Goal: Task Accomplishment & Management: Use online tool/utility

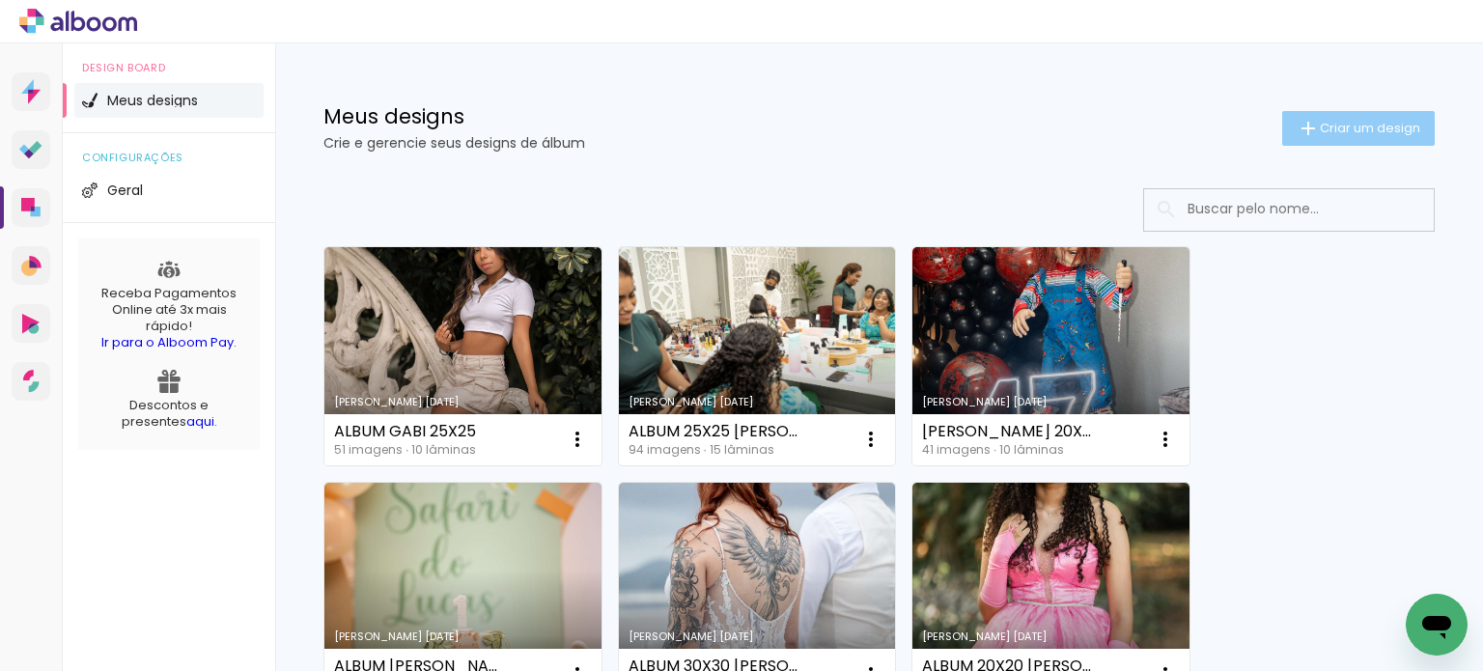
click at [1342, 138] on paper-button "Criar um design" at bounding box center [1358, 128] width 153 height 35
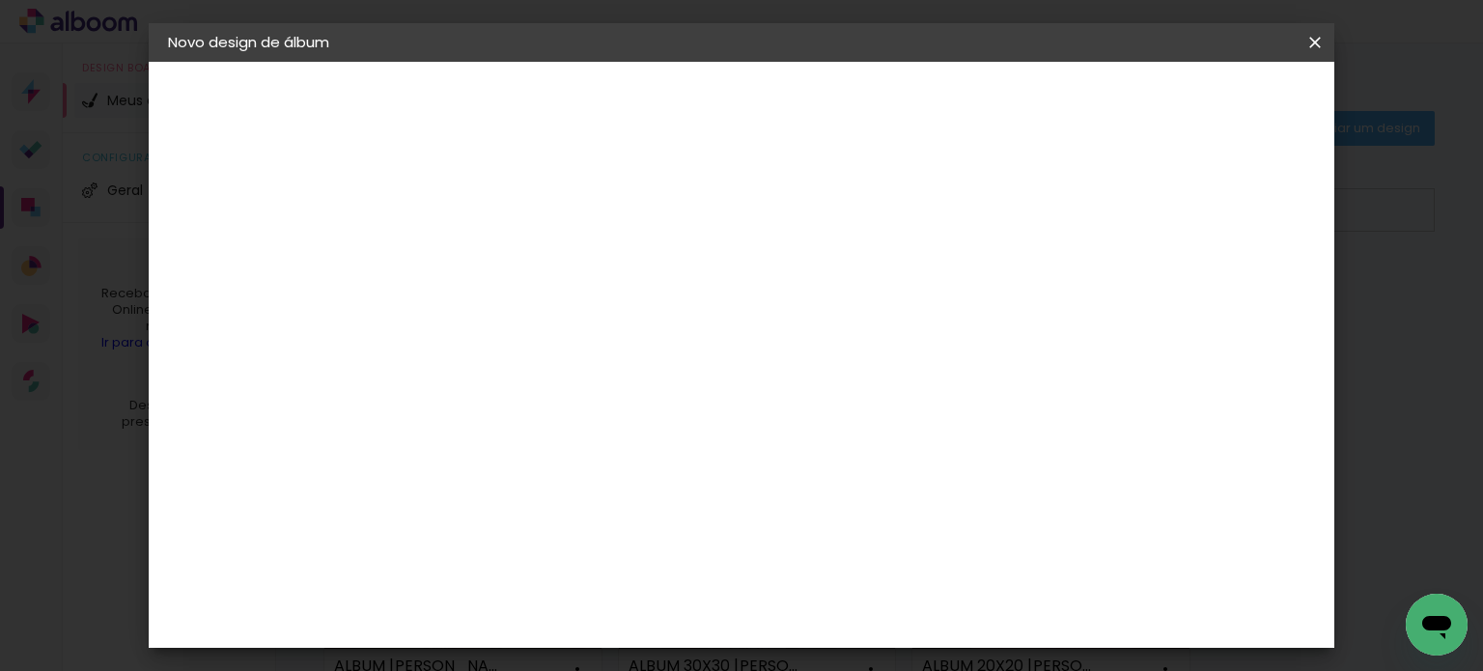
click at [484, 274] on div at bounding box center [484, 275] width 0 height 2
type input "a"
type input "ALBUM 25X25 THAINA E ANDRE"
type paper-input "ALBUM 25X25 THAINA E ANDRE"
click at [0, 0] on slot "Avançar" at bounding box center [0, 0] width 0 height 0
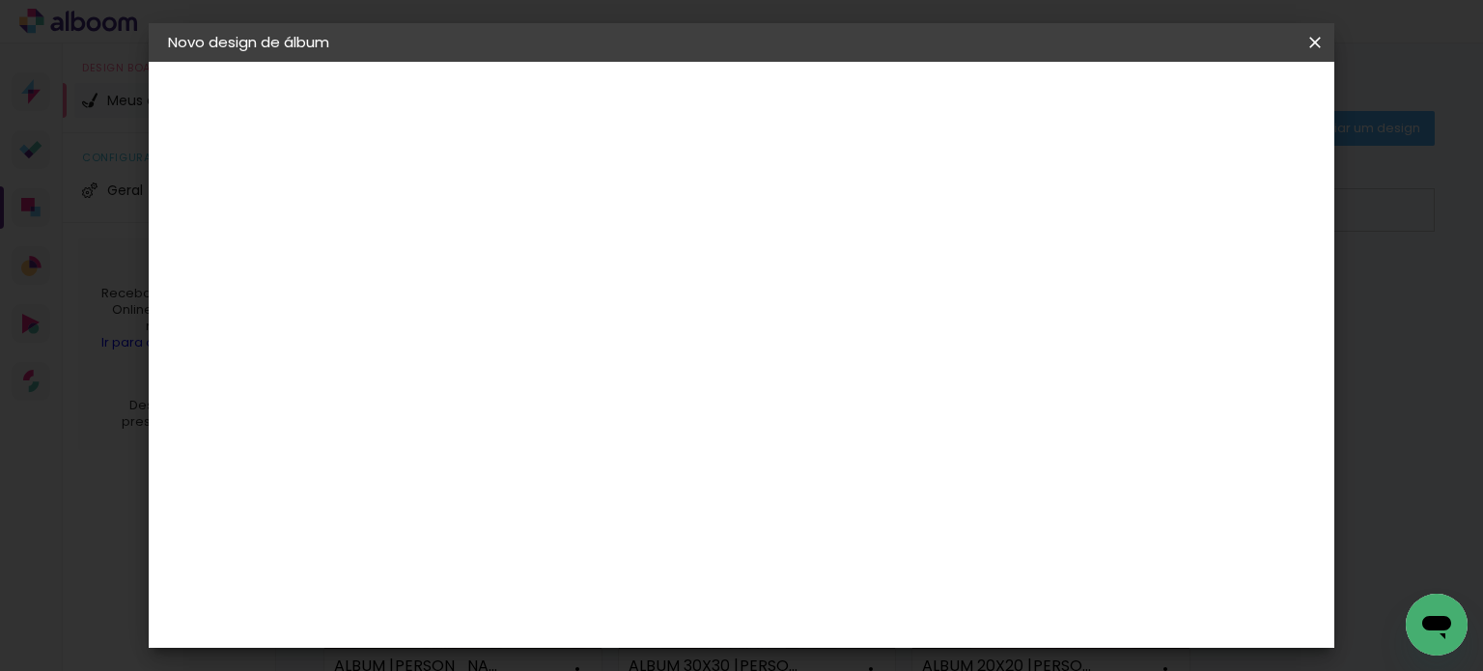
click at [552, 347] on paper-input-container at bounding box center [533, 368] width 209 height 43
type input "VIA"
type paper-input "VIA"
click at [599, 415] on paper-item "Viacolor" at bounding box center [514, 436] width 170 height 42
click at [0, 0] on slot "Avançar" at bounding box center [0, 0] width 0 height 0
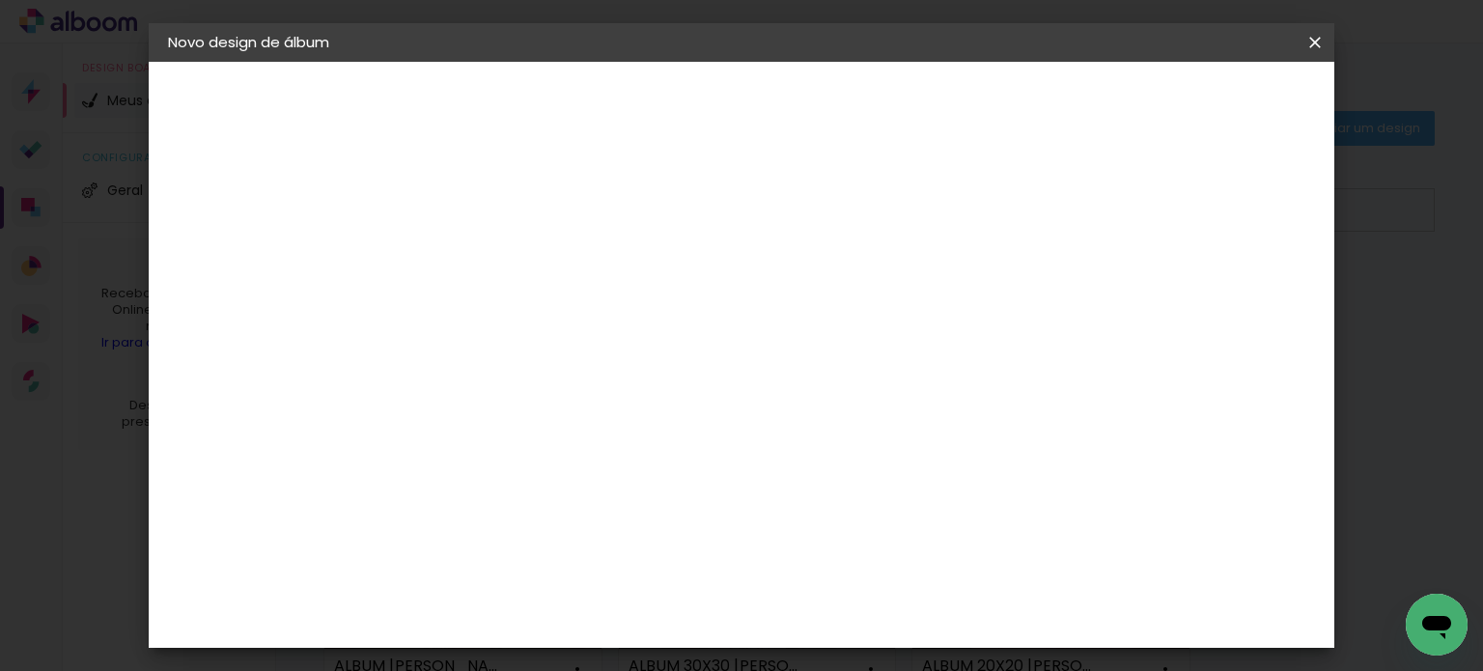
click at [559, 322] on input "text" at bounding box center [521, 337] width 75 height 30
click at [972, 306] on paper-item "Padrão" at bounding box center [867, 320] width 386 height 39
type input "Padrão"
click at [614, 601] on span "25 × 25" at bounding box center [569, 626] width 90 height 51
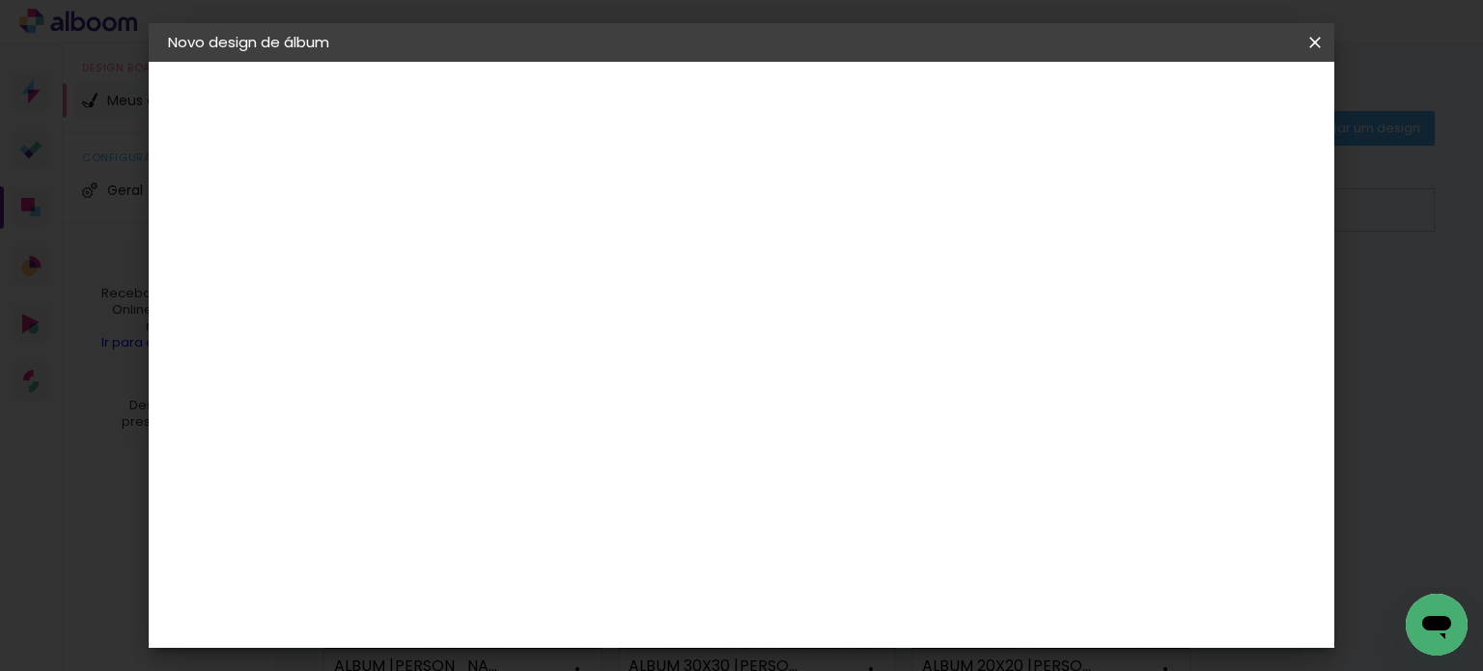
click at [799, 111] on paper-button "Avançar" at bounding box center [751, 102] width 95 height 33
click at [962, 111] on paper-button "Iniciar design" at bounding box center [898, 102] width 127 height 33
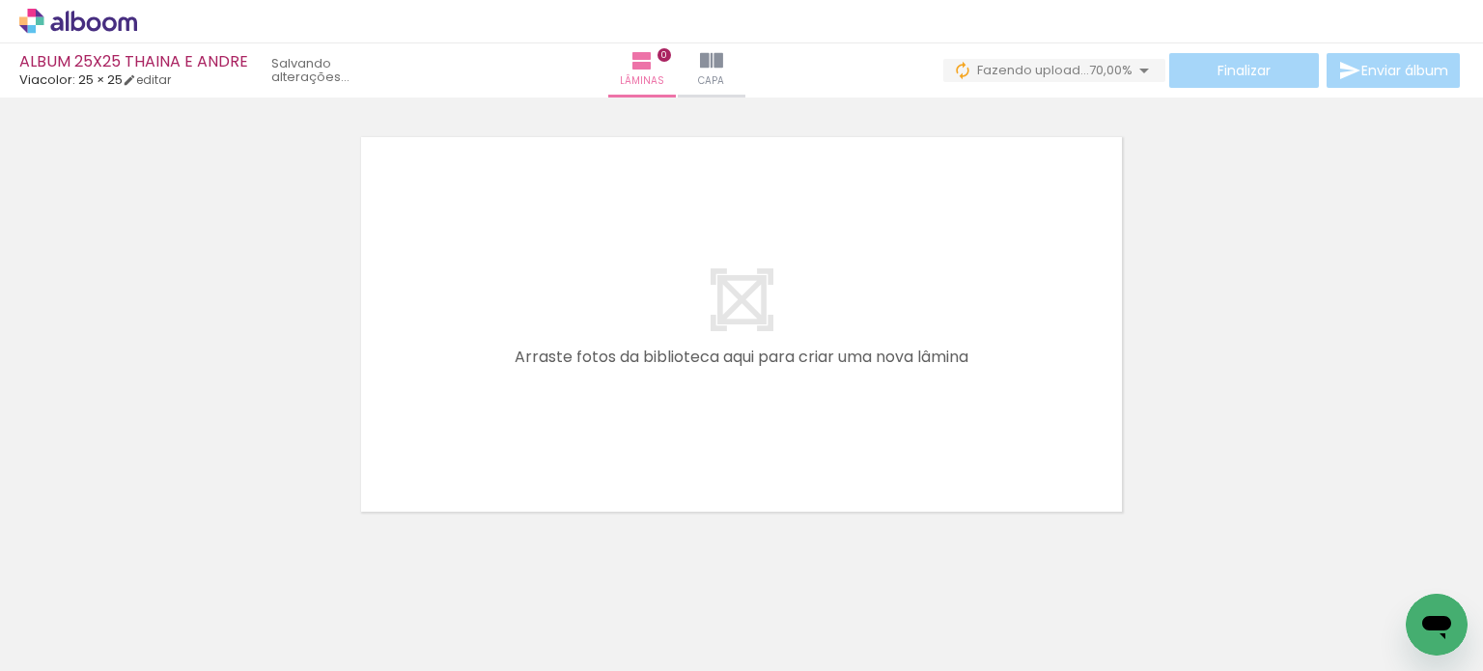
scroll to position [0, 4088]
drag, startPoint x: 992, startPoint y: 662, endPoint x: 57, endPoint y: 40, distance: 1123.3
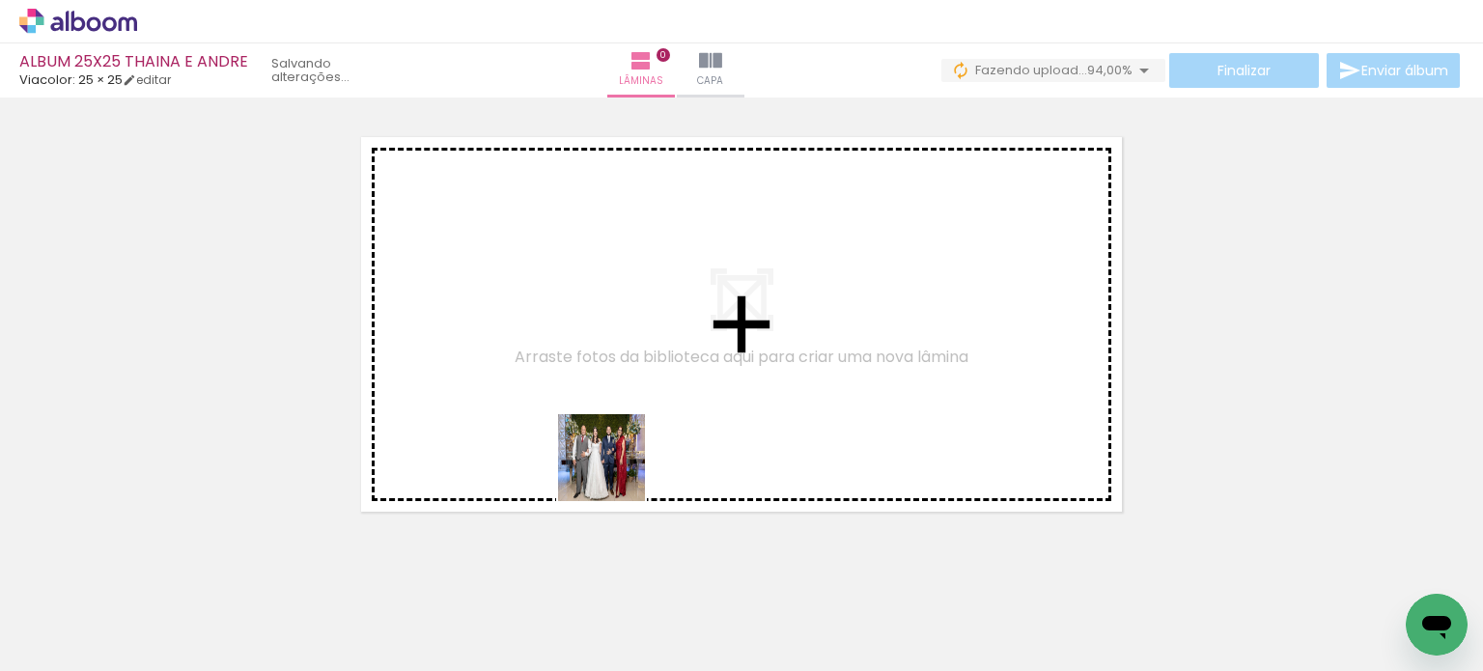
drag, startPoint x: 690, startPoint y: 616, endPoint x: 572, endPoint y: 370, distance: 273.4
click at [572, 370] on quentale-workspace at bounding box center [741, 335] width 1483 height 671
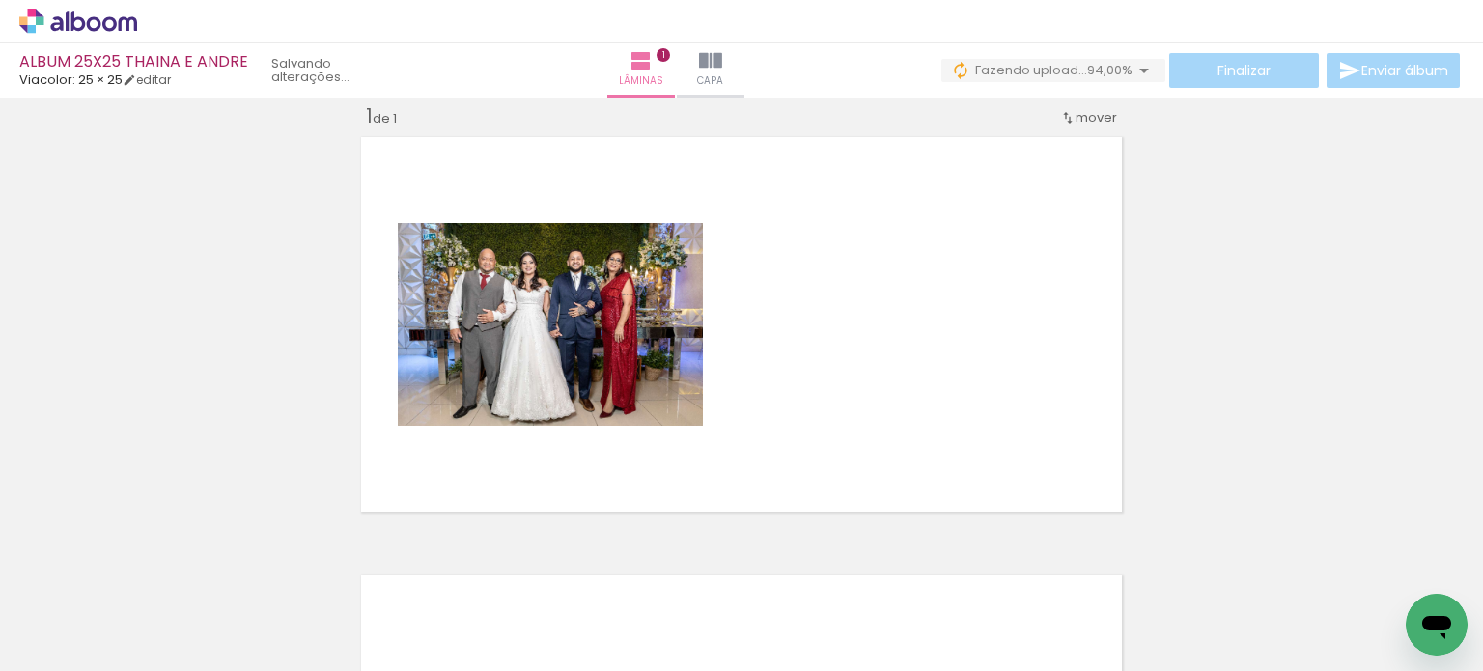
scroll to position [24, 0]
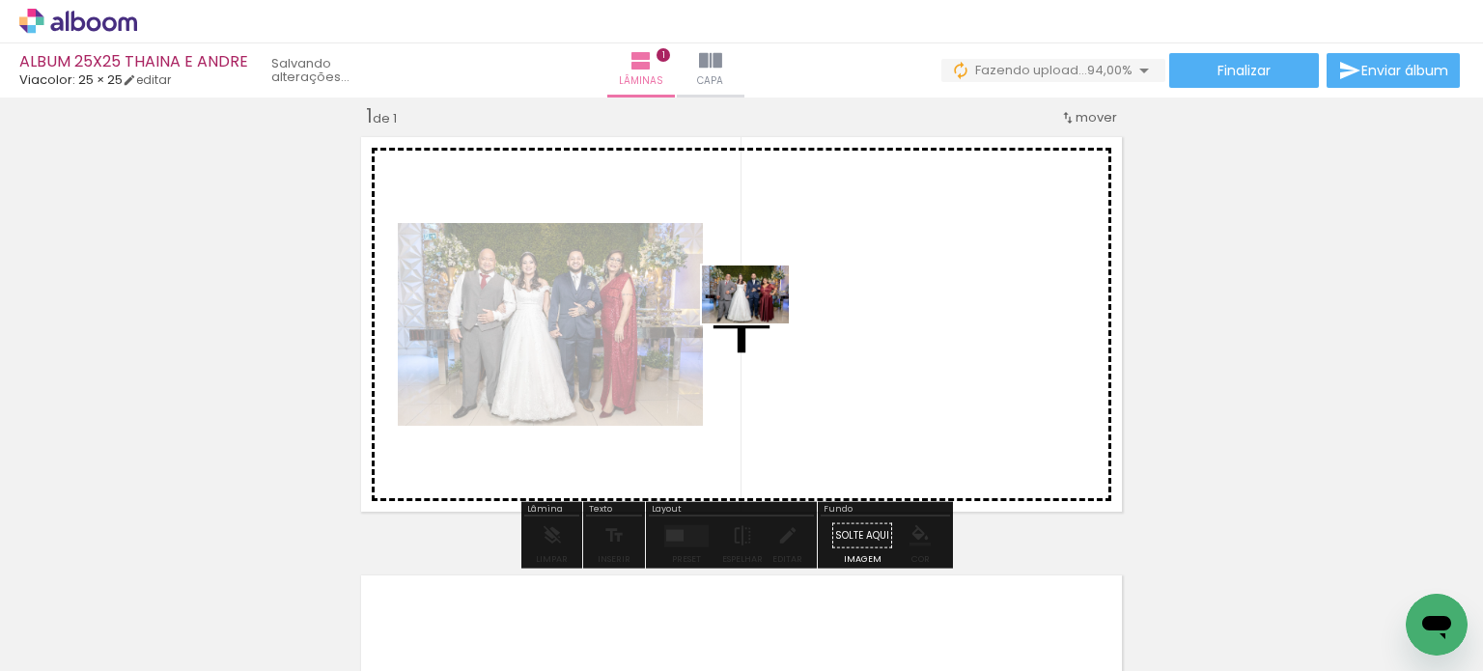
drag, startPoint x: 757, startPoint y: 527, endPoint x: 760, endPoint y: 324, distance: 203.8
click at [760, 324] on quentale-workspace at bounding box center [741, 335] width 1483 height 671
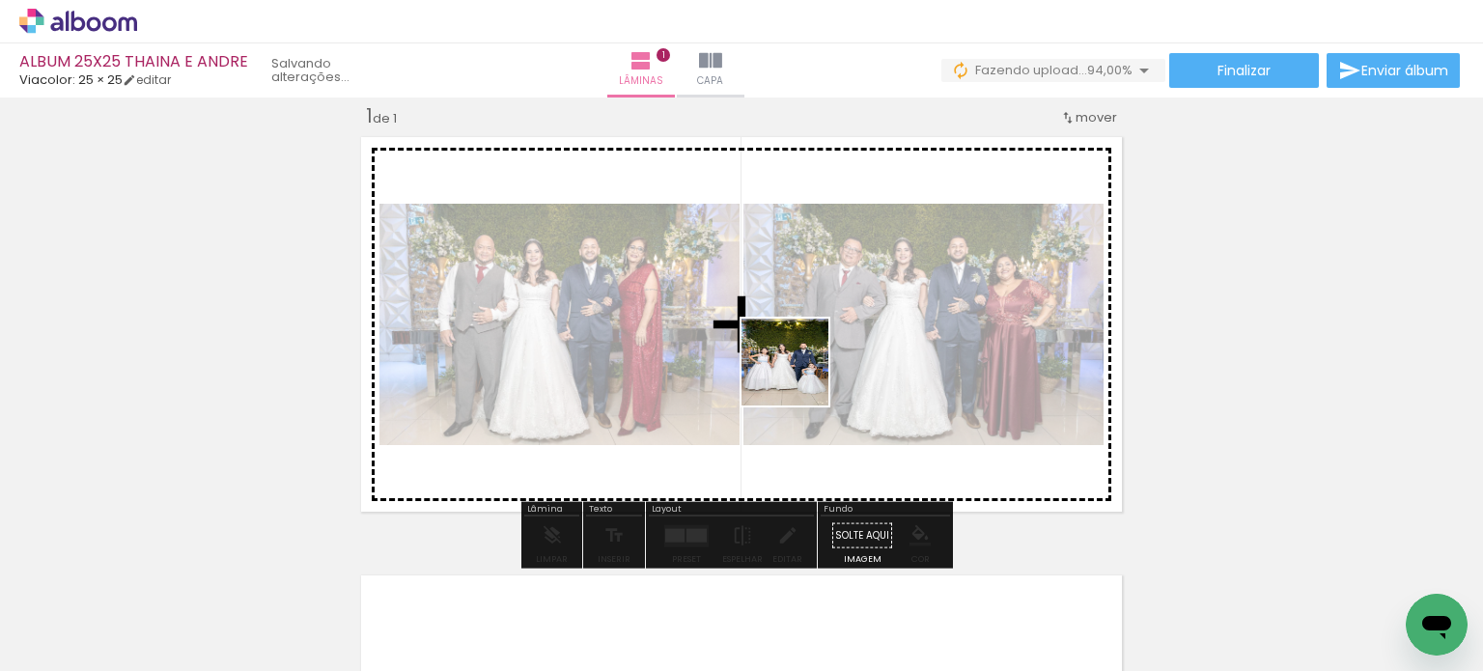
drag, startPoint x: 880, startPoint y: 614, endPoint x: 799, endPoint y: 376, distance: 252.0
click at [799, 376] on quentale-workspace at bounding box center [741, 335] width 1483 height 671
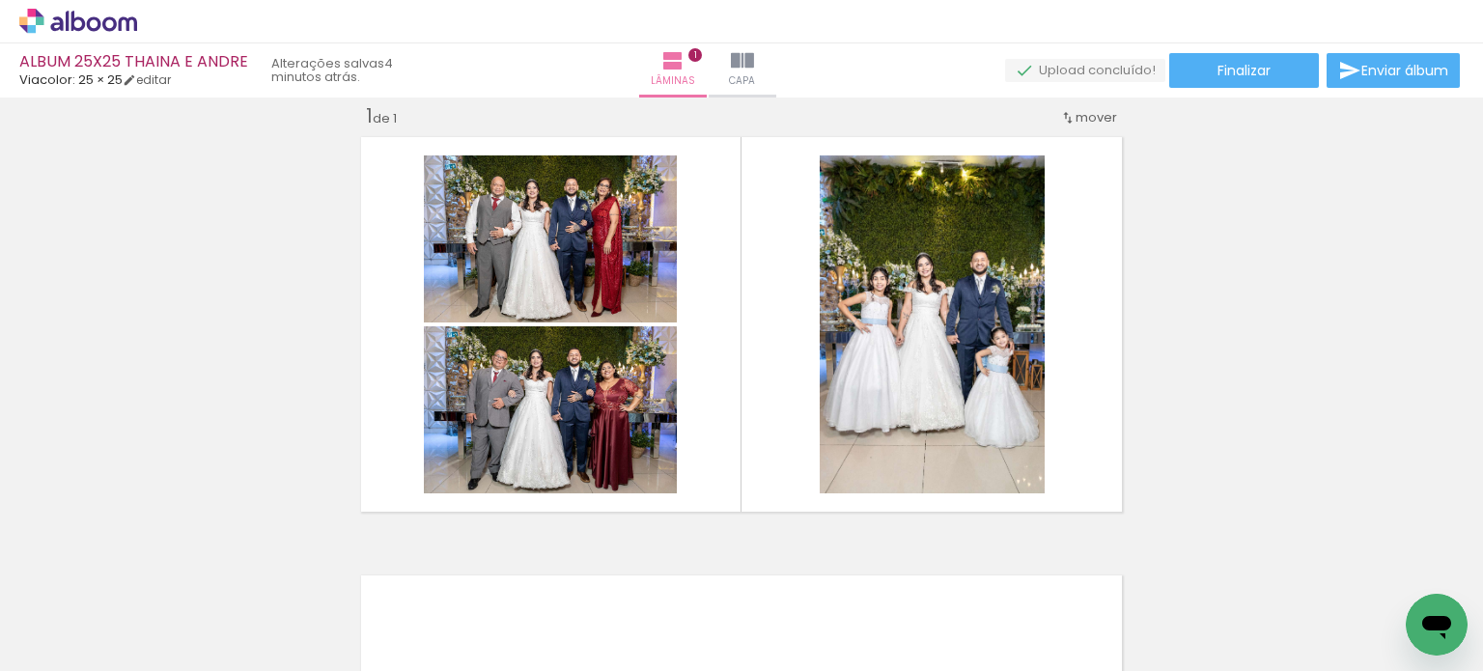
scroll to position [0, 3594]
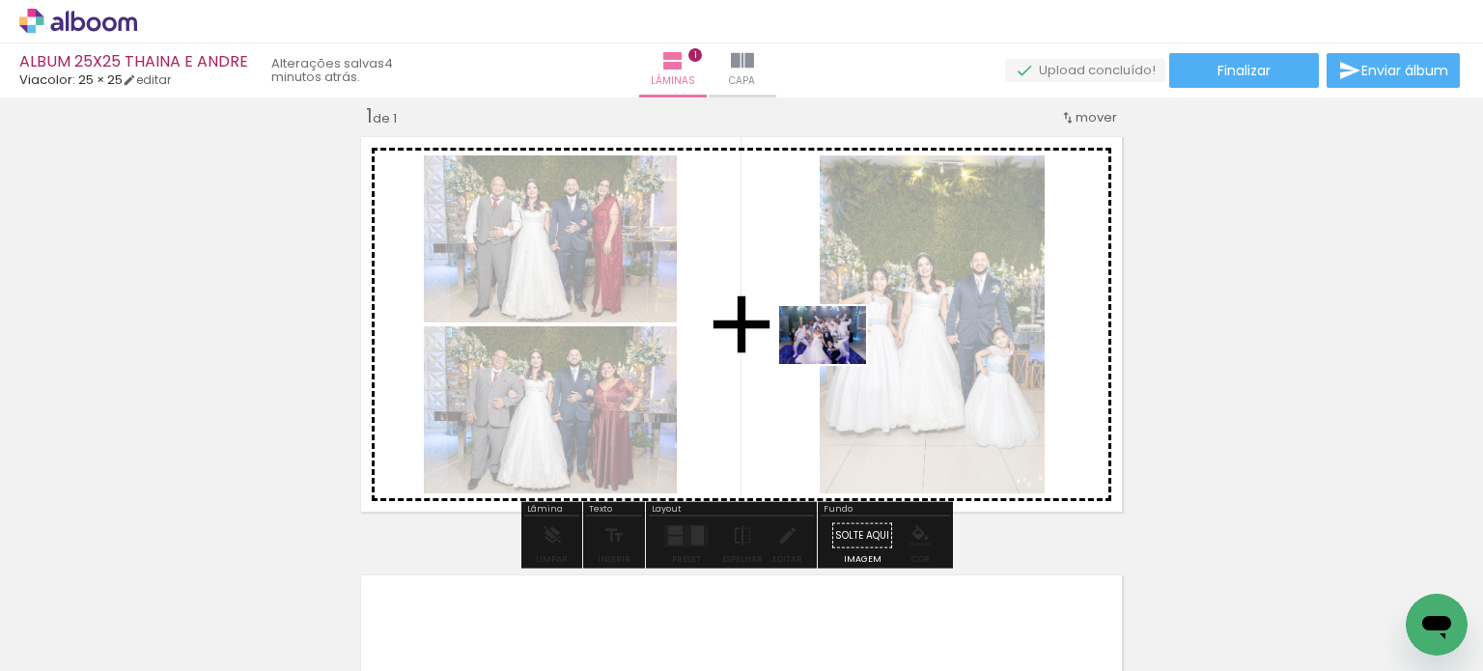
drag, startPoint x: 723, startPoint y: 610, endPoint x: 837, endPoint y: 364, distance: 271.4
click at [837, 364] on quentale-workspace at bounding box center [741, 335] width 1483 height 671
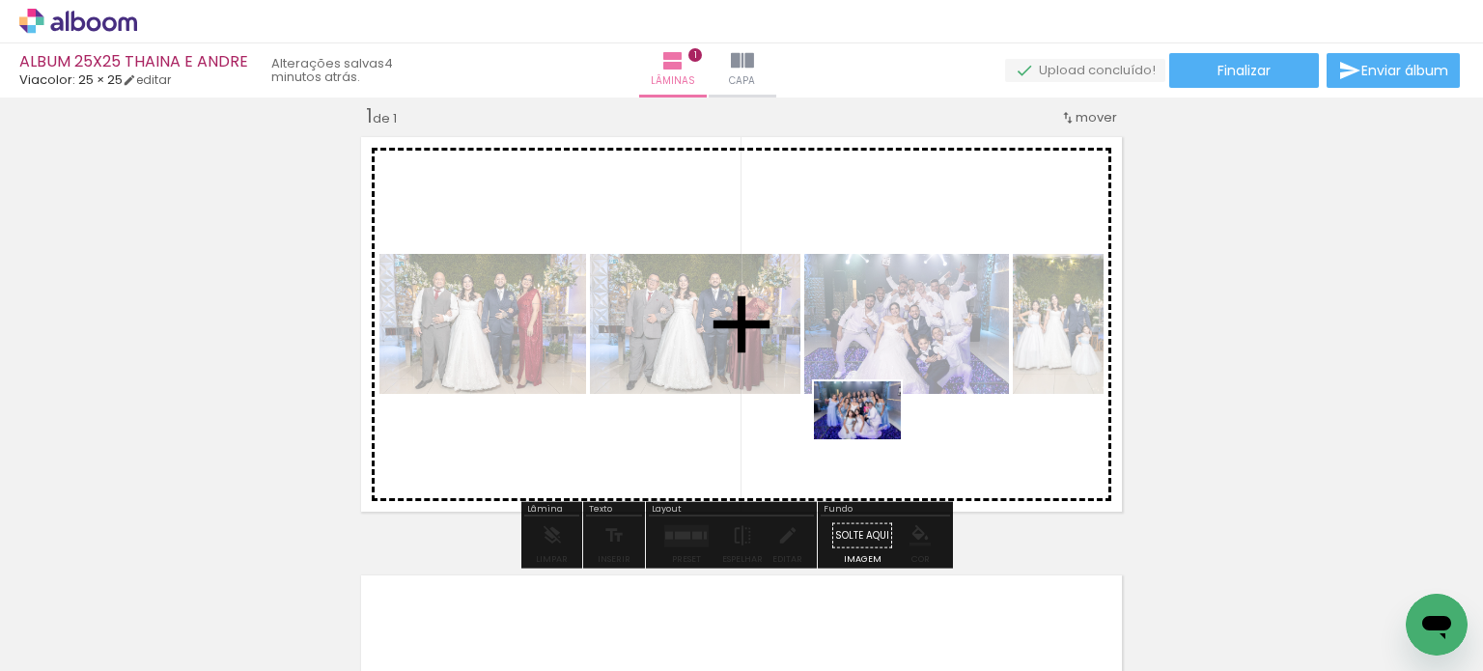
drag, startPoint x: 821, startPoint y: 578, endPoint x: 872, endPoint y: 439, distance: 148.2
click at [872, 439] on quentale-workspace at bounding box center [741, 335] width 1483 height 671
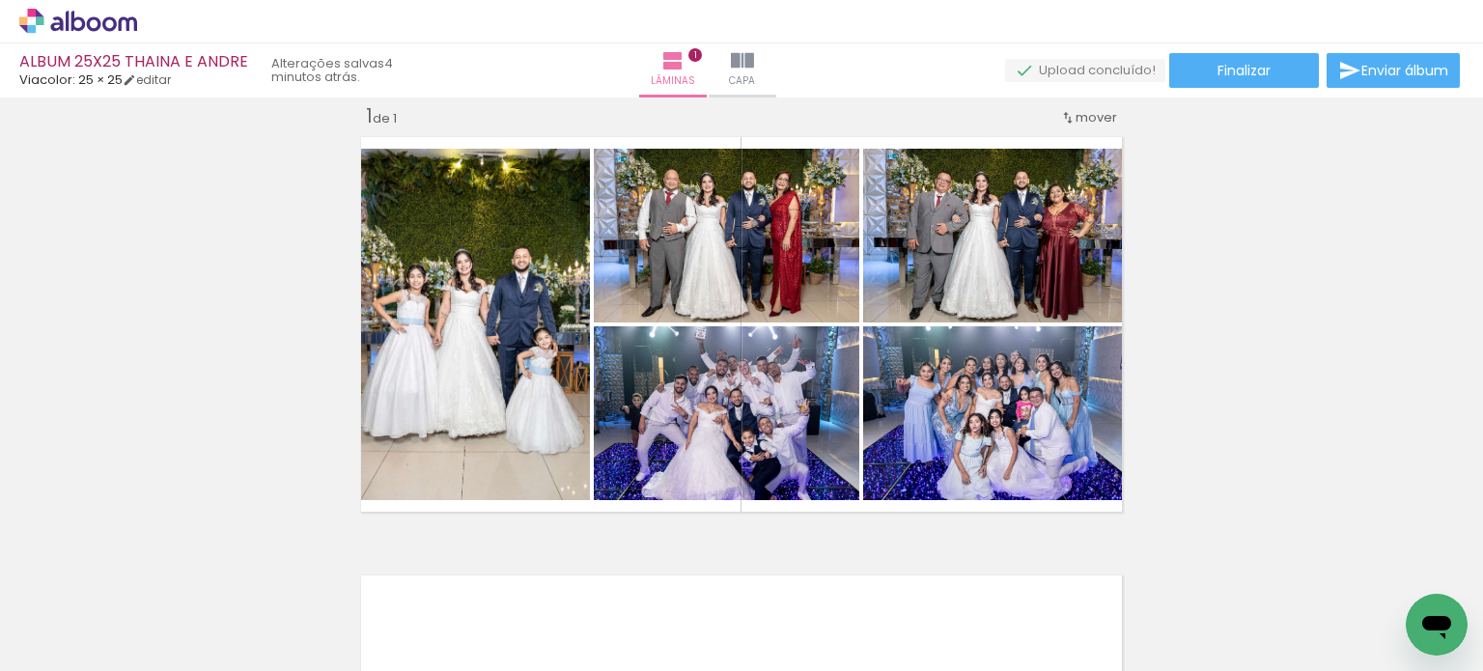
click at [89, 614] on input "Todas as fotos" at bounding box center [53, 613] width 73 height 16
click at [0, 0] on slot "Não utilizadas" at bounding box center [0, 0] width 0 height 0
type input "Não utilizadas"
drag, startPoint x: 374, startPoint y: 624, endPoint x: 557, endPoint y: 474, distance: 236.8
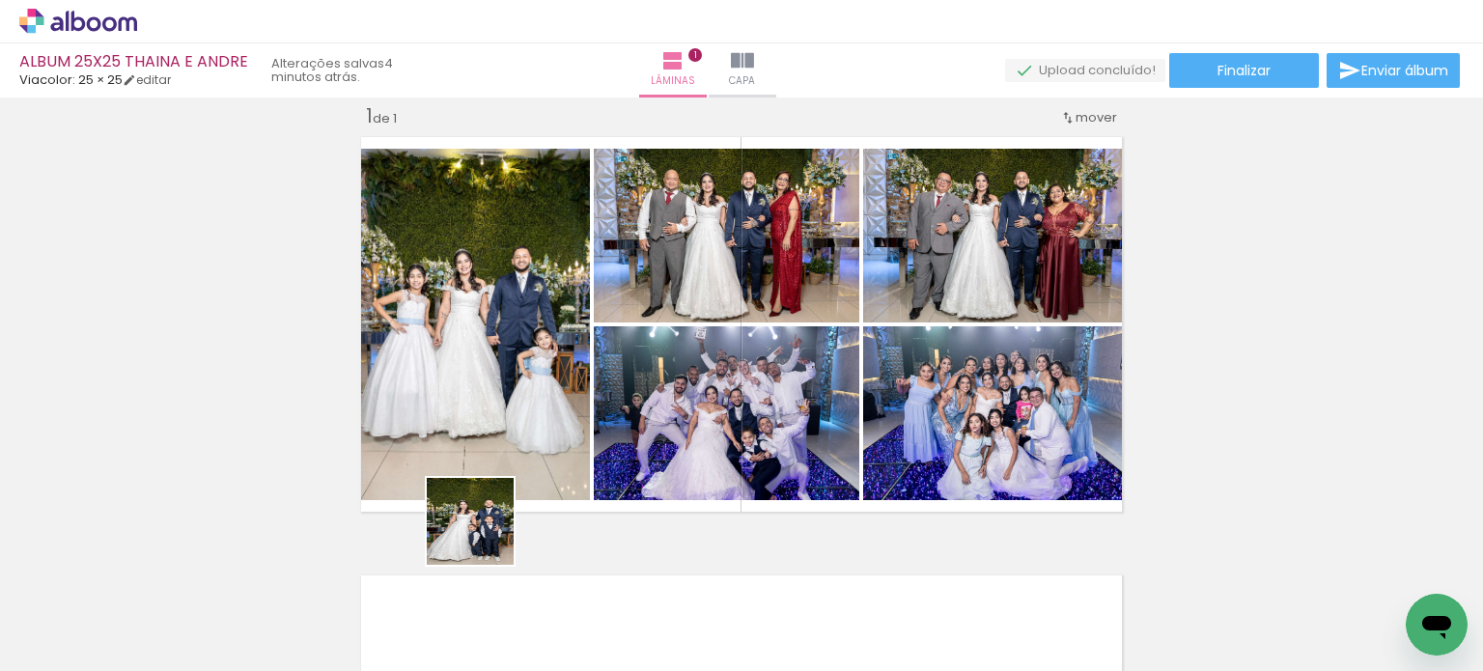
click at [557, 474] on quentale-workspace at bounding box center [741, 335] width 1483 height 671
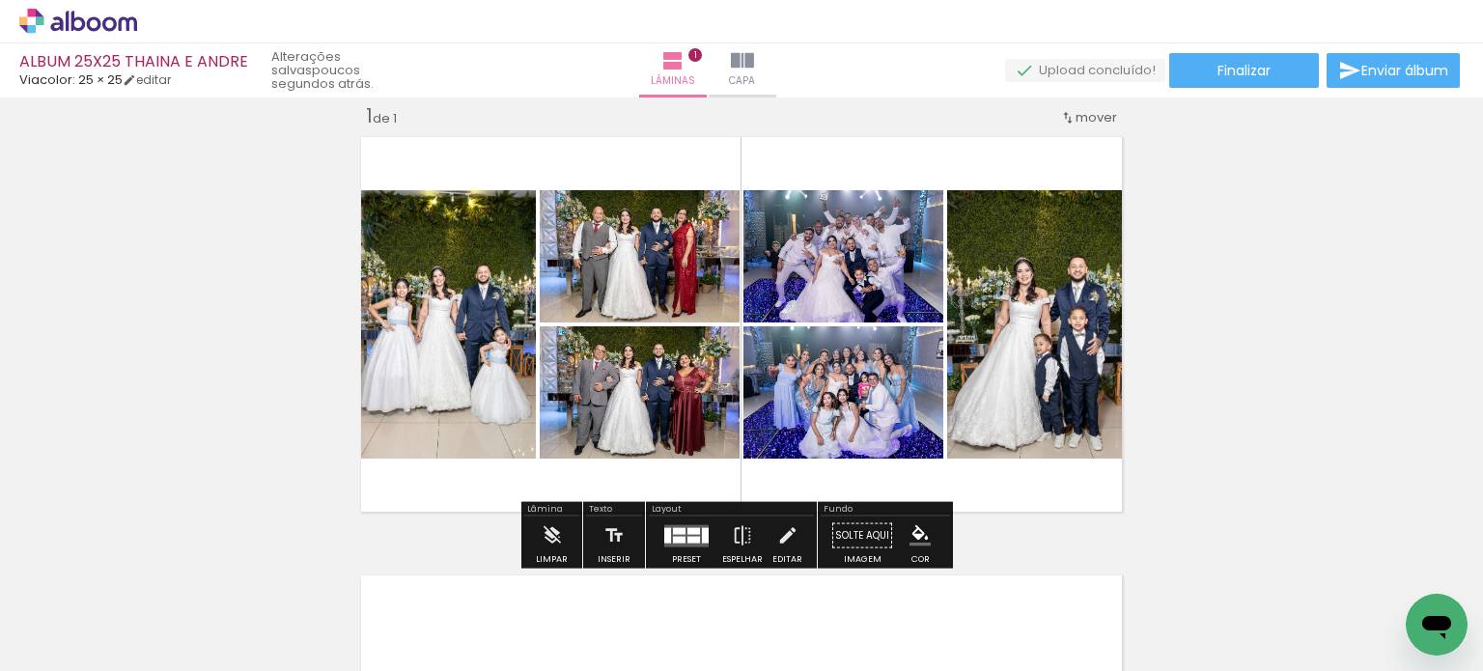
click at [664, 527] on div at bounding box center [667, 534] width 7 height 15
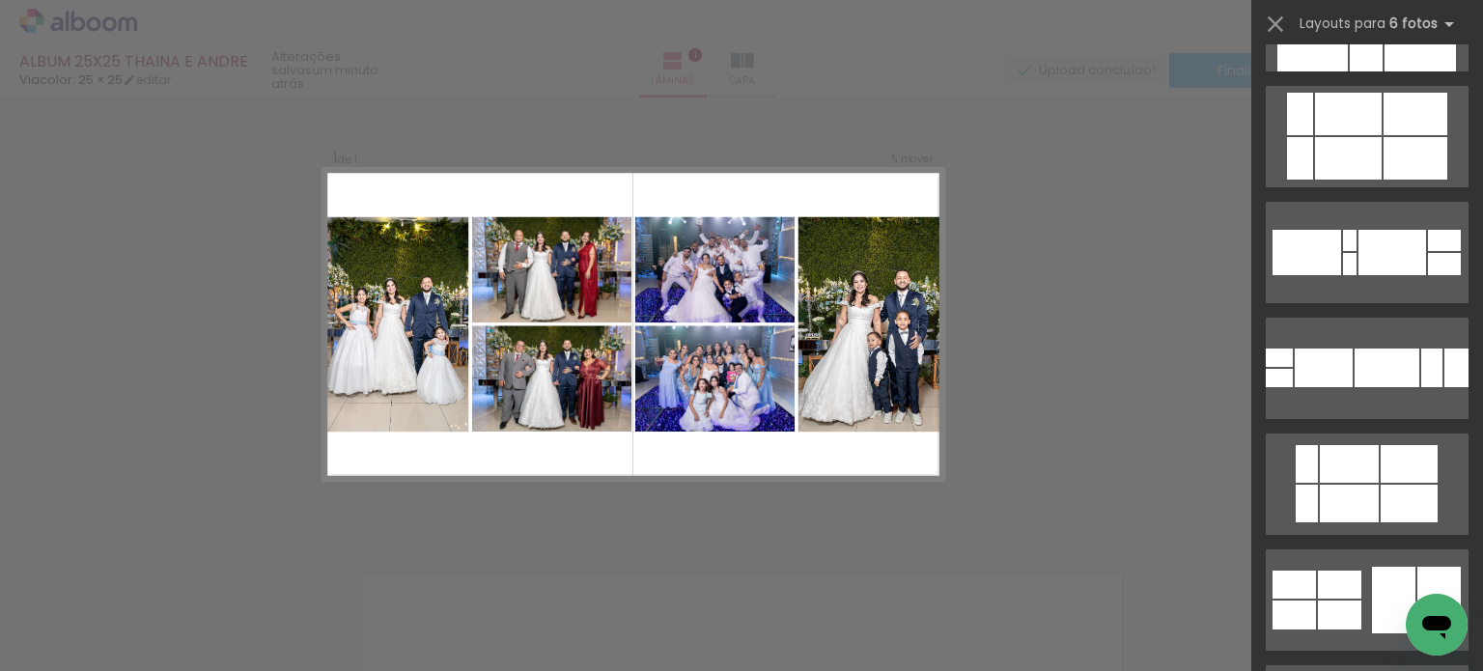
scroll to position [2318, 0]
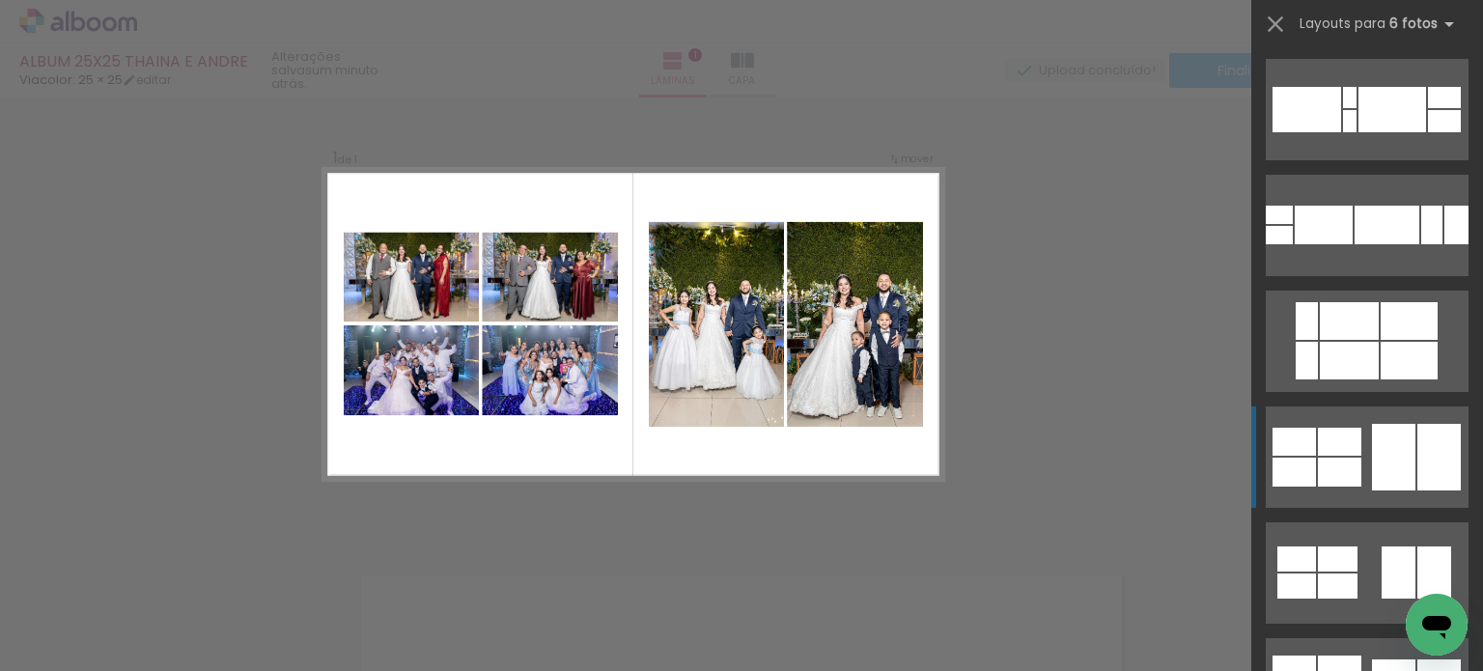
click at [1402, 425] on div at bounding box center [1393, 457] width 43 height 67
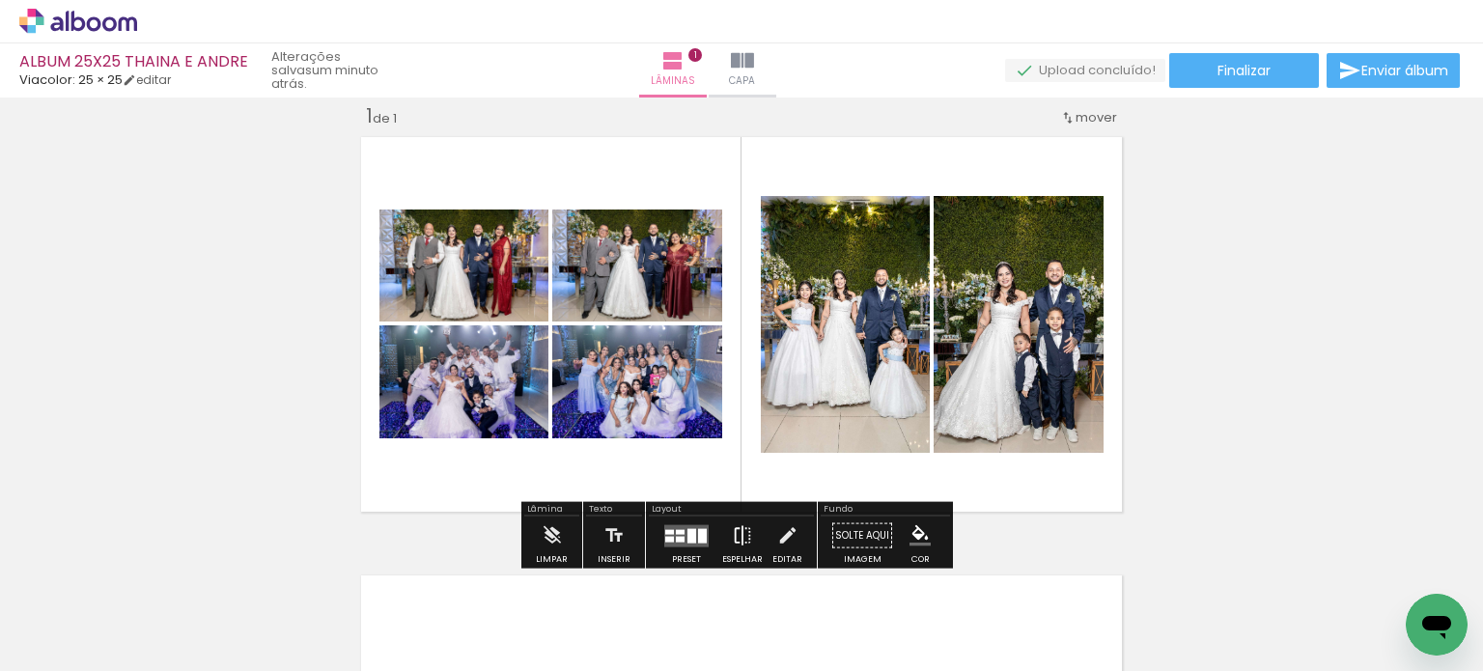
click at [732, 532] on iron-icon at bounding box center [742, 536] width 21 height 39
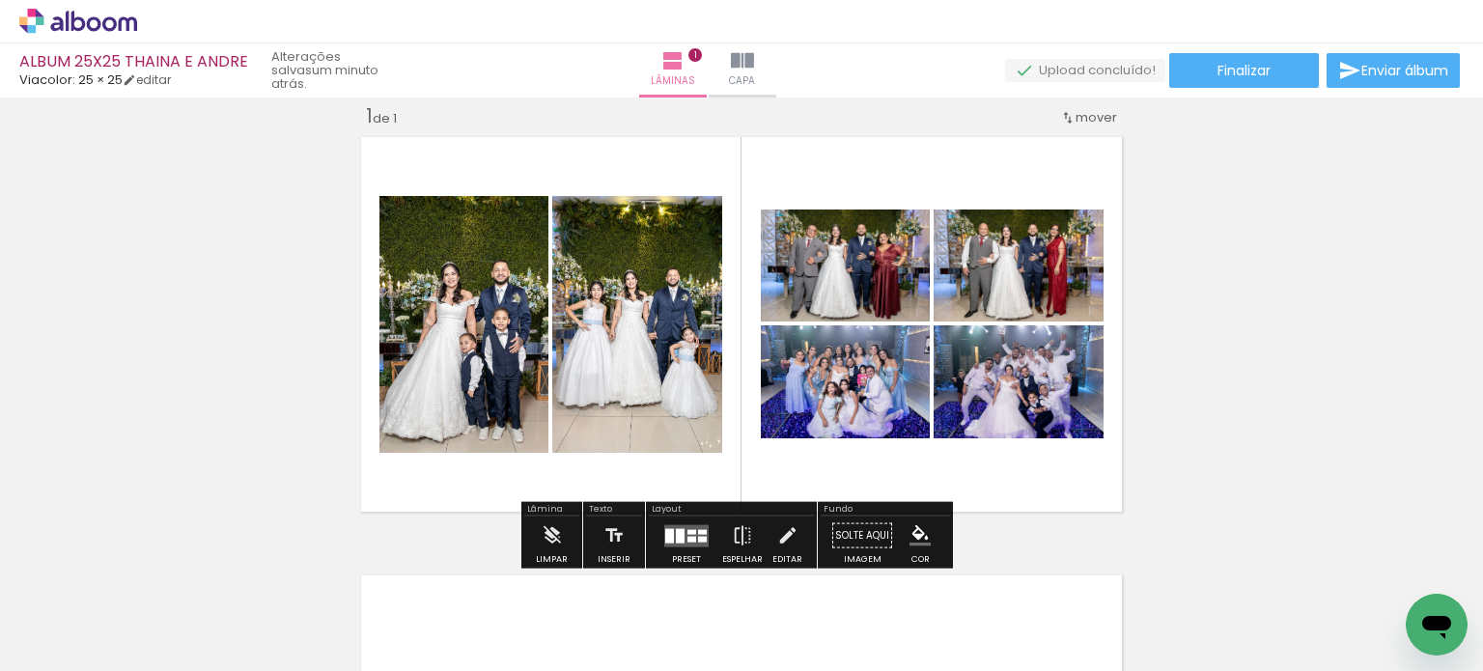
click at [665, 532] on div at bounding box center [669, 535] width 9 height 14
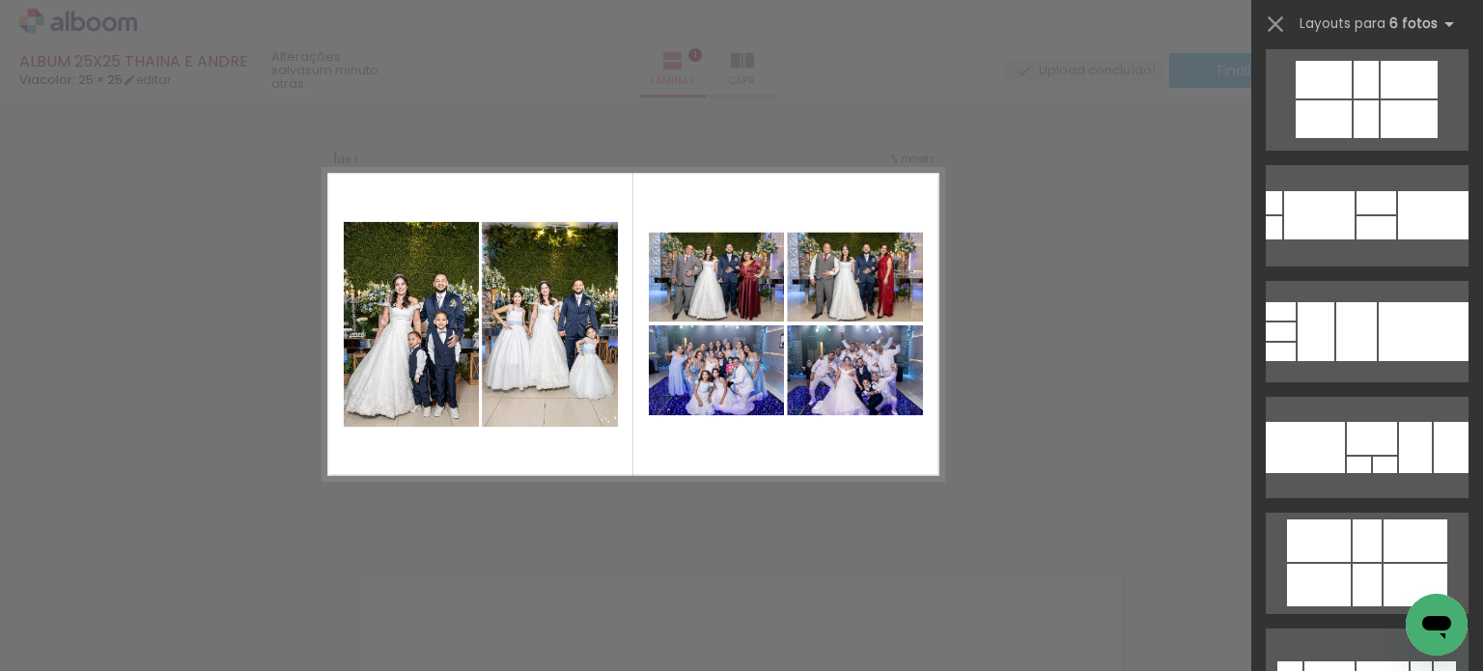
scroll to position [0, 0]
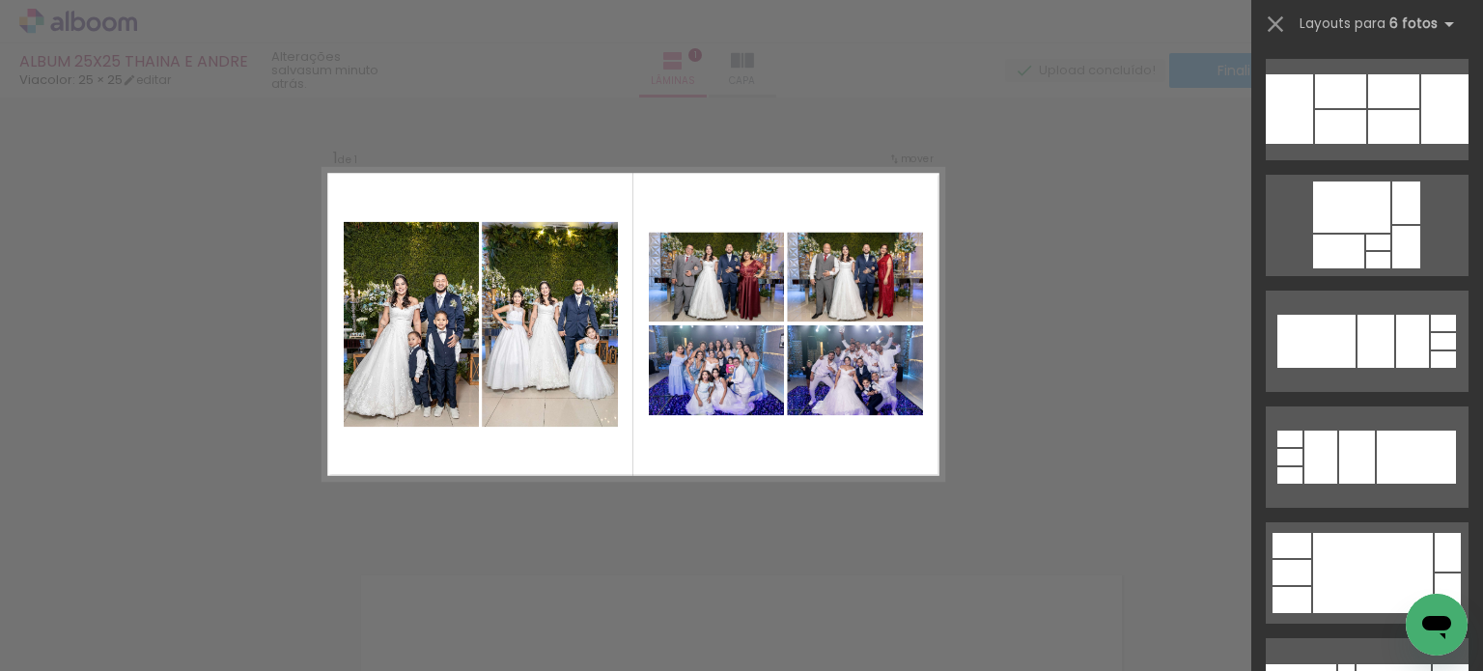
click at [1154, 40] on div at bounding box center [741, 49] width 1483 height 98
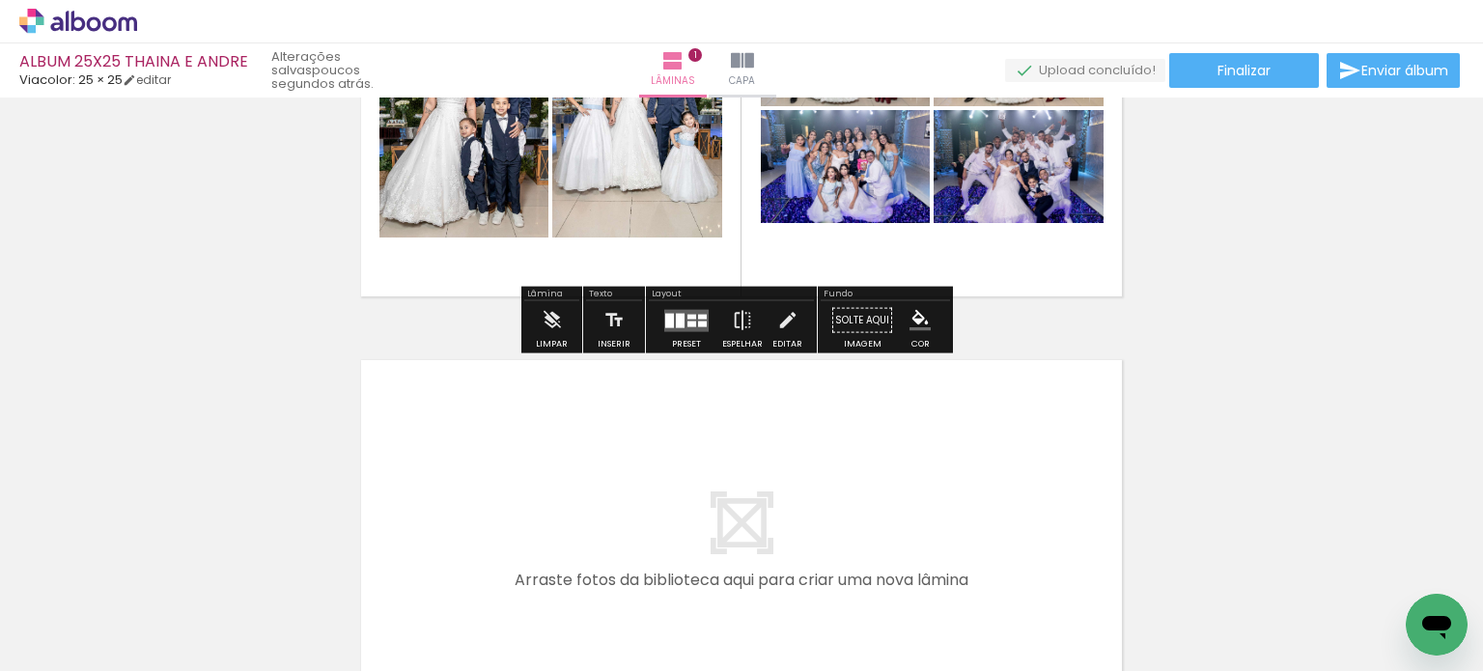
scroll to position [410, 0]
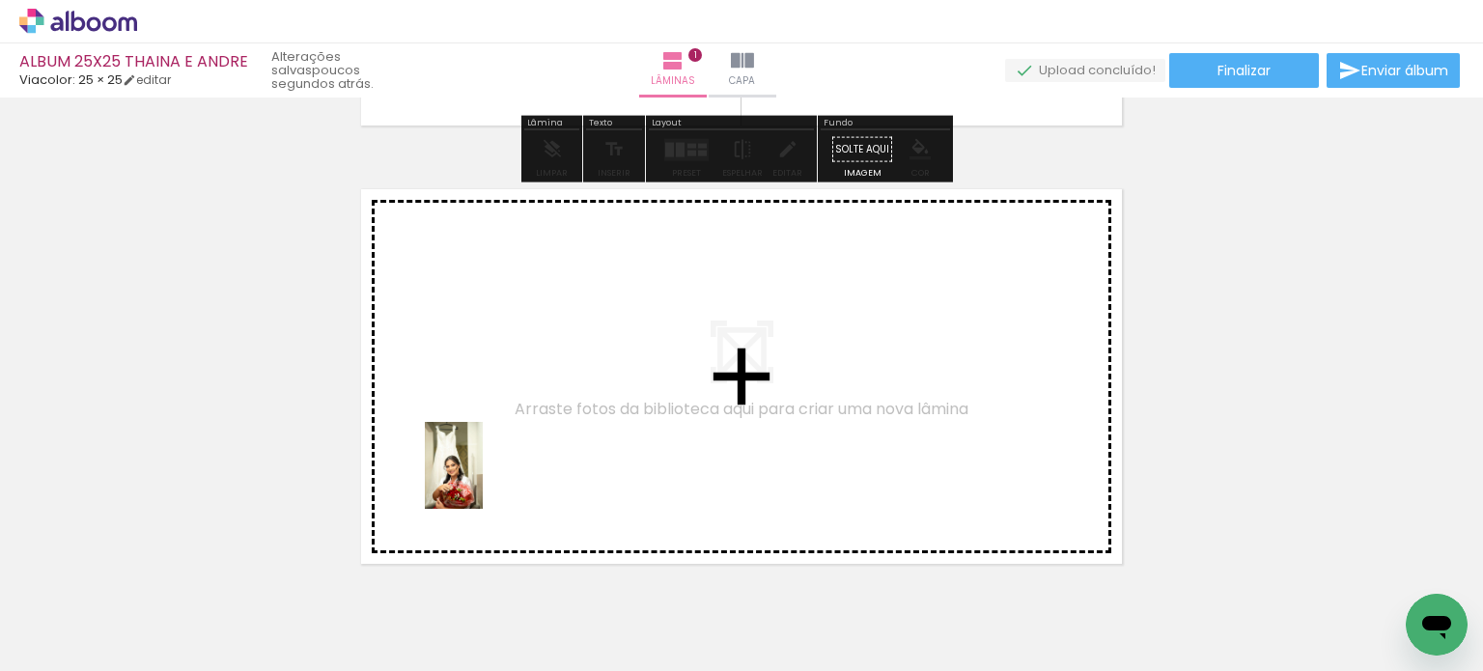
drag, startPoint x: 196, startPoint y: 618, endPoint x: 487, endPoint y: 477, distance: 323.1
click at [487, 477] on quentale-workspace at bounding box center [741, 335] width 1483 height 671
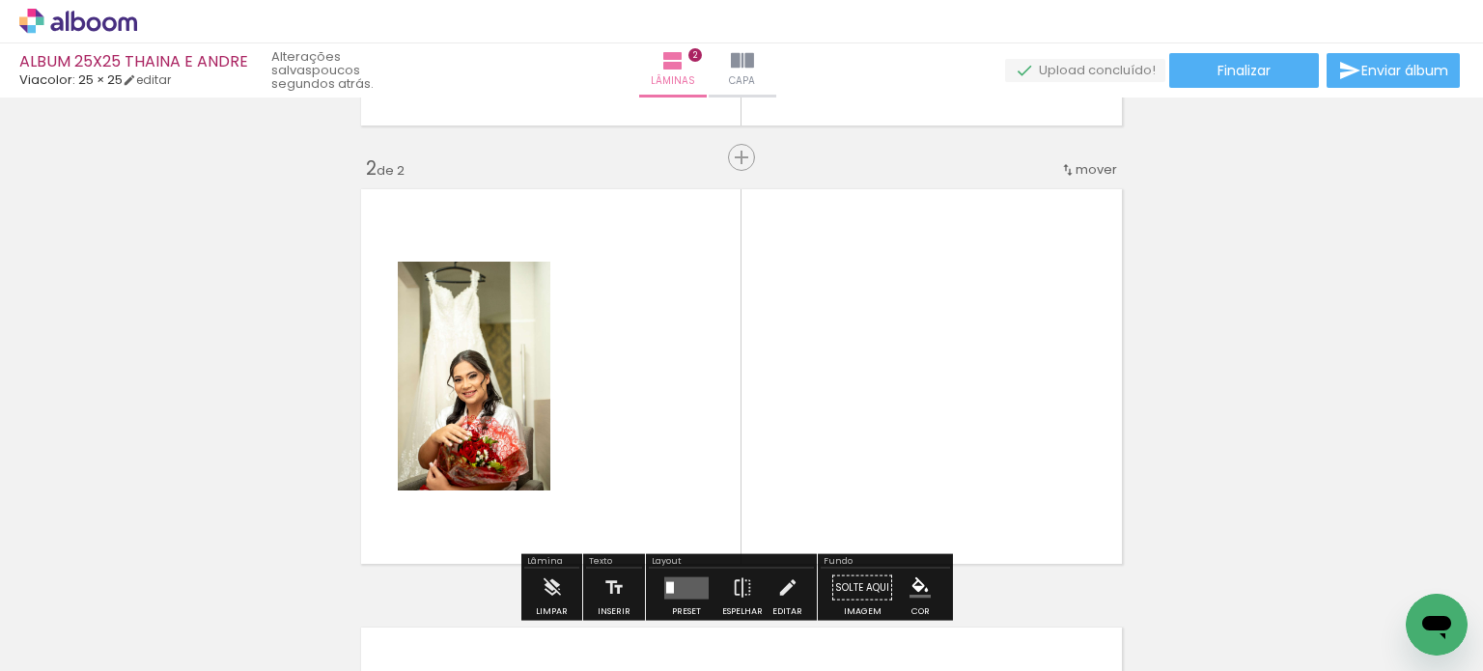
scroll to position [463, 0]
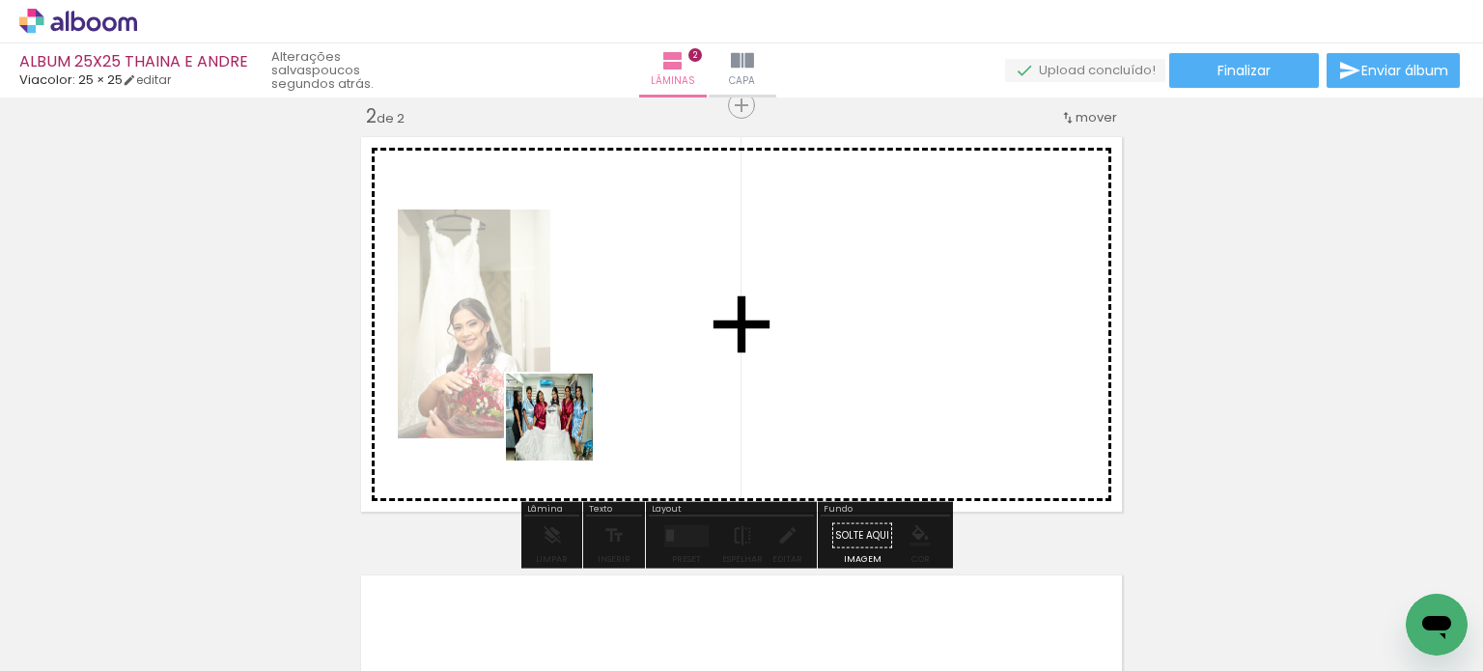
drag, startPoint x: 198, startPoint y: 613, endPoint x: 645, endPoint y: 379, distance: 505.0
click at [645, 379] on quentale-workspace at bounding box center [741, 335] width 1483 height 671
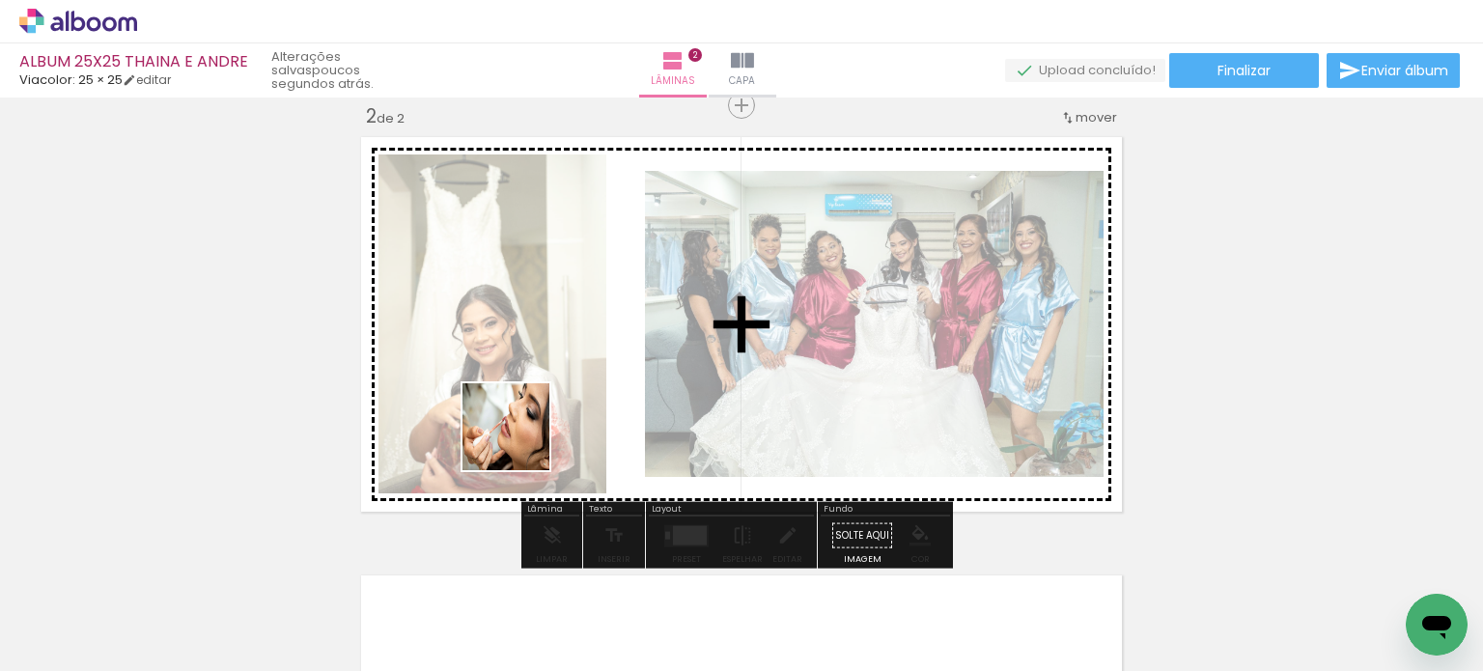
drag, startPoint x: 214, startPoint y: 609, endPoint x: 410, endPoint y: 514, distance: 218.1
click at [652, 365] on quentale-workspace at bounding box center [741, 335] width 1483 height 671
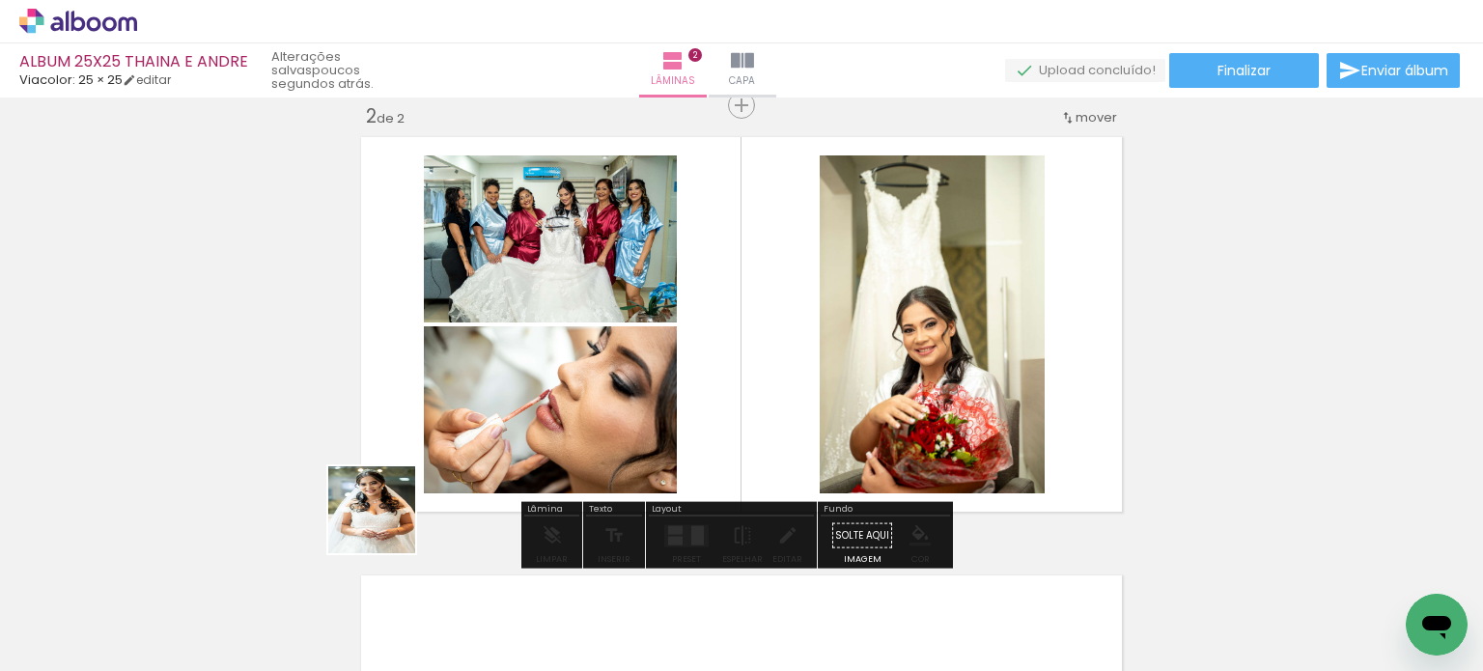
drag, startPoint x: 178, startPoint y: 616, endPoint x: 560, endPoint y: 452, distance: 416.2
click at [560, 452] on quentale-workspace at bounding box center [741, 335] width 1483 height 671
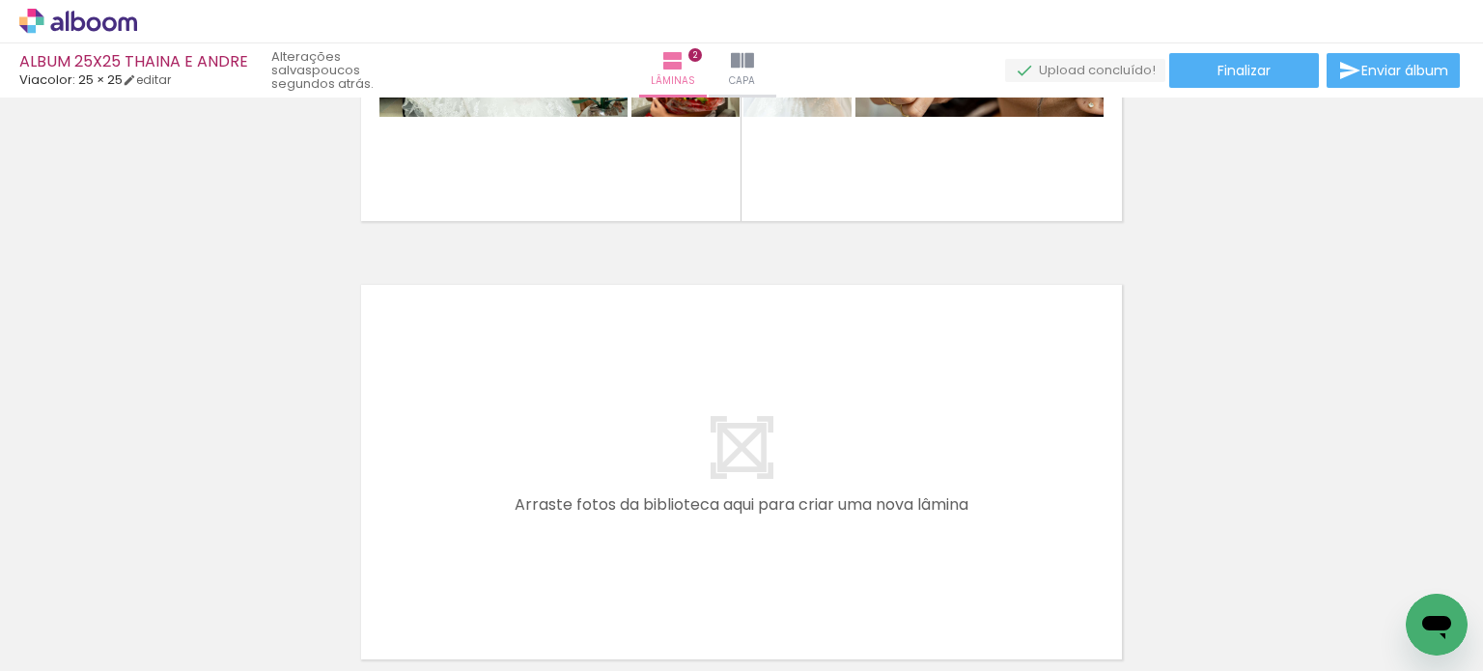
scroll to position [937, 0]
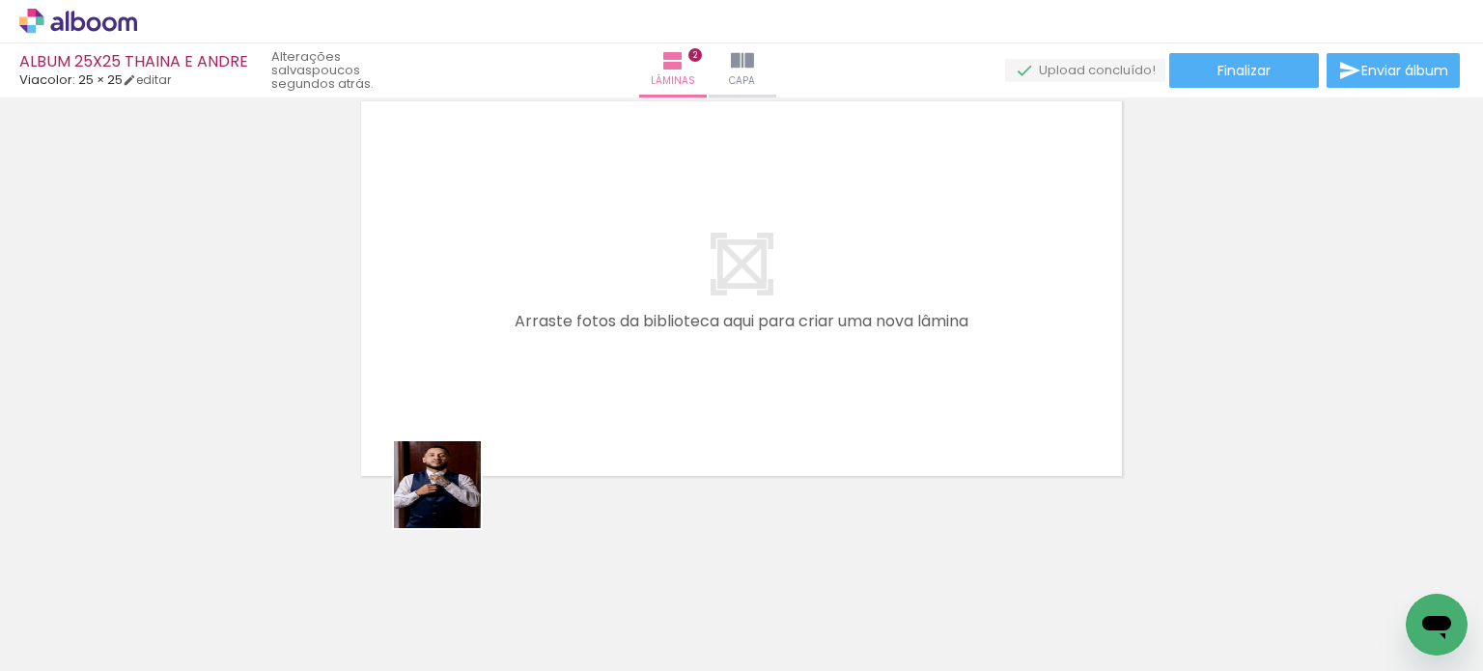
drag, startPoint x: 444, startPoint y: 572, endPoint x: 488, endPoint y: 457, distance: 122.9
click at [465, 377] on quentale-workspace at bounding box center [741, 335] width 1483 height 671
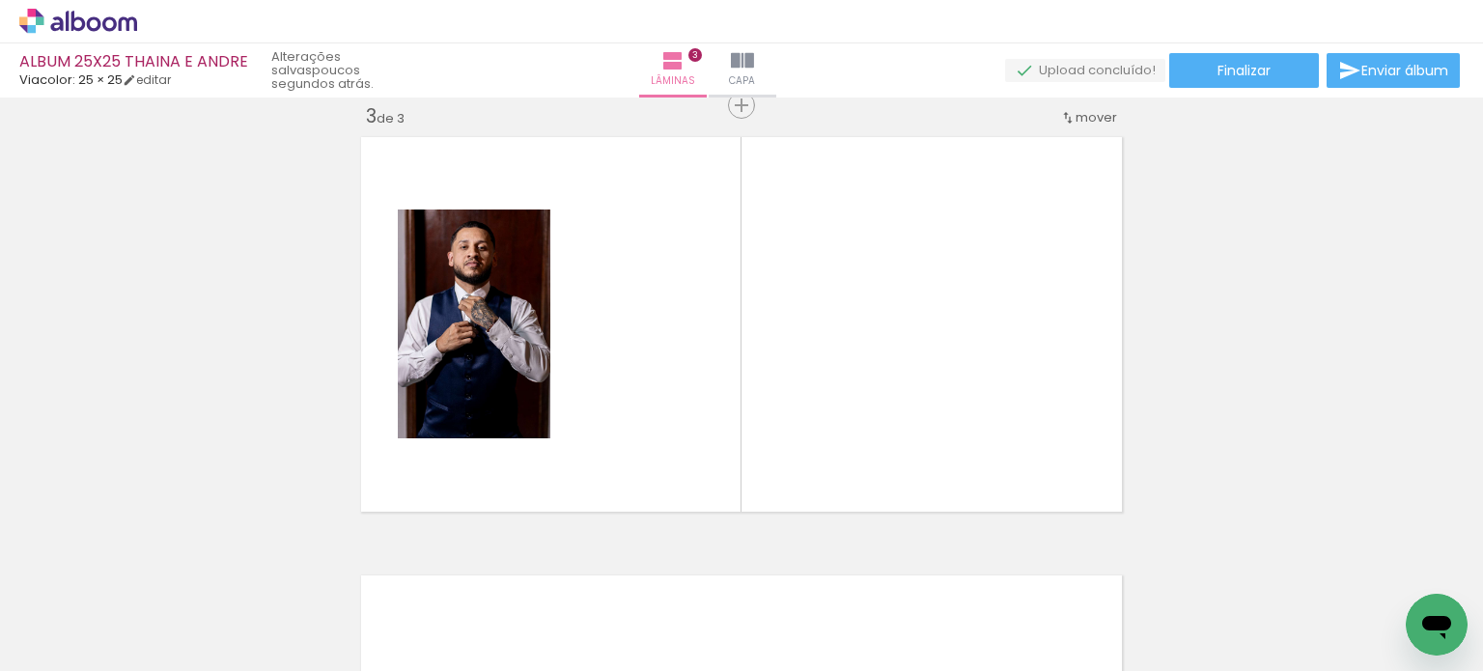
scroll to position [901, 0]
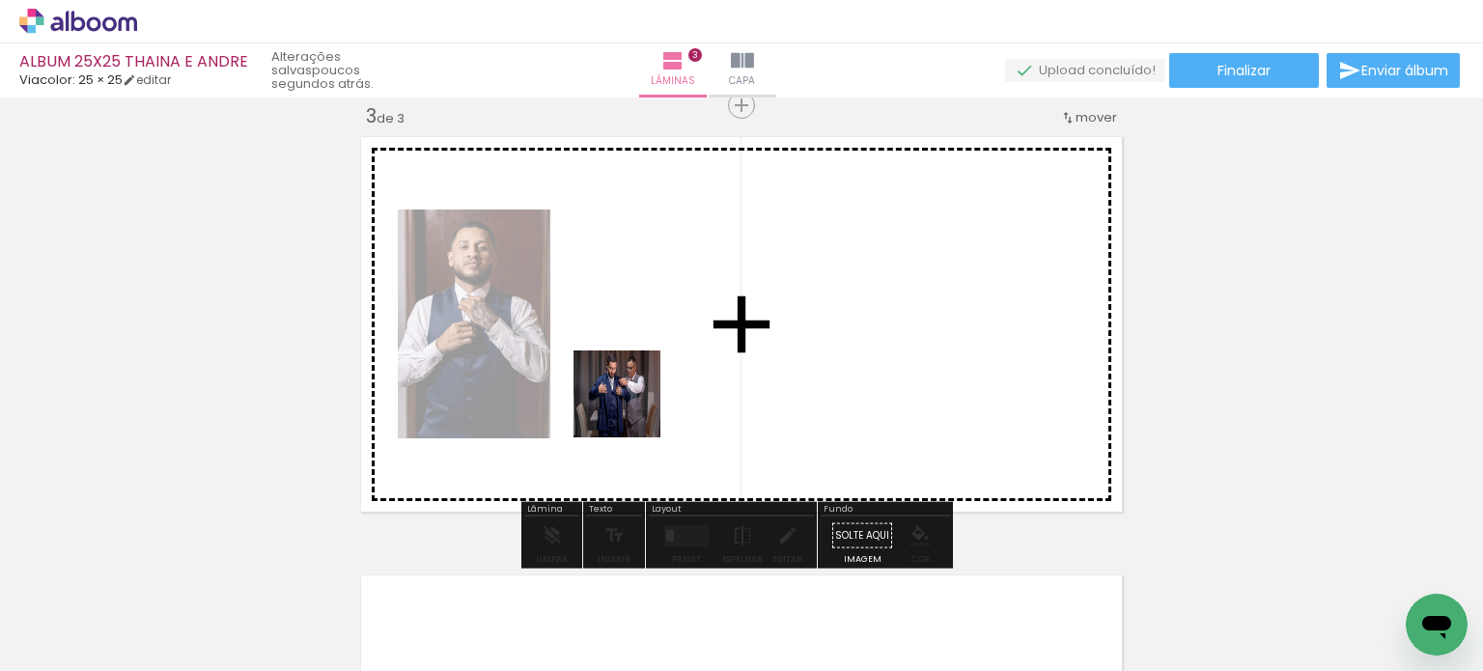
drag, startPoint x: 543, startPoint y: 607, endPoint x: 635, endPoint y: 399, distance: 228.3
click at [635, 399] on quentale-workspace at bounding box center [741, 335] width 1483 height 671
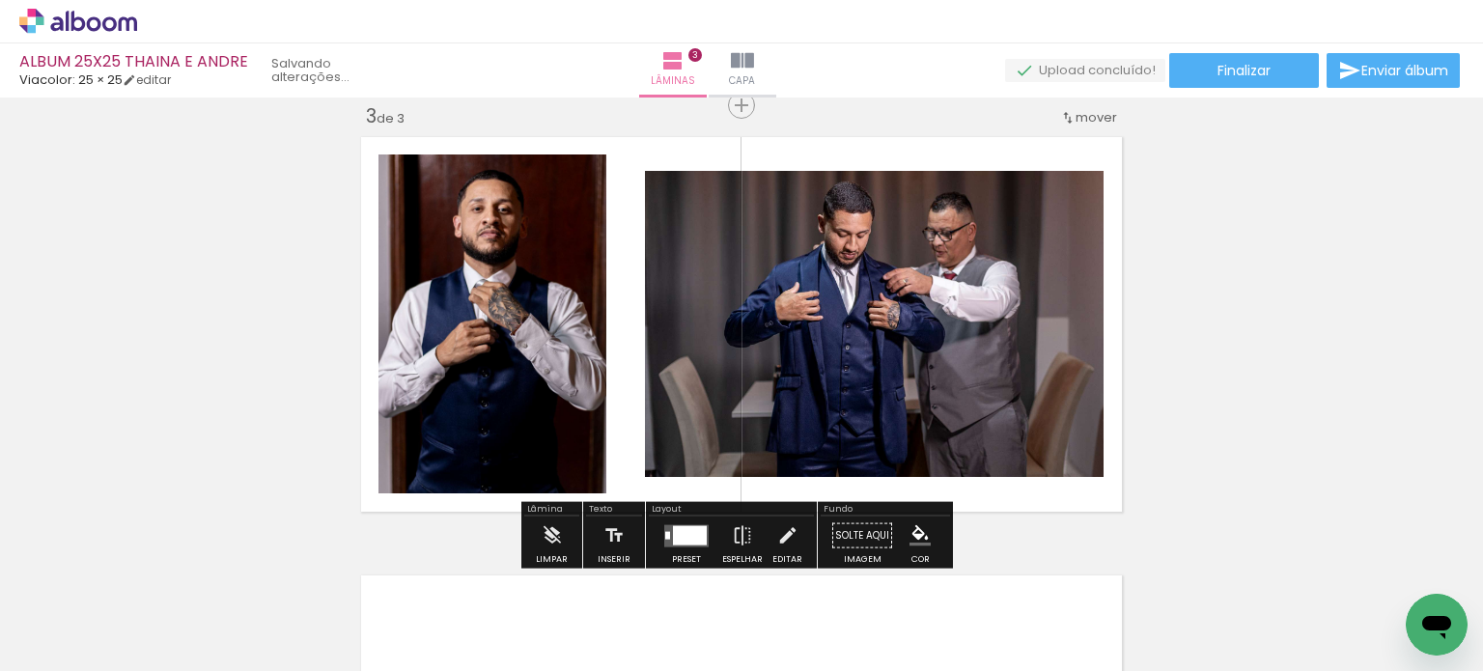
scroll to position [0, 2790]
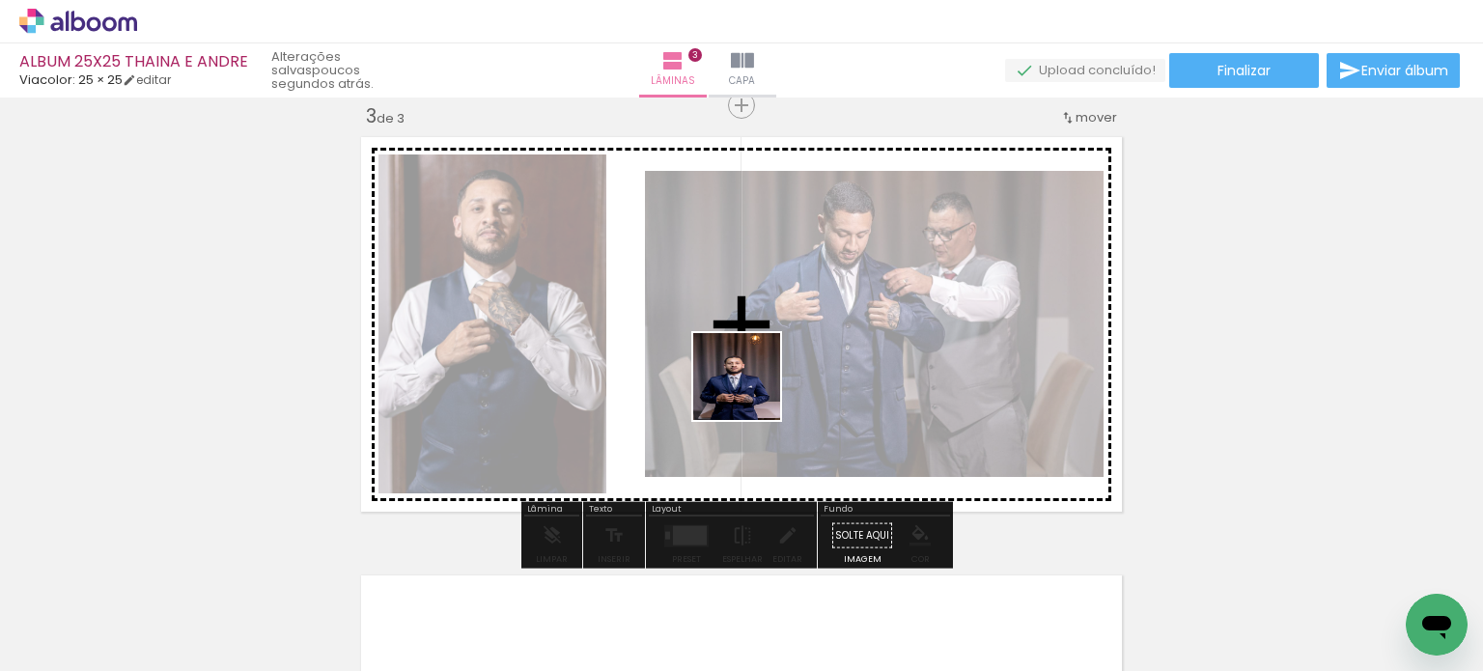
drag, startPoint x: 764, startPoint y: 624, endPoint x: 740, endPoint y: 404, distance: 221.5
click at [745, 362] on quentale-workspace at bounding box center [741, 335] width 1483 height 671
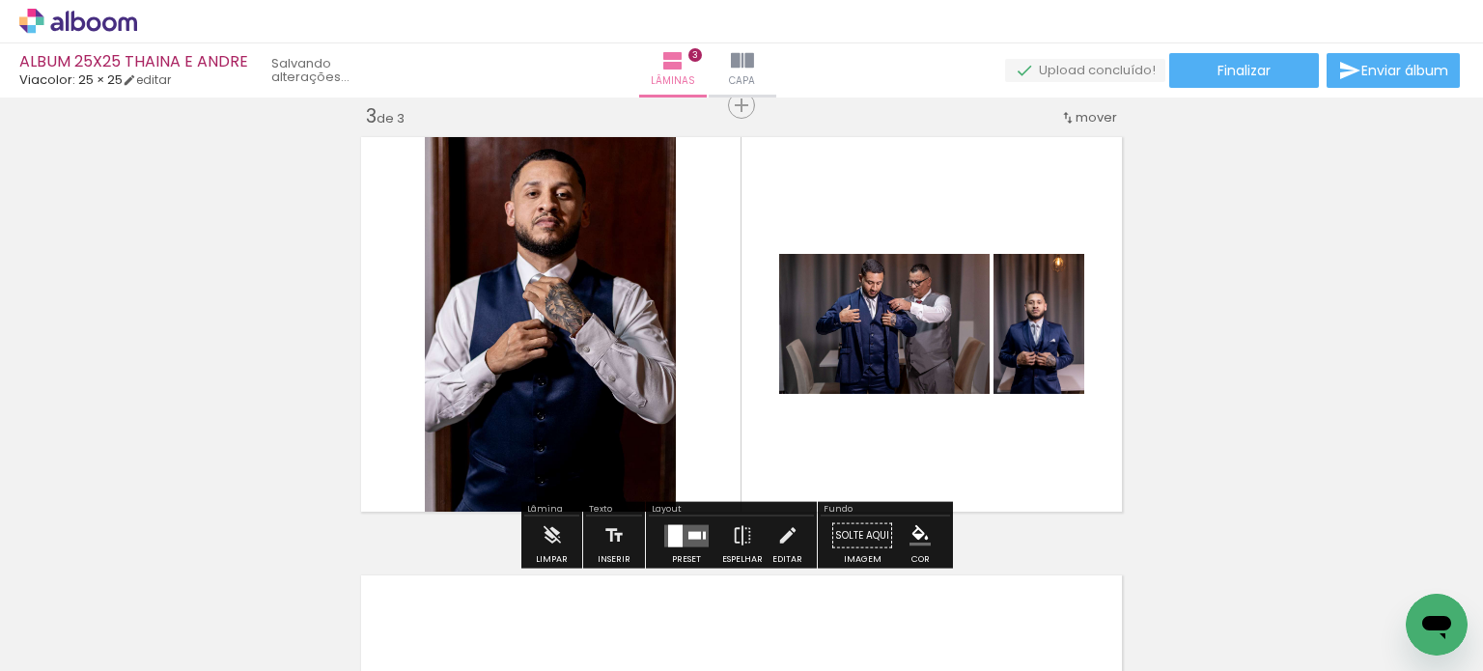
scroll to position [0, 2682]
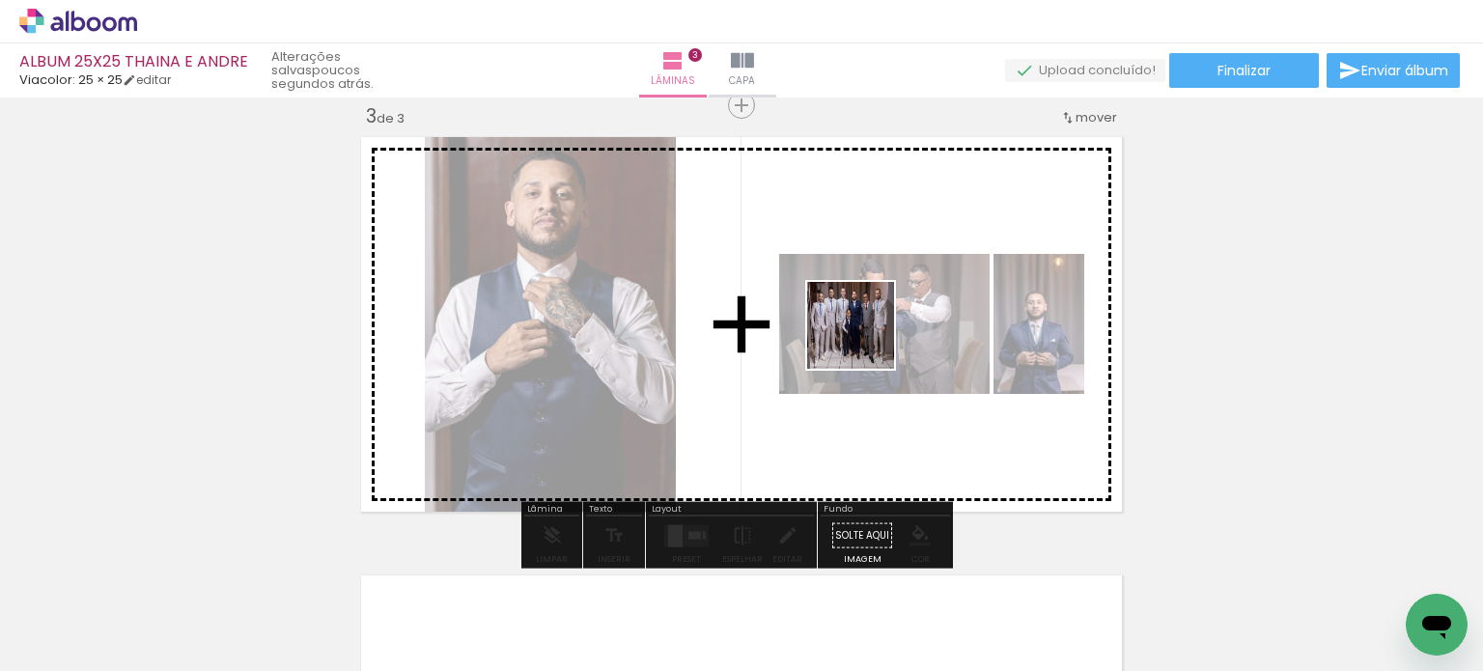
drag, startPoint x: 775, startPoint y: 598, endPoint x: 865, endPoint y: 340, distance: 273.4
click at [865, 340] on quentale-workspace at bounding box center [741, 335] width 1483 height 671
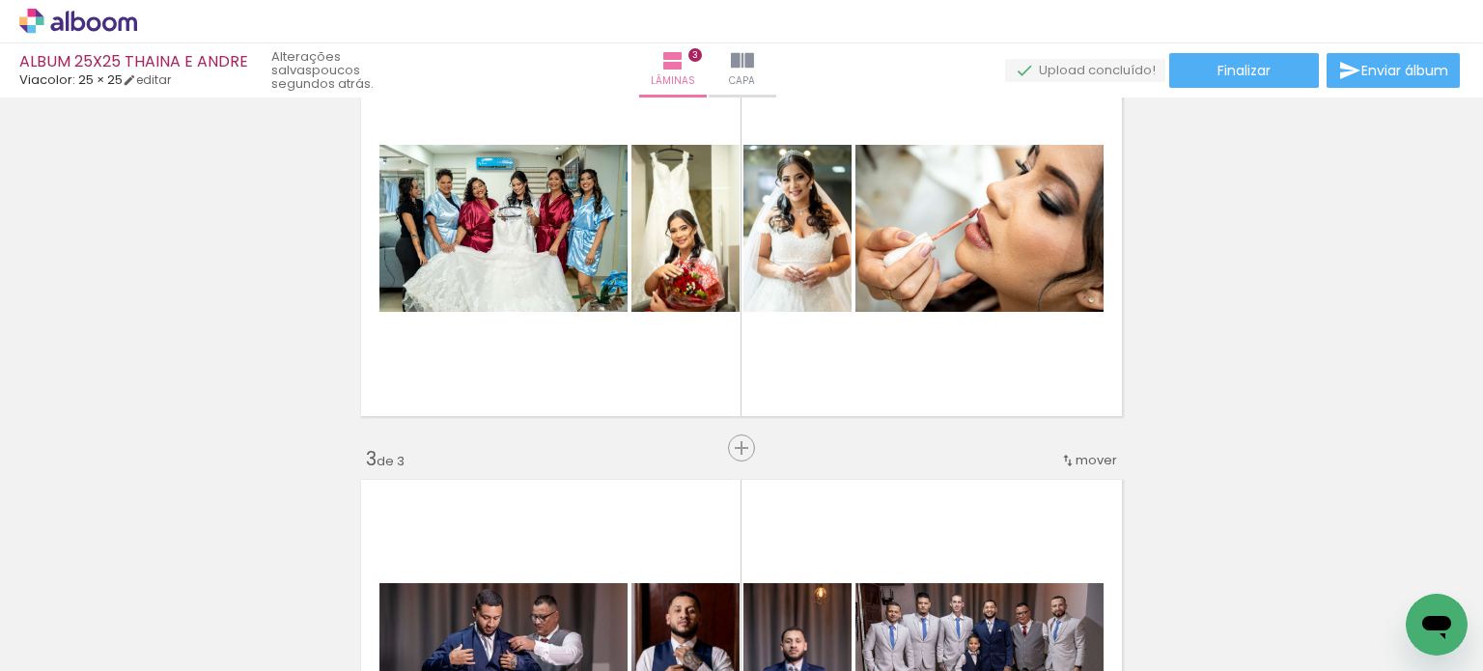
scroll to position [515, 0]
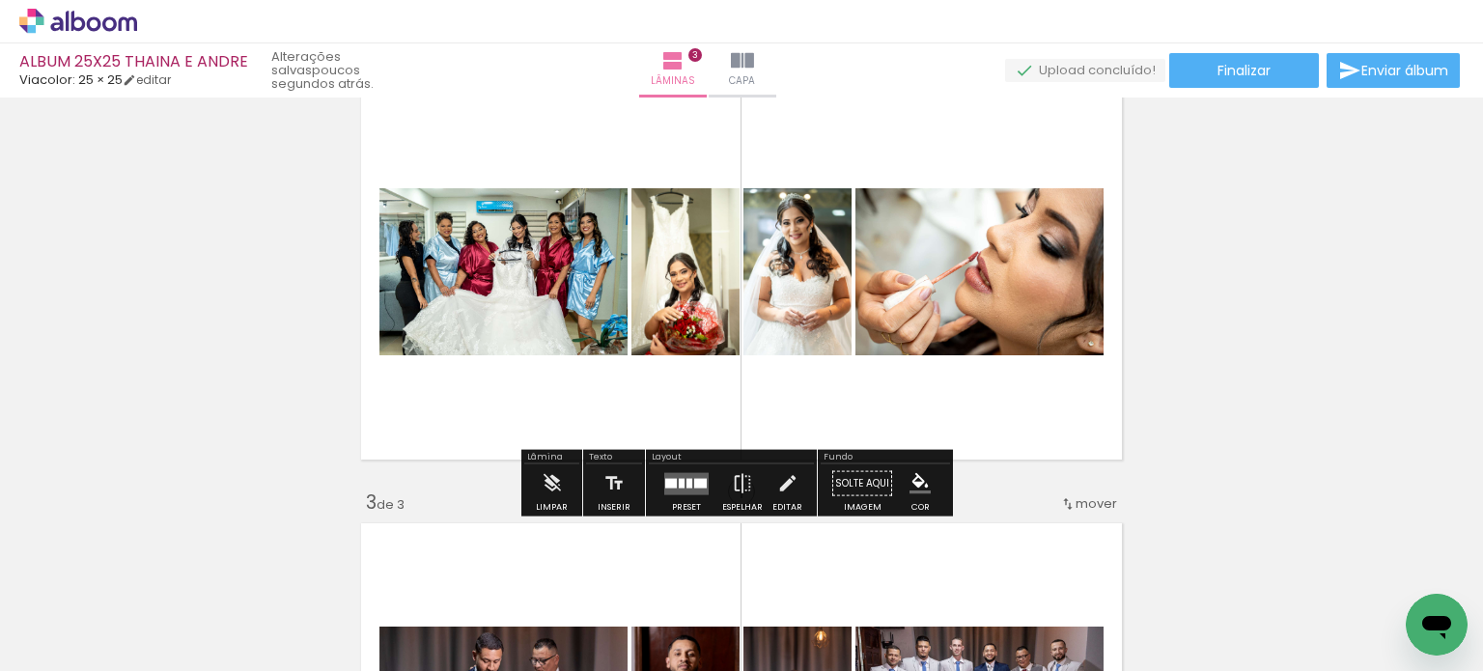
click at [677, 488] on quentale-layouter at bounding box center [686, 483] width 44 height 22
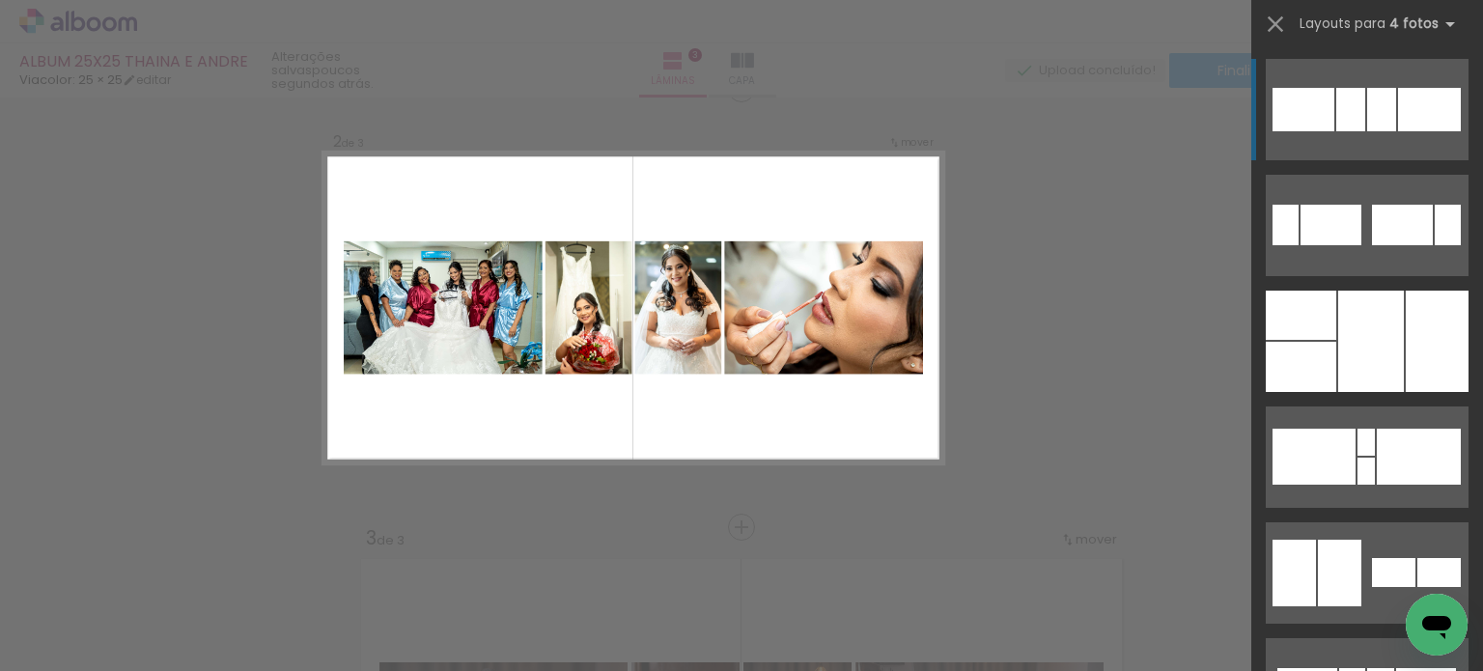
scroll to position [463, 0]
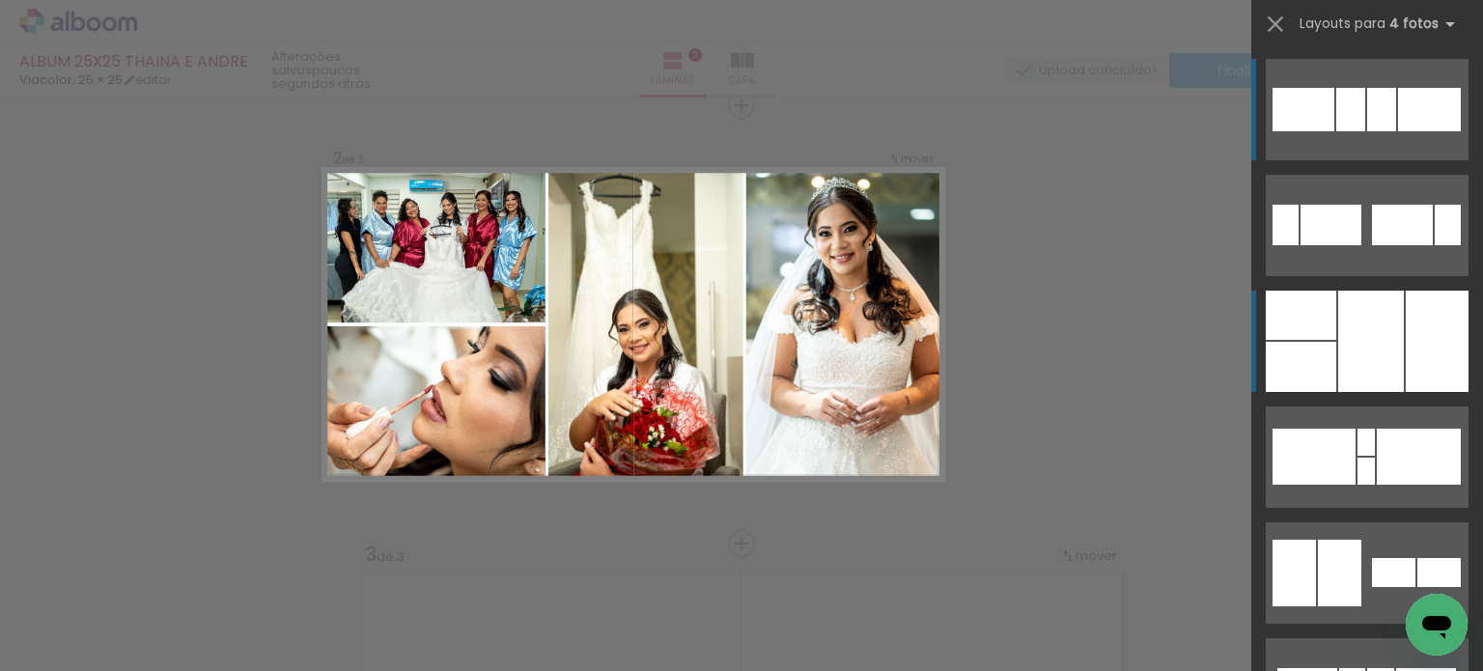
click at [1310, 354] on div at bounding box center [1301, 367] width 70 height 50
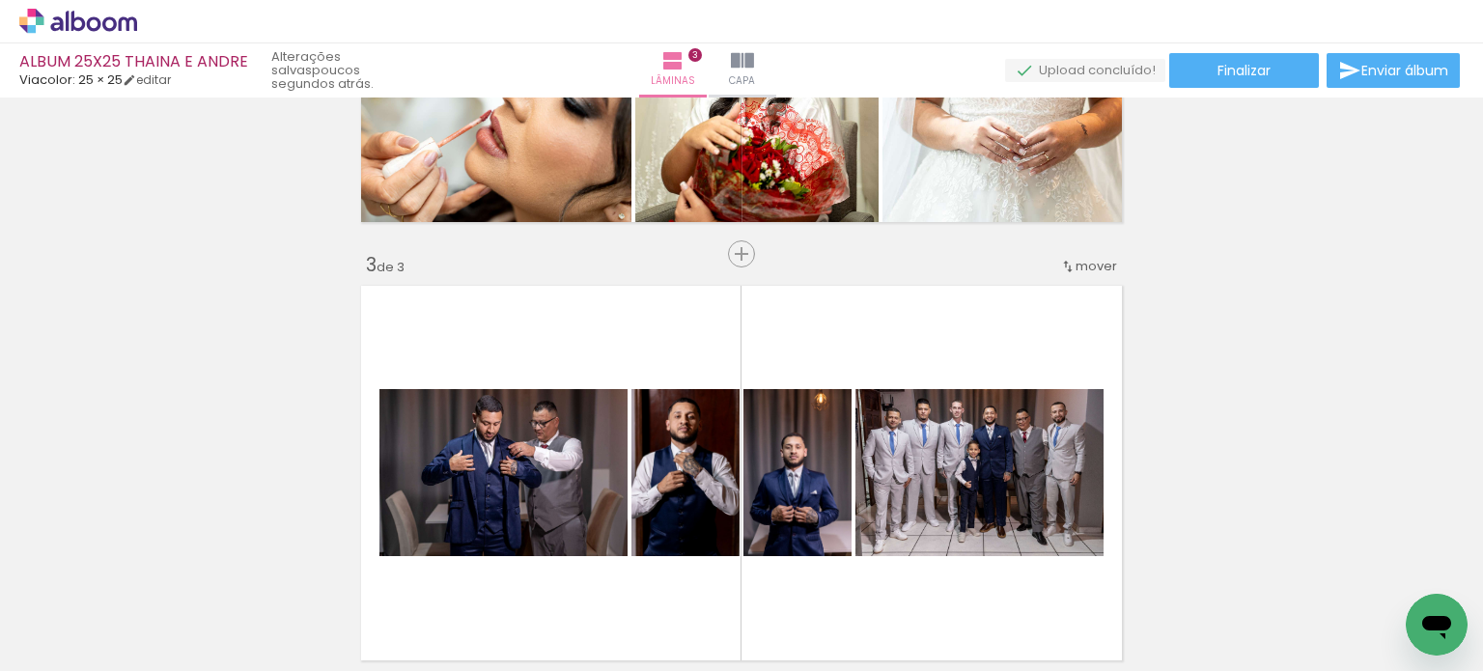
scroll to position [945, 0]
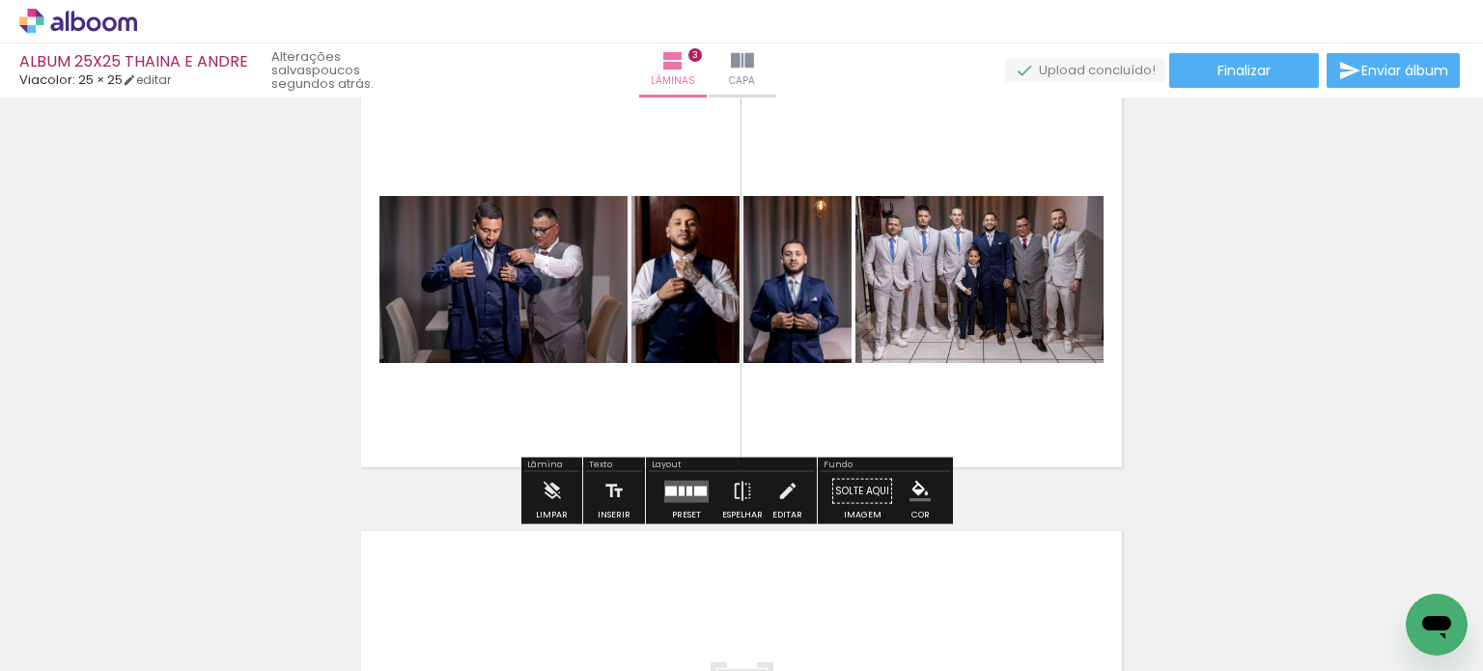
click at [679, 486] on div at bounding box center [682, 491] width 6 height 10
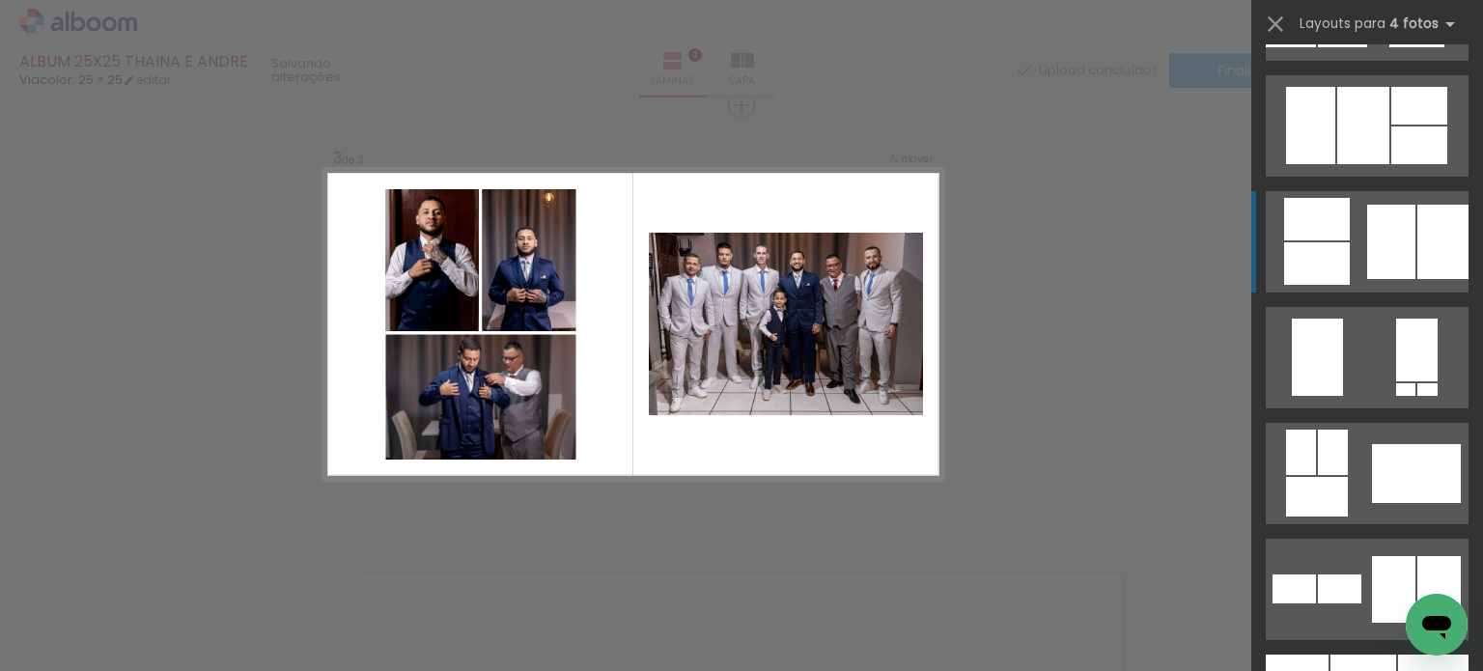
scroll to position [1255, 0]
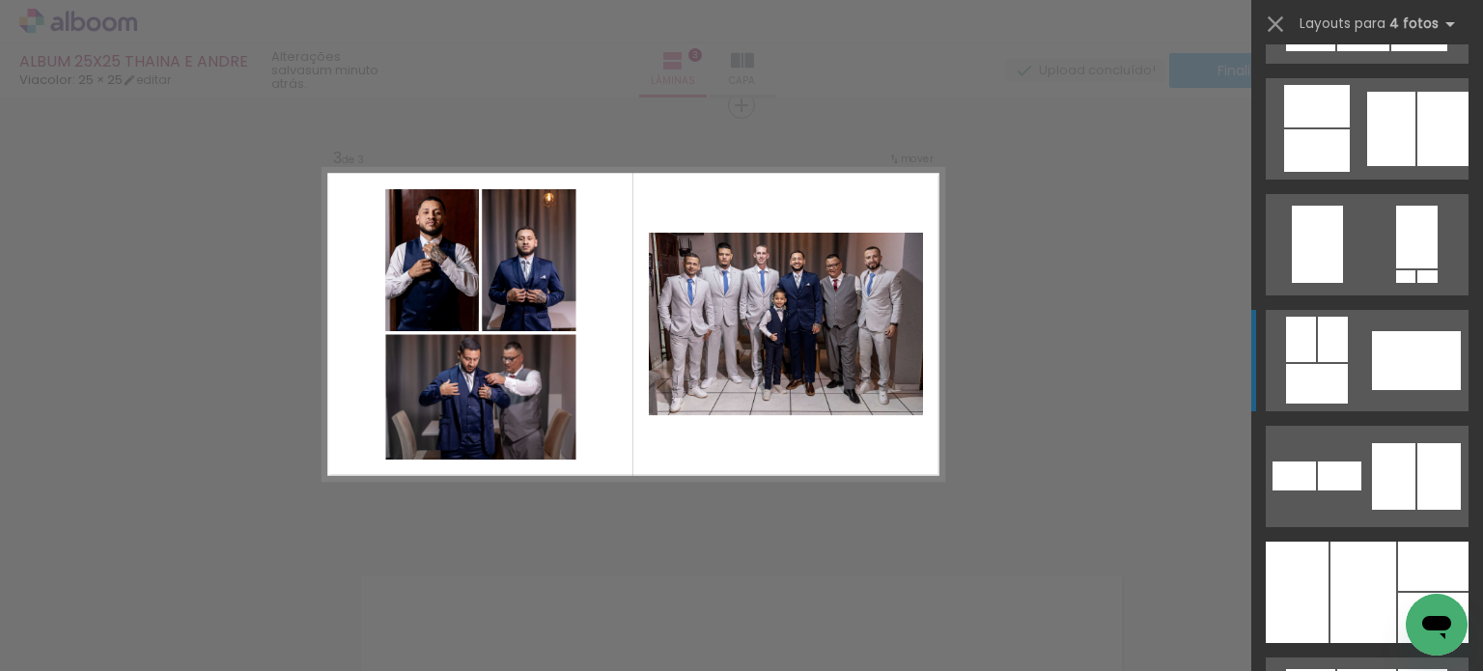
click at [1410, 351] on div at bounding box center [1416, 360] width 89 height 59
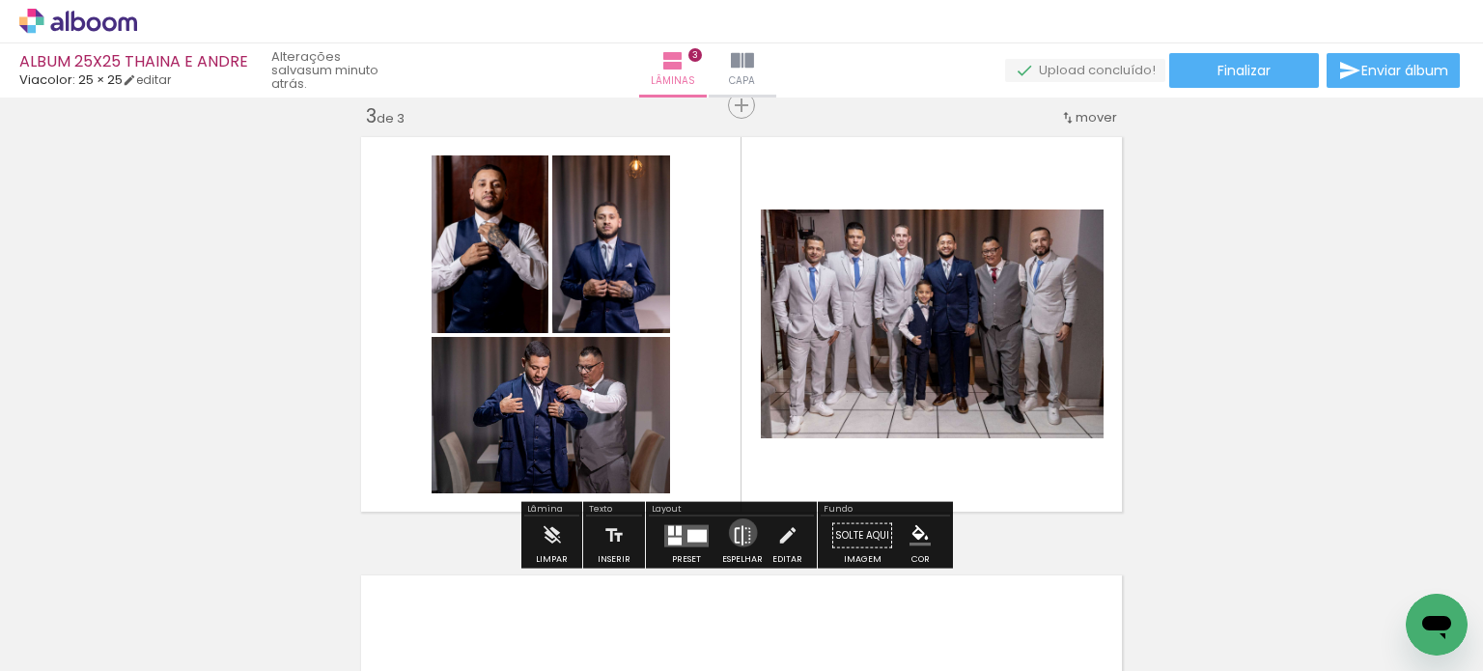
click at [739, 532] on iron-icon at bounding box center [742, 536] width 21 height 39
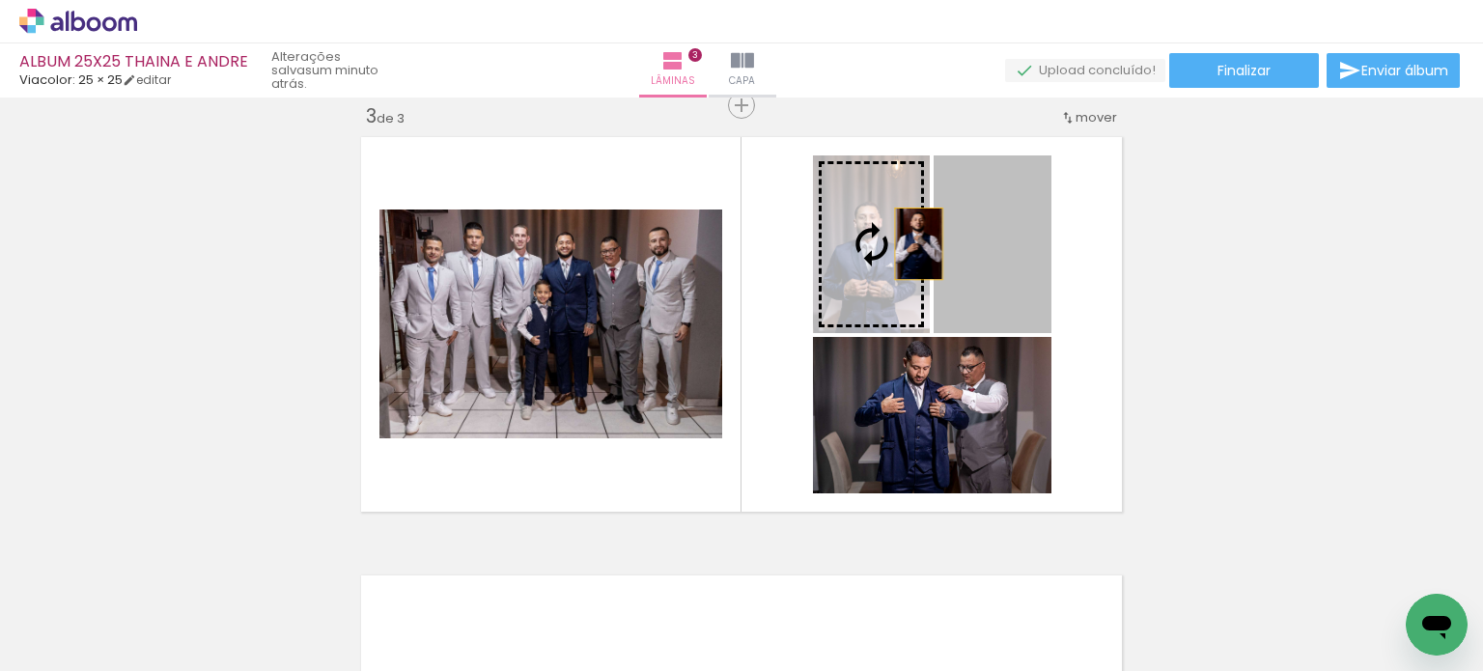
drag, startPoint x: 986, startPoint y: 230, endPoint x: 880, endPoint y: 250, distance: 108.1
click at [0, 0] on slot at bounding box center [0, 0] width 0 height 0
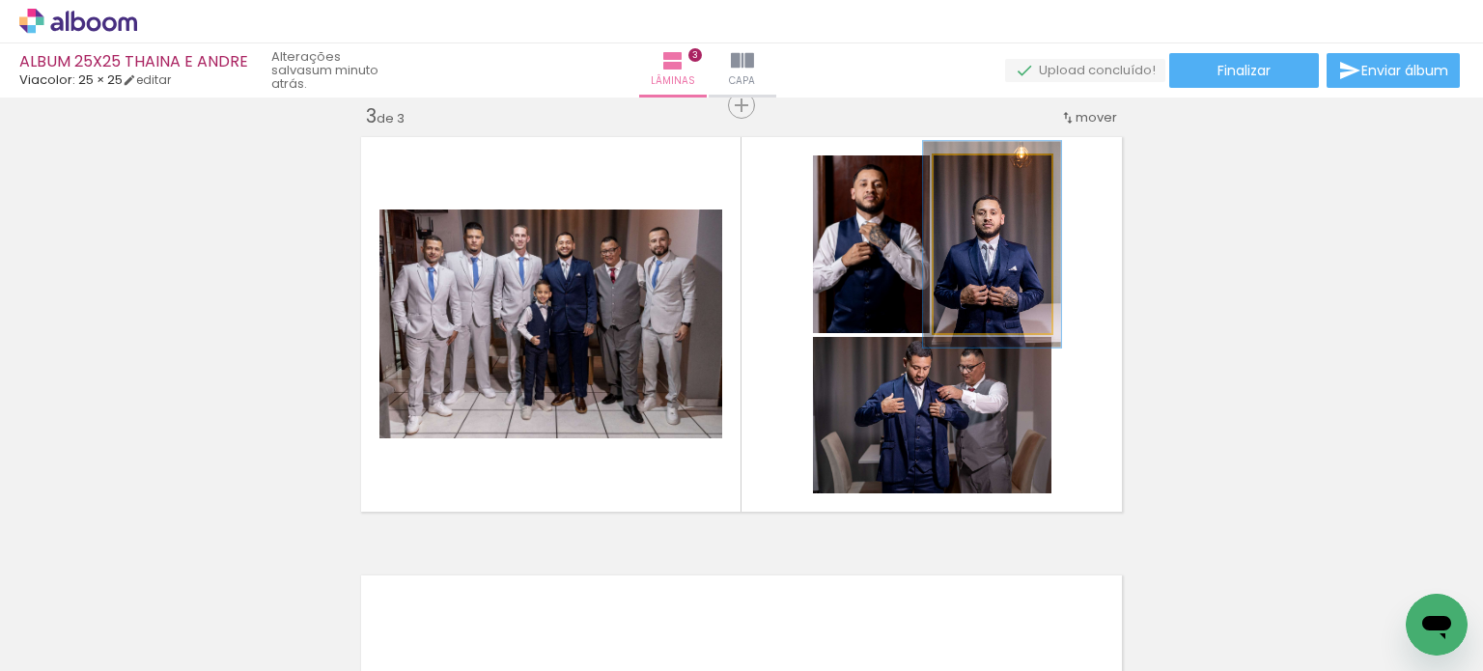
drag, startPoint x: 987, startPoint y: 175, endPoint x: 980, endPoint y: 183, distance: 10.3
click at [980, 183] on div at bounding box center [983, 175] width 31 height 31
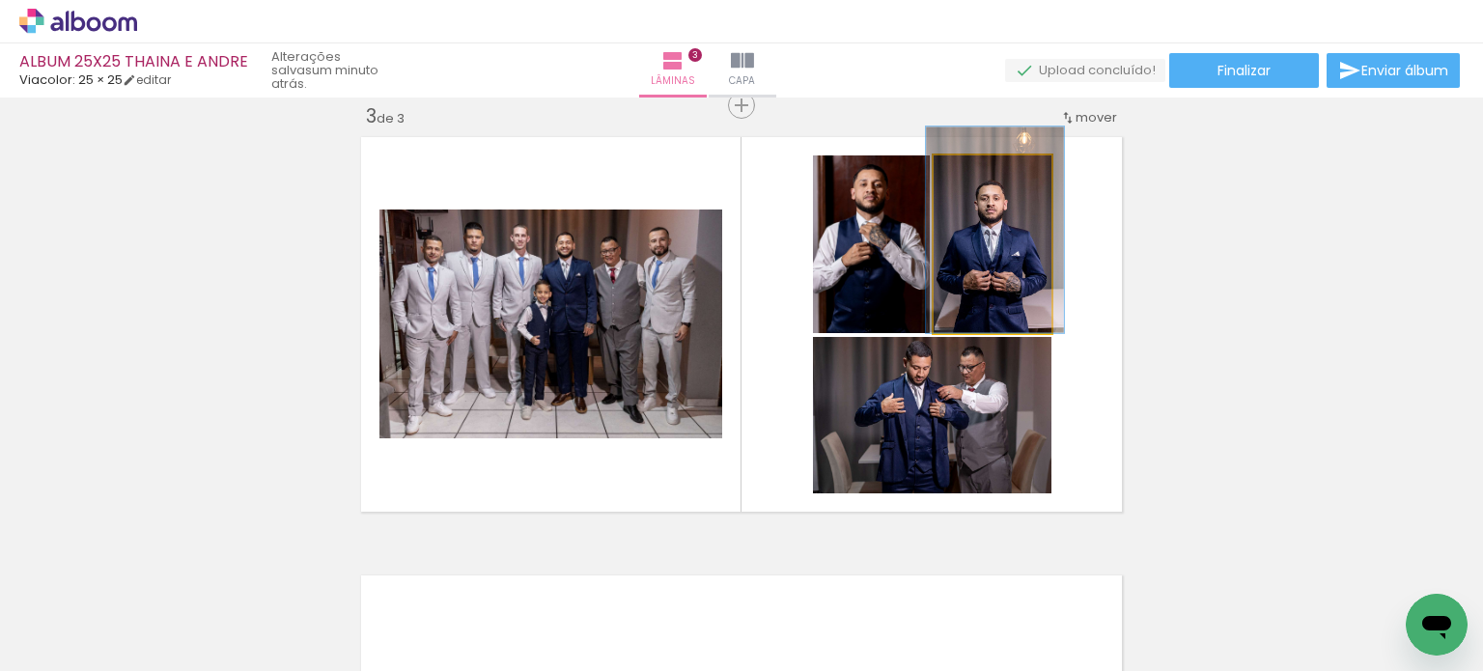
drag, startPoint x: 1006, startPoint y: 286, endPoint x: 1009, endPoint y: 238, distance: 48.4
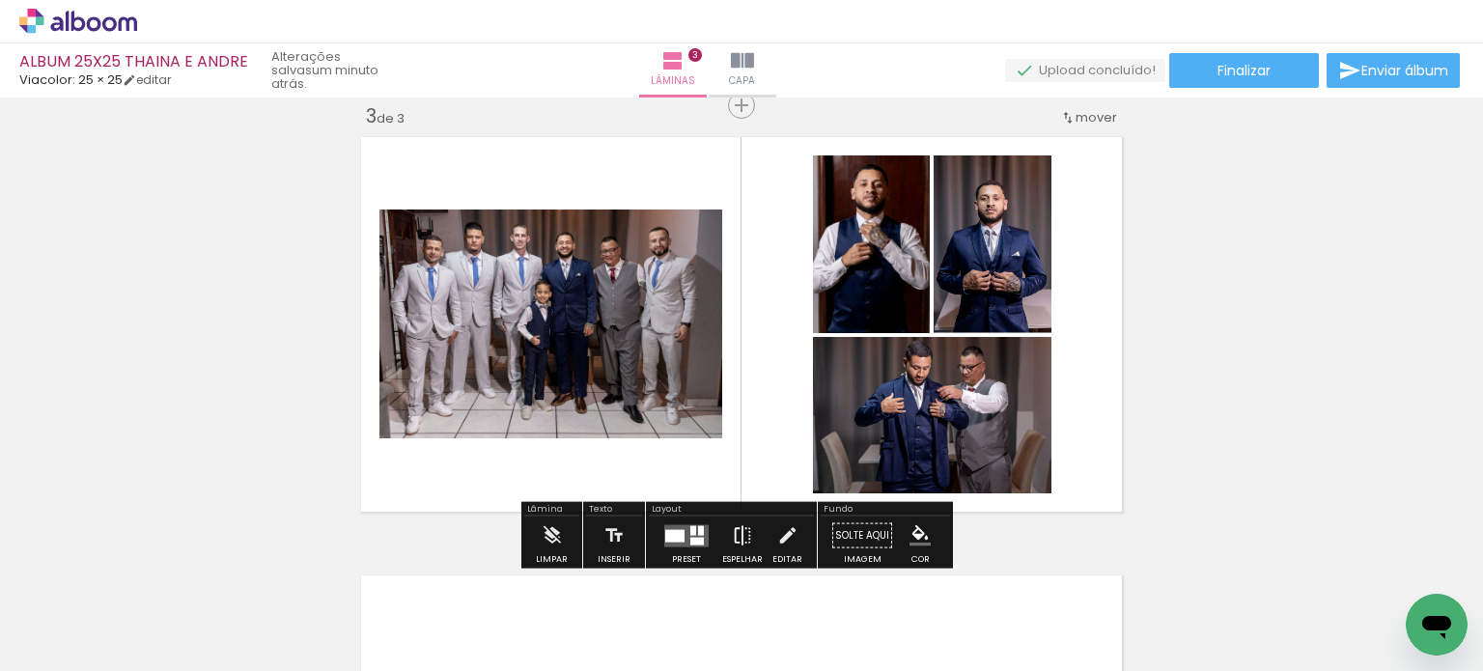
click at [742, 530] on iron-icon at bounding box center [742, 536] width 21 height 39
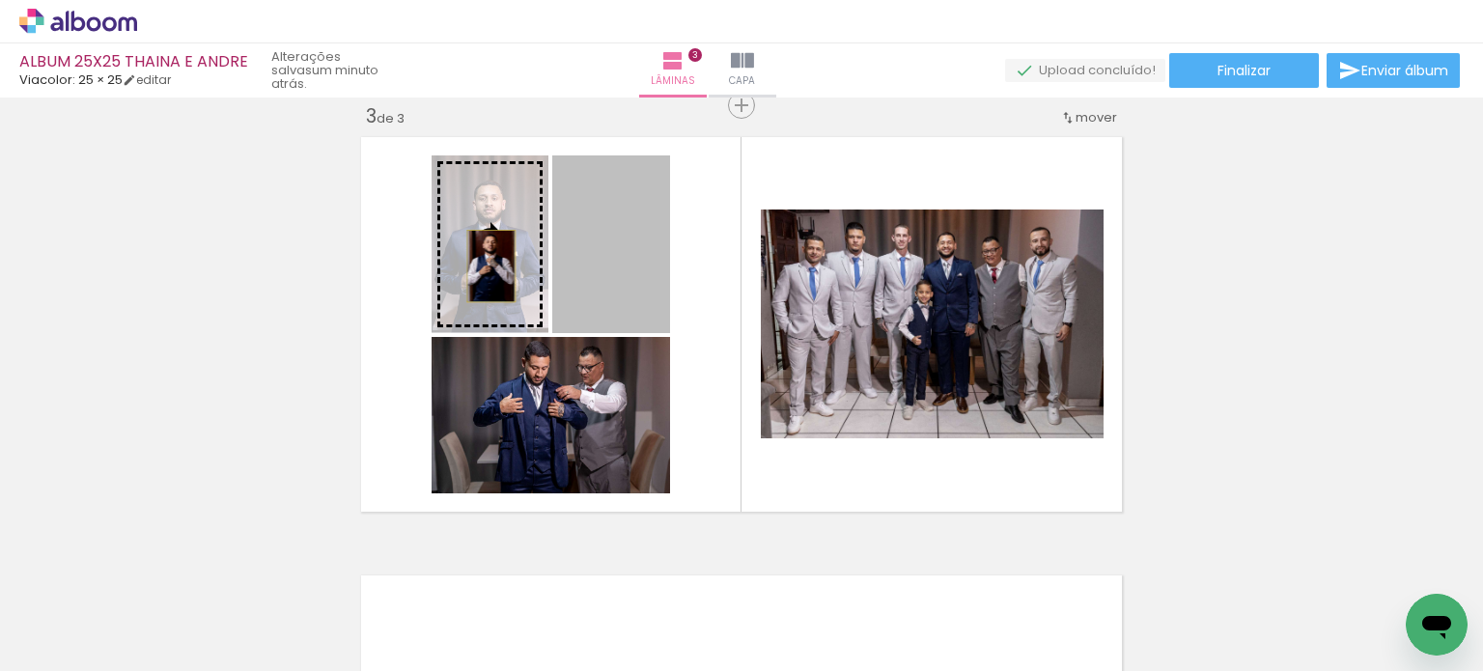
drag, startPoint x: 595, startPoint y: 255, endPoint x: 484, endPoint y: 266, distance: 111.6
click at [0, 0] on slot at bounding box center [0, 0] width 0 height 0
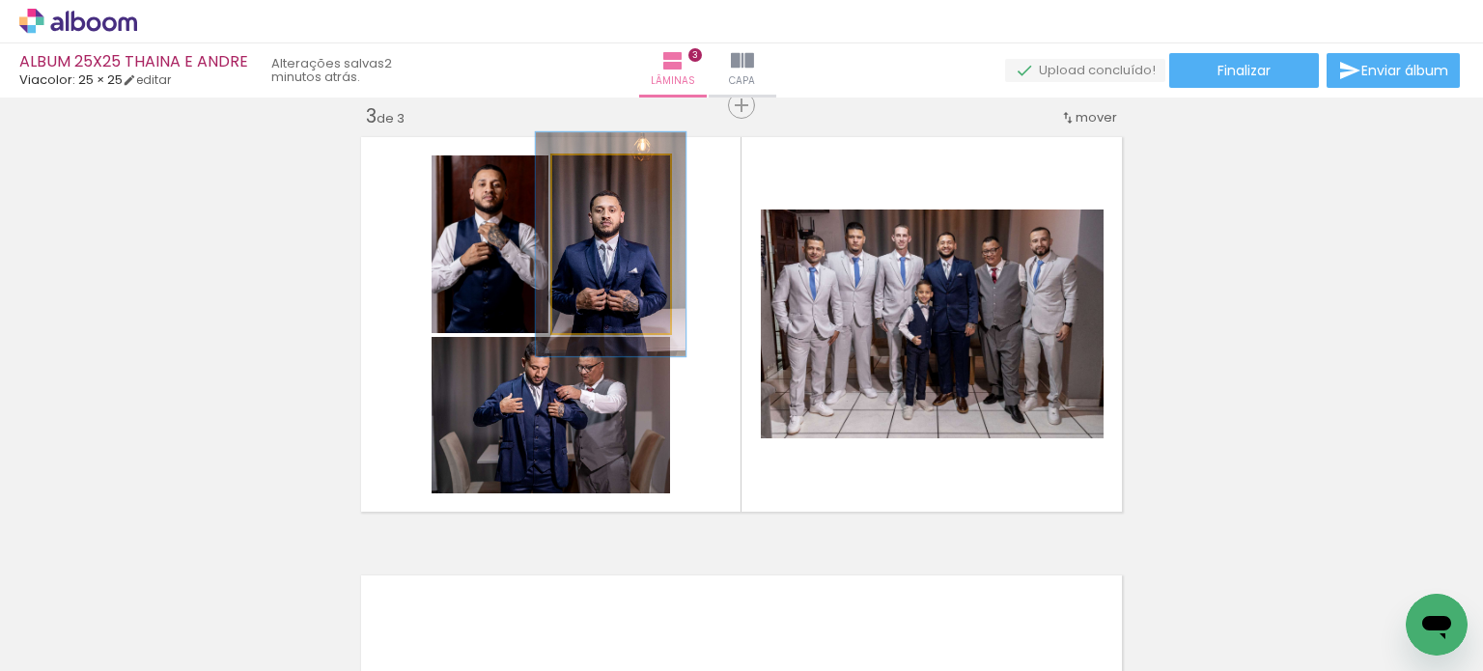
drag, startPoint x: 586, startPoint y: 171, endPoint x: 598, endPoint y: 171, distance: 11.6
type paper-slider "126"
click at [598, 171] on div at bounding box center [605, 175] width 17 height 17
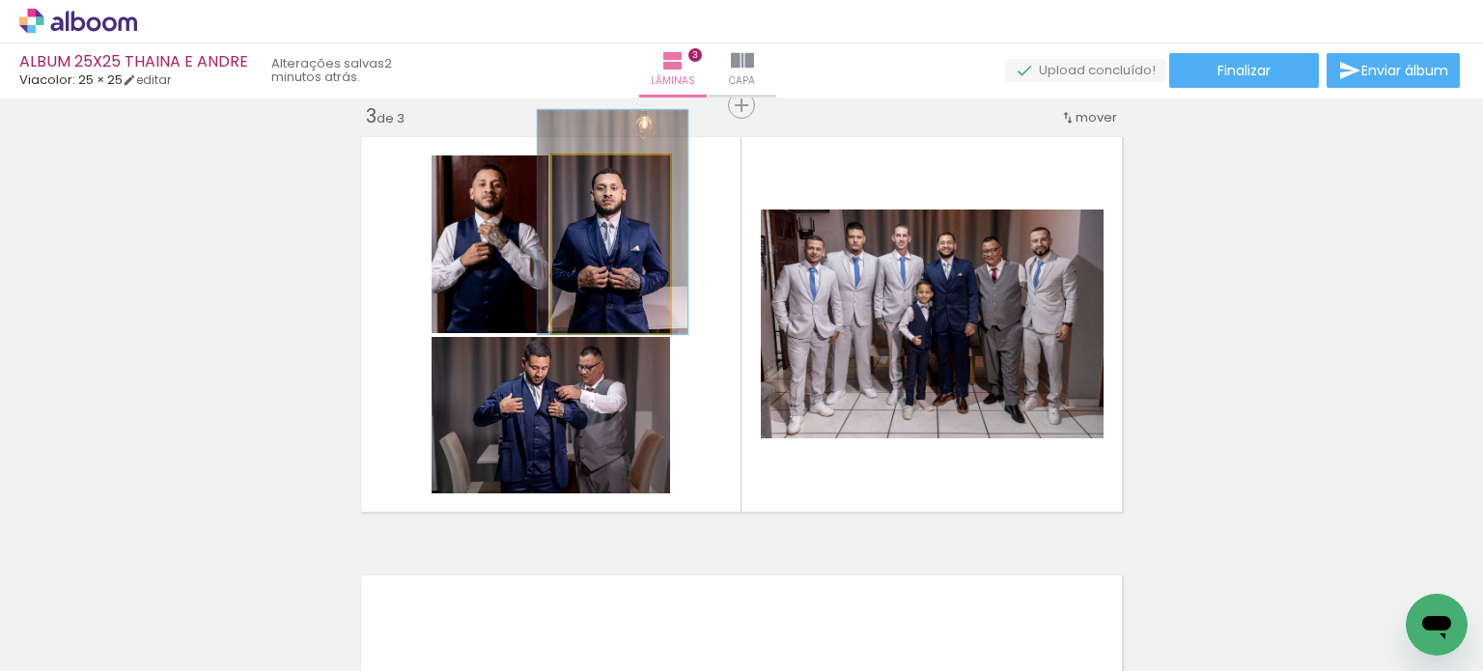
drag, startPoint x: 603, startPoint y: 292, endPoint x: 605, endPoint y: 269, distance: 22.3
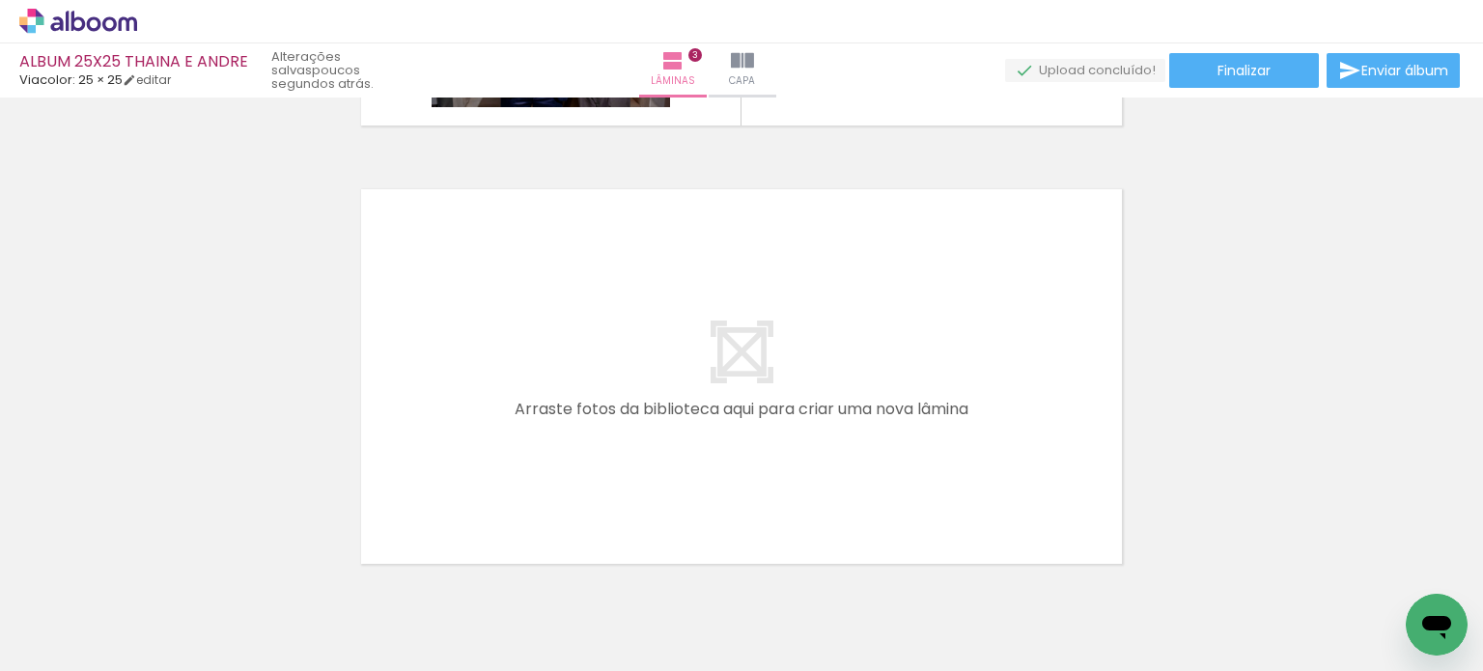
scroll to position [1375, 0]
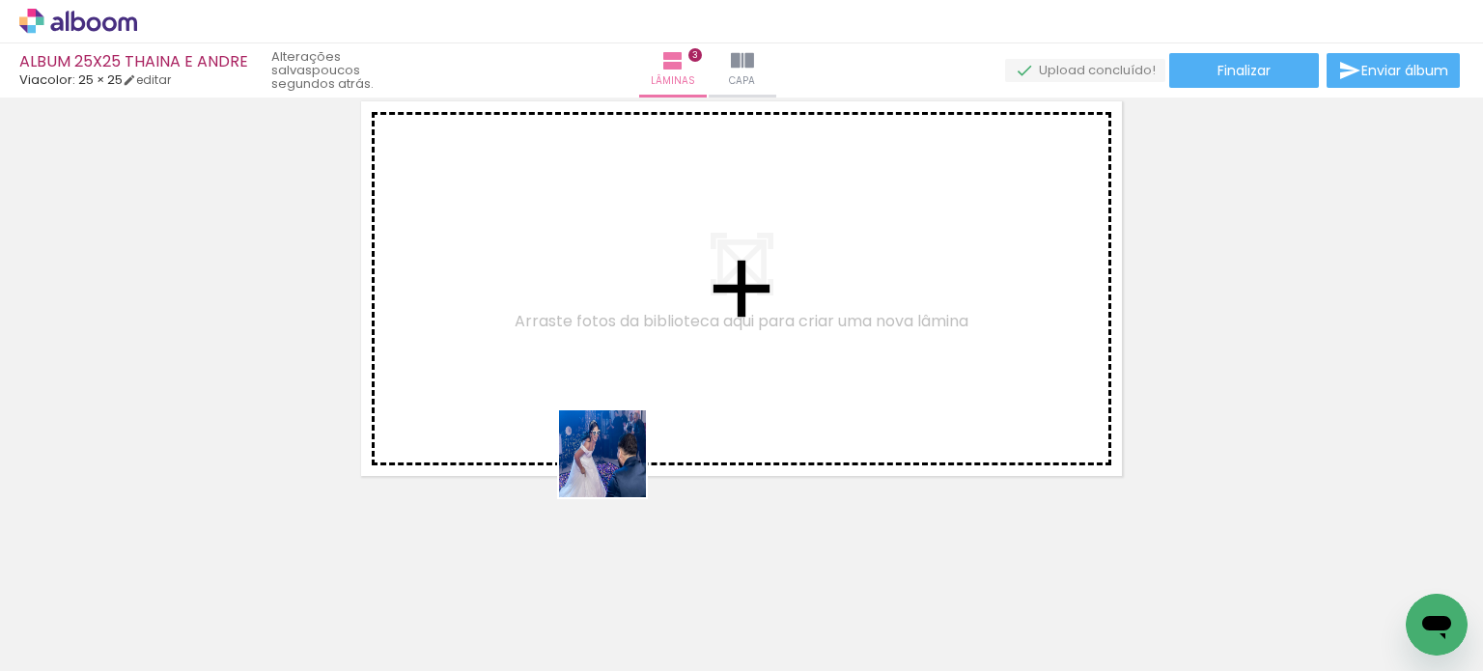
drag, startPoint x: 630, startPoint y: 617, endPoint x: 666, endPoint y: 526, distance: 97.9
click at [613, 451] on quentale-workspace at bounding box center [741, 335] width 1483 height 671
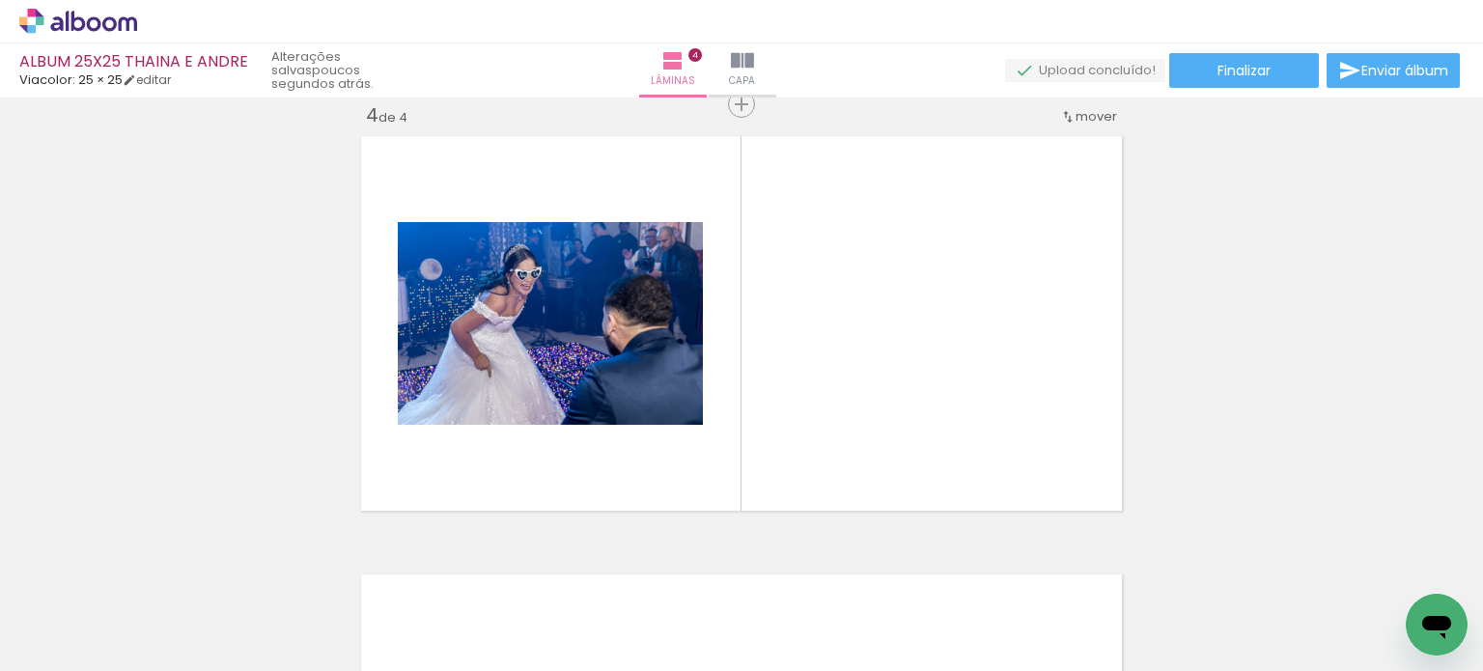
scroll to position [1339, 0]
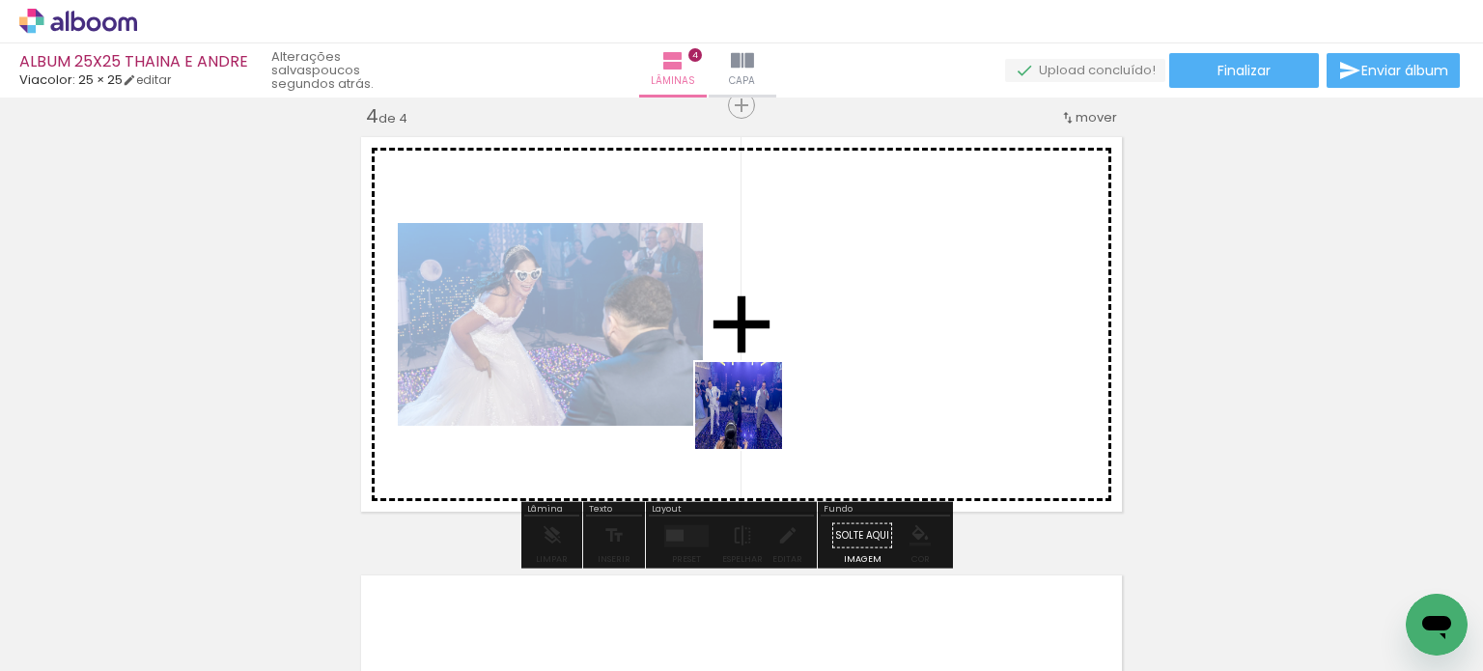
drag, startPoint x: 743, startPoint y: 437, endPoint x: 773, endPoint y: 498, distance: 67.8
click at [758, 409] on quentale-workspace at bounding box center [741, 335] width 1483 height 671
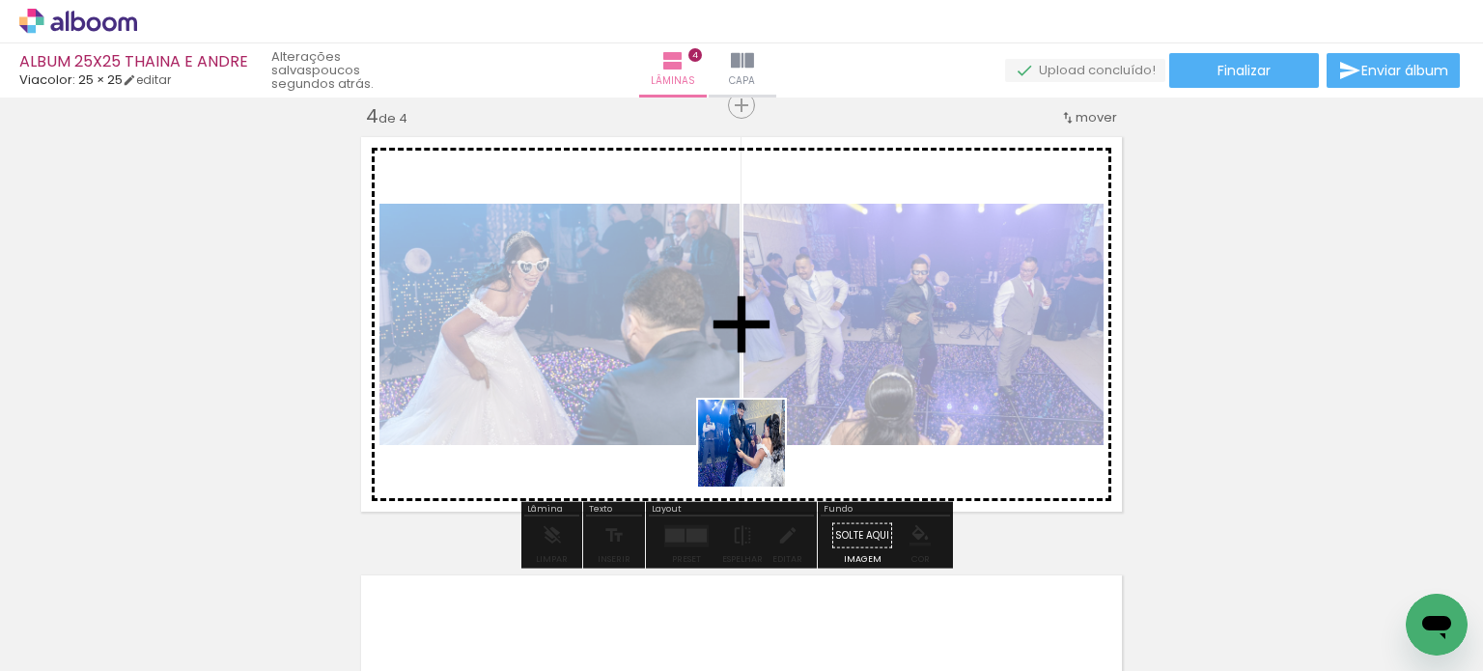
drag, startPoint x: 664, startPoint y: 567, endPoint x: 779, endPoint y: 432, distance: 177.4
click at [779, 432] on quentale-workspace at bounding box center [741, 335] width 1483 height 671
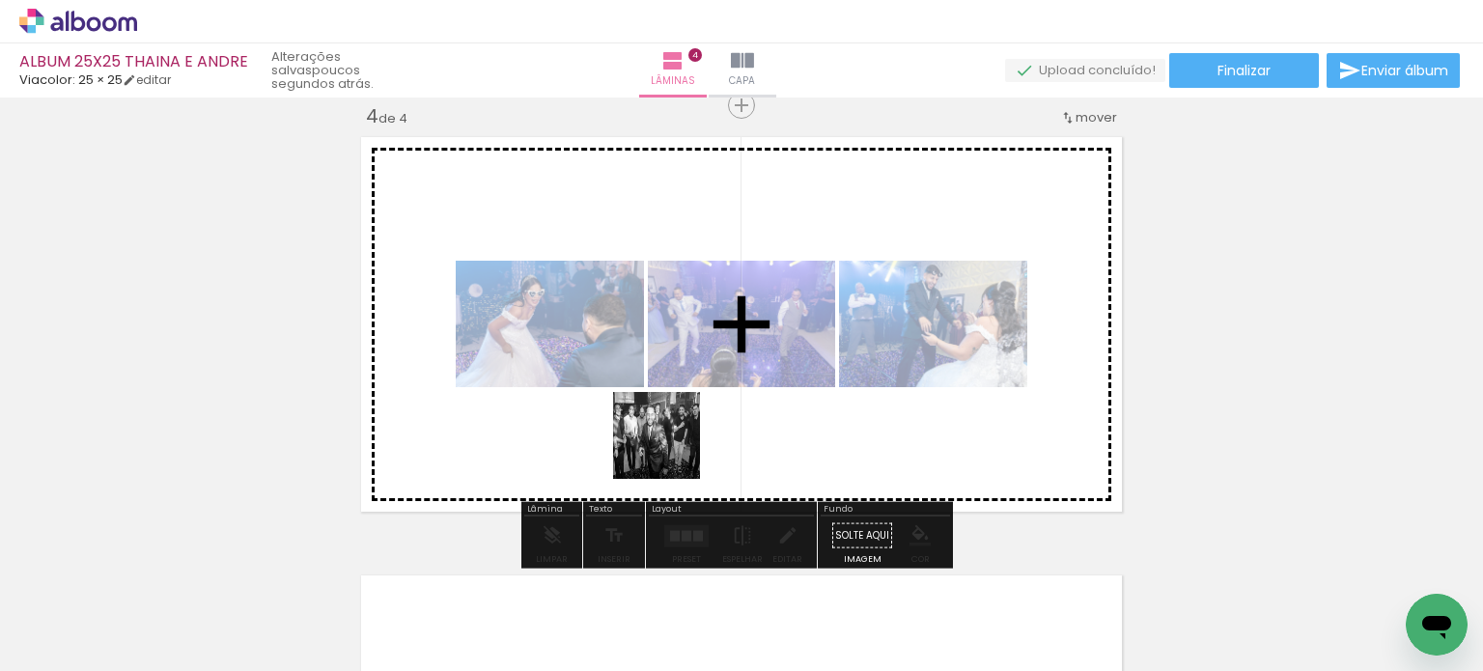
drag, startPoint x: 702, startPoint y: 620, endPoint x: 671, endPoint y: 450, distance: 172.8
click at [671, 450] on quentale-workspace at bounding box center [741, 335] width 1483 height 671
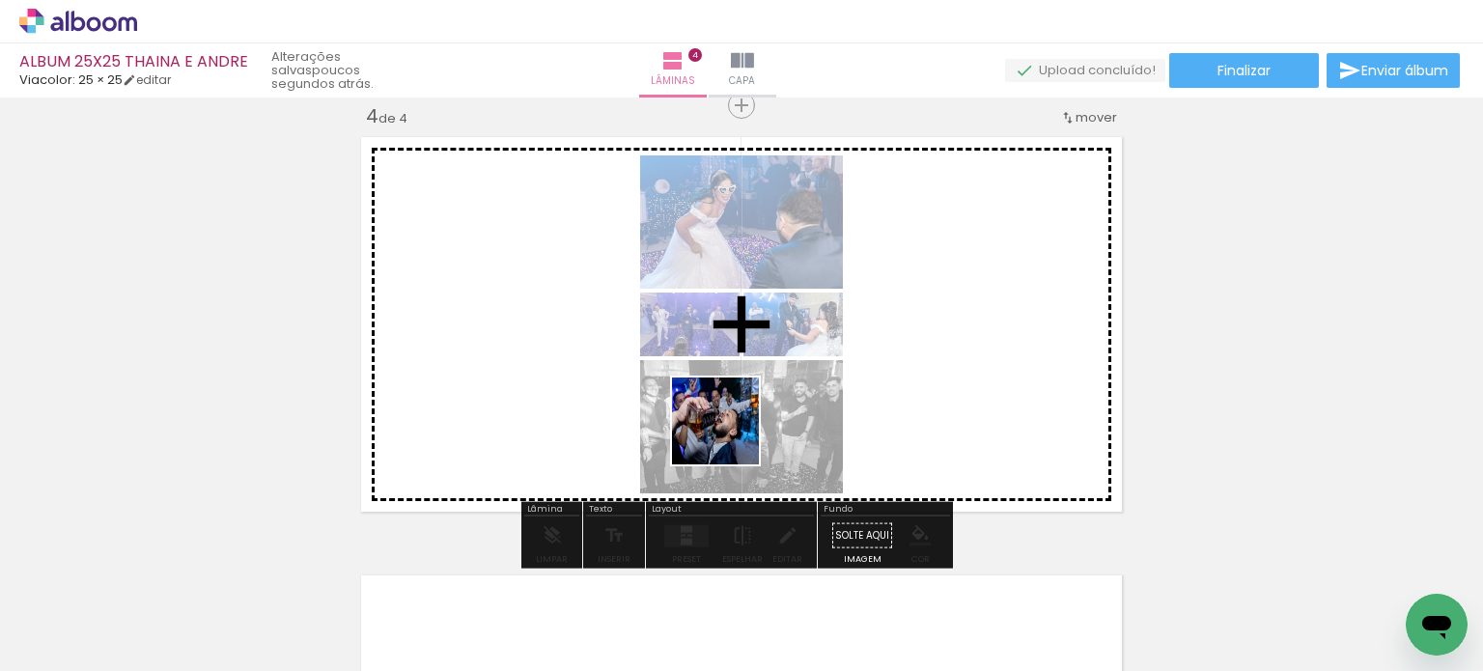
drag, startPoint x: 730, startPoint y: 470, endPoint x: 730, endPoint y: 436, distance: 34.8
click at [730, 436] on quentale-workspace at bounding box center [741, 335] width 1483 height 671
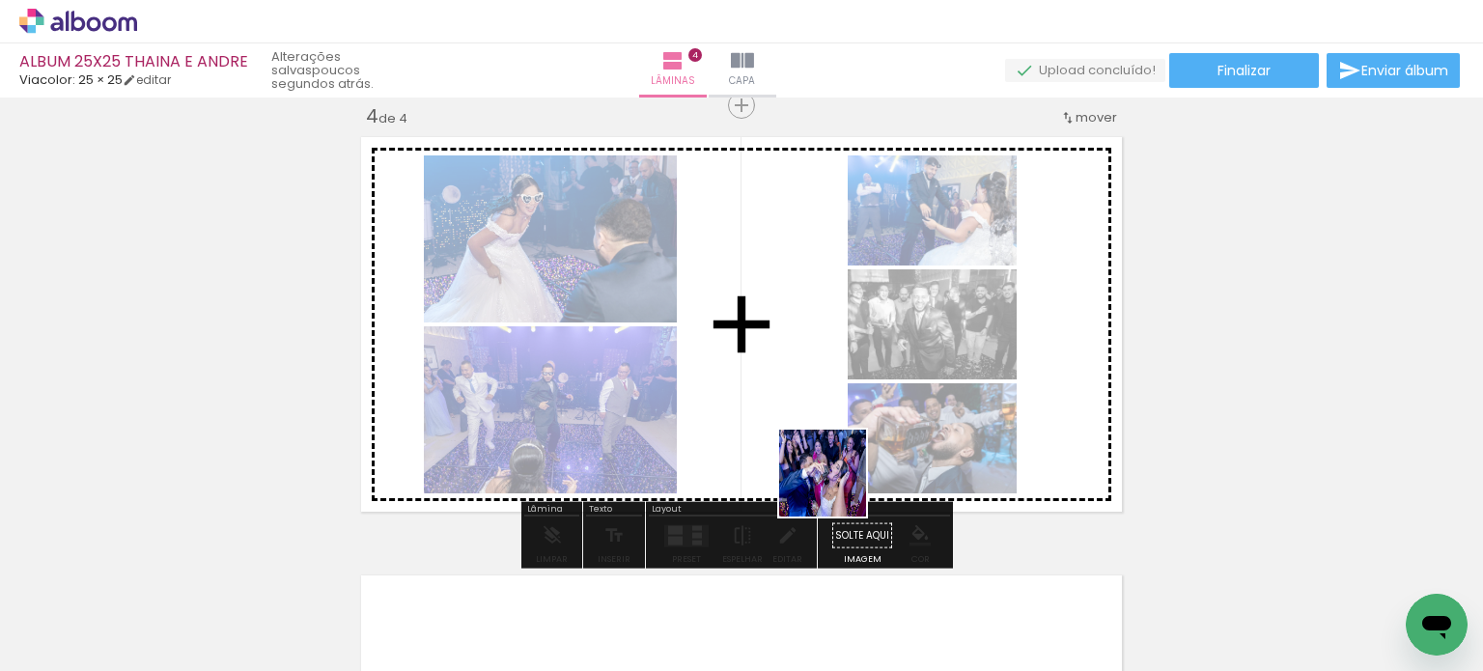
drag, startPoint x: 837, startPoint y: 488, endPoint x: 834, endPoint y: 454, distance: 33.9
click at [834, 454] on quentale-workspace at bounding box center [741, 335] width 1483 height 671
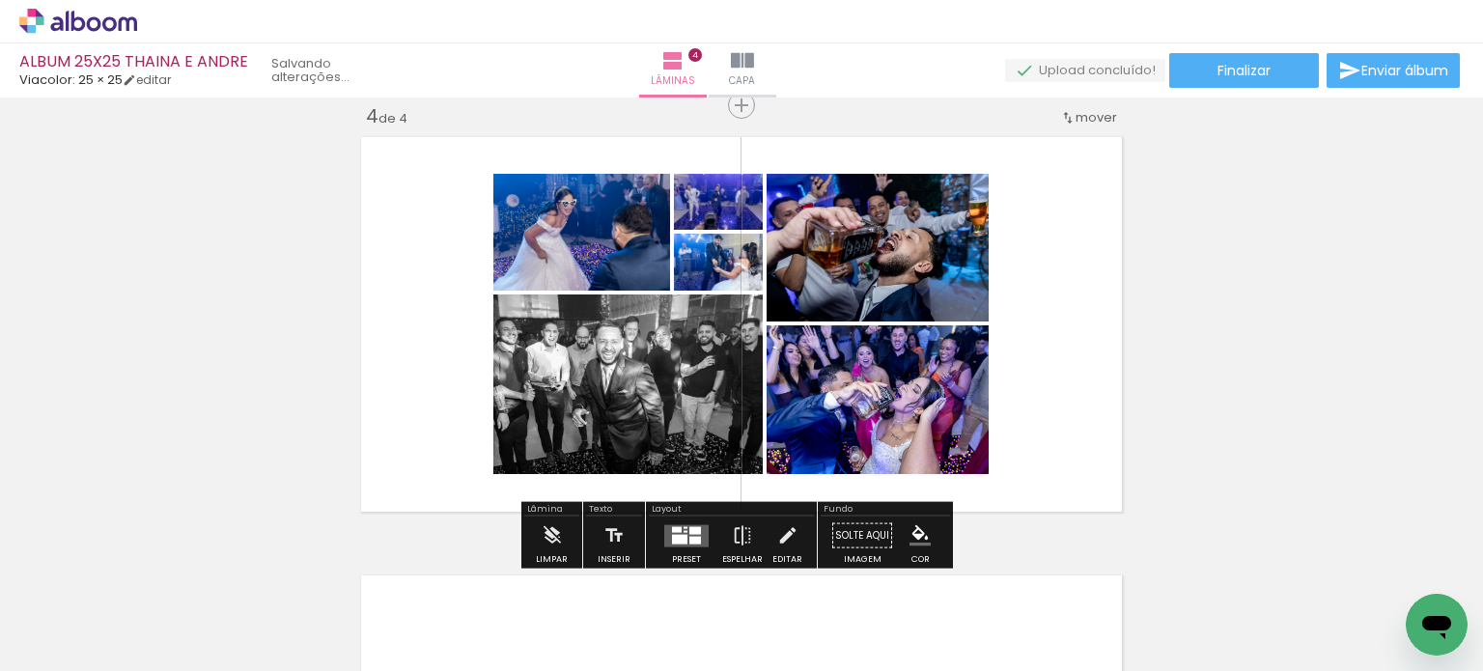
scroll to position [0, 1925]
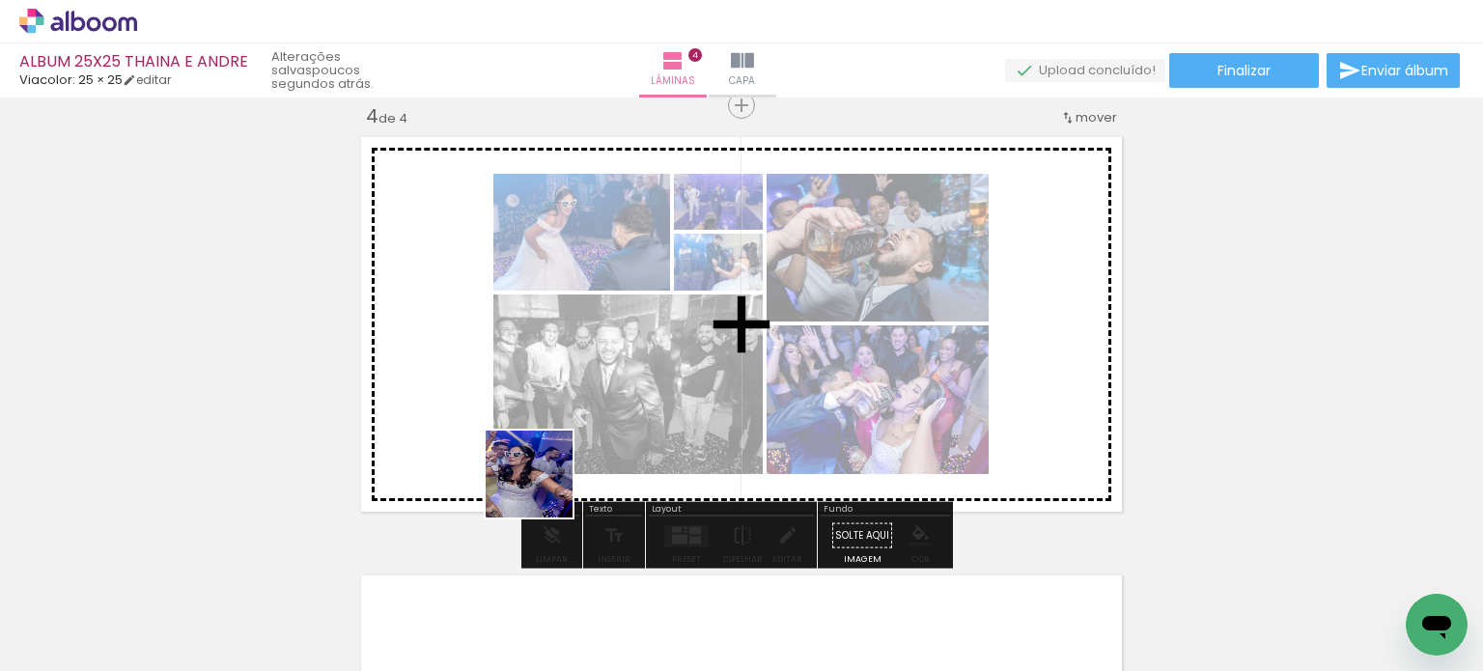
drag, startPoint x: 649, startPoint y: 615, endPoint x: 502, endPoint y: 463, distance: 211.7
click at [502, 463] on quentale-workspace at bounding box center [741, 335] width 1483 height 671
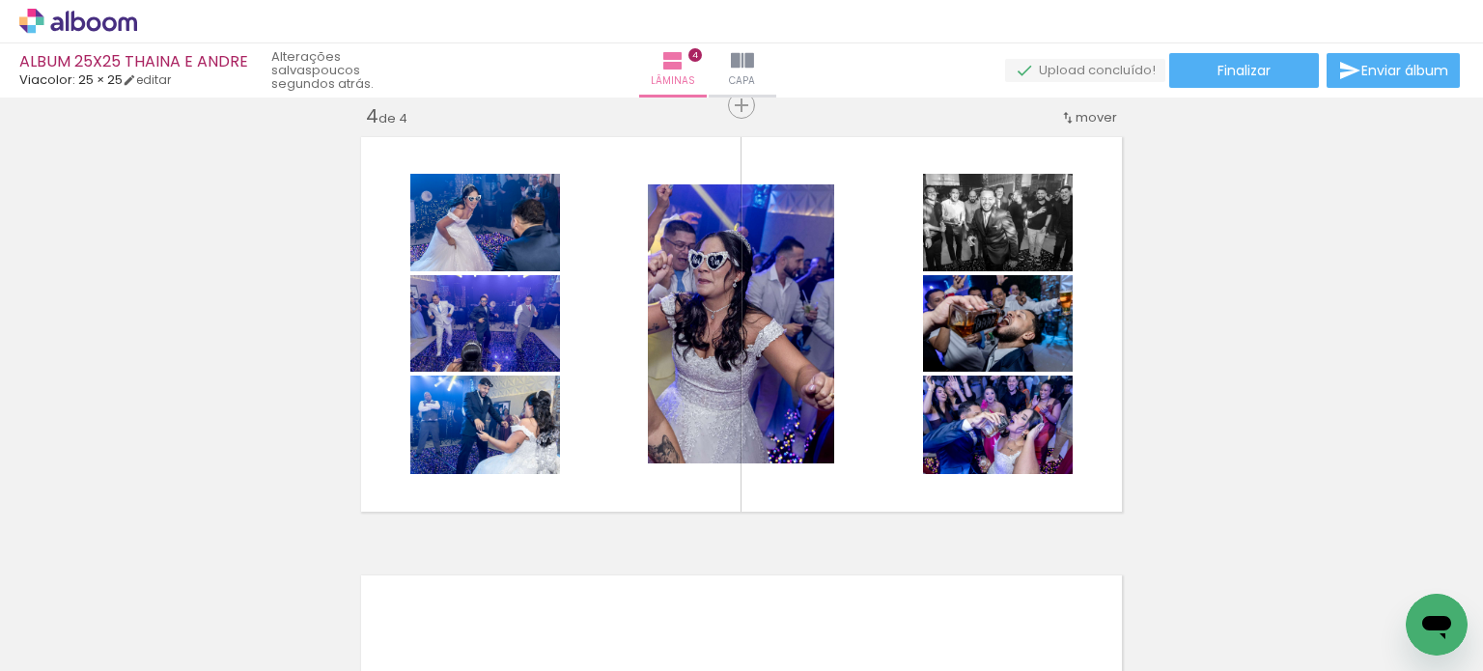
scroll to position [0, 1261]
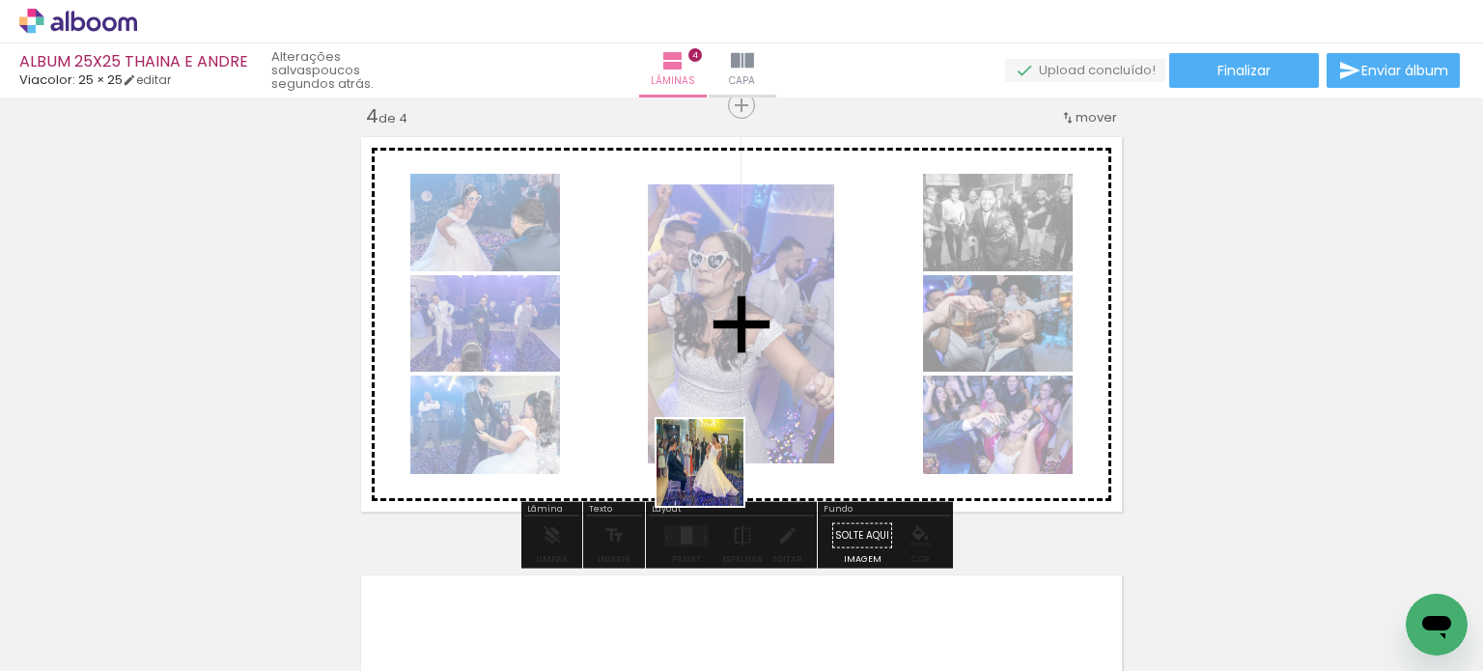
drag, startPoint x: 715, startPoint y: 477, endPoint x: 722, endPoint y: 470, distance: 10.3
click at [718, 469] on quentale-workspace at bounding box center [741, 335] width 1483 height 671
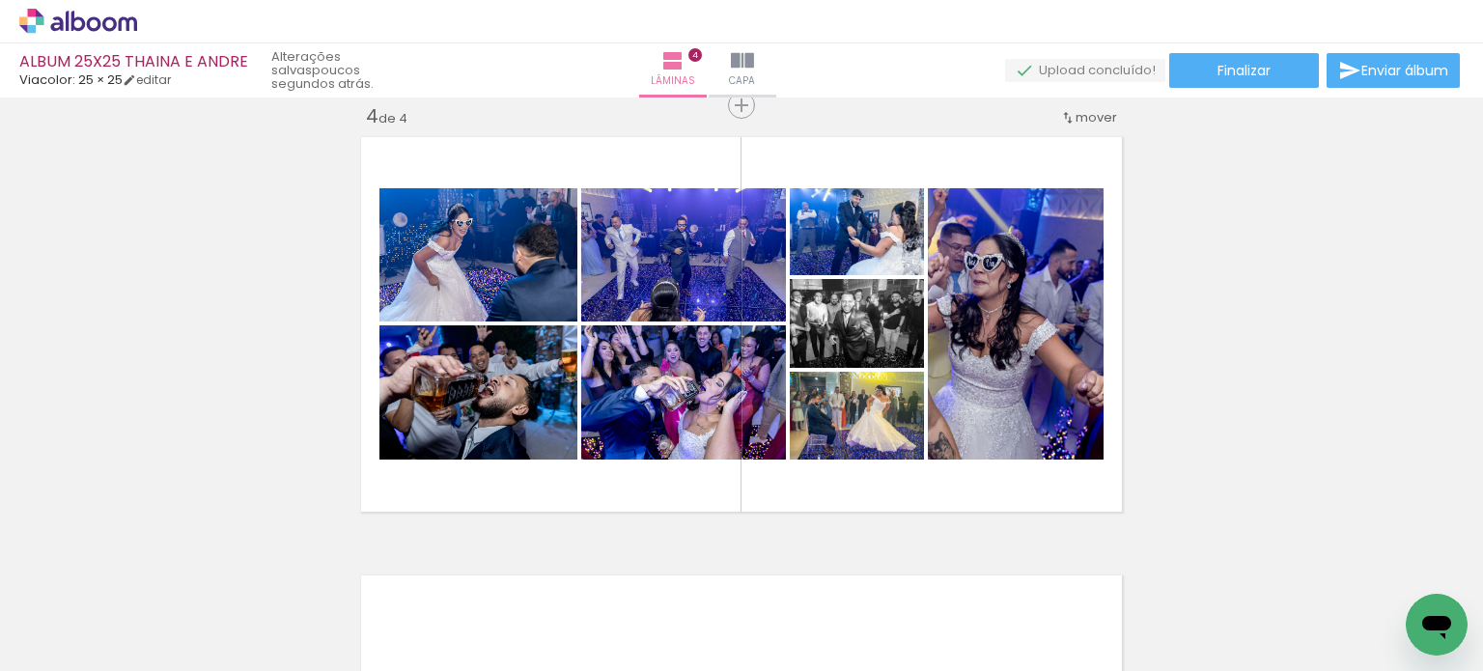
scroll to position [0, 1708]
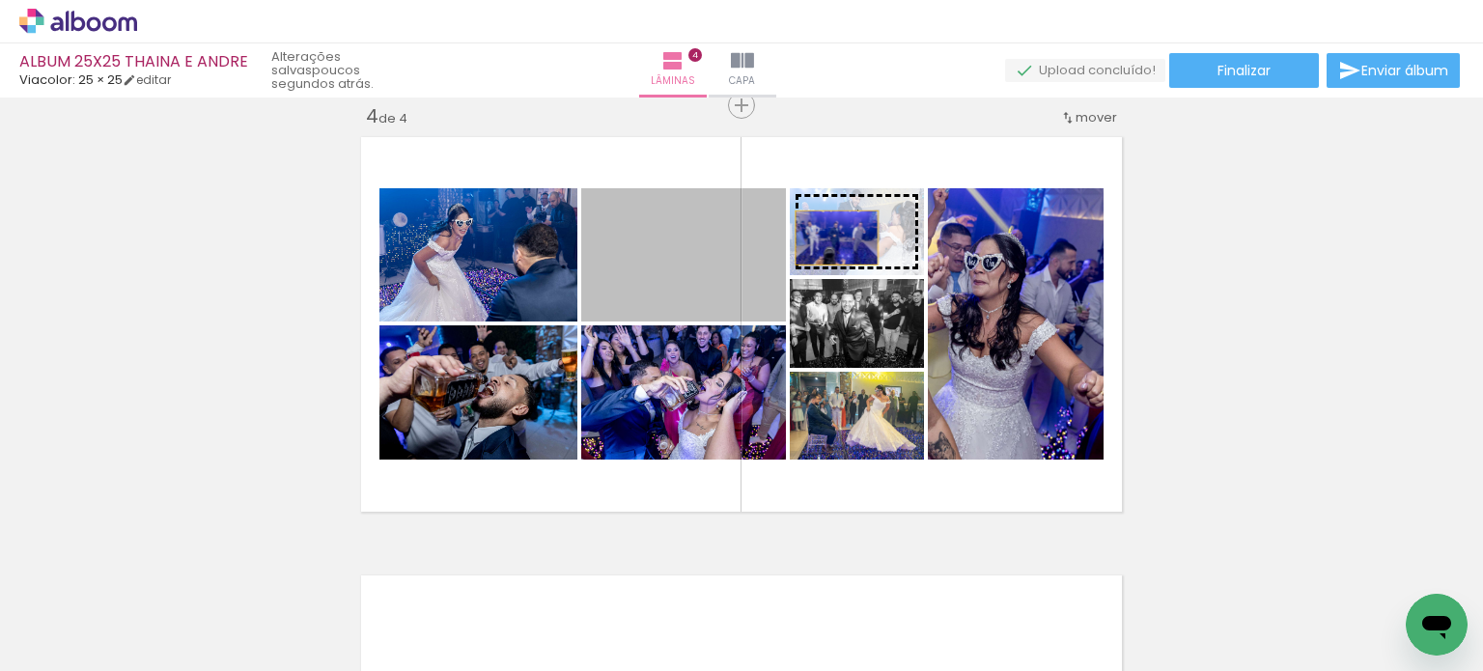
drag, startPoint x: 701, startPoint y: 268, endPoint x: 834, endPoint y: 236, distance: 137.0
click at [0, 0] on slot at bounding box center [0, 0] width 0 height 0
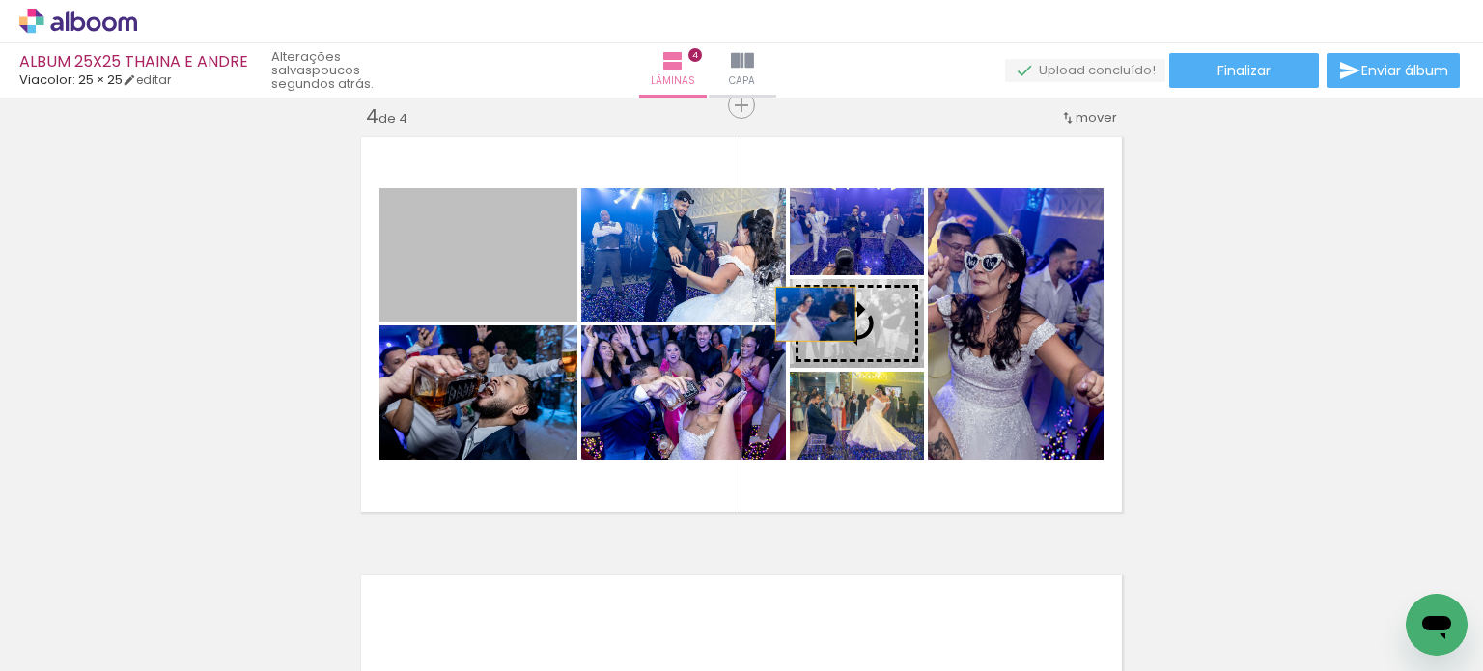
drag, startPoint x: 489, startPoint y: 285, endPoint x: 708, endPoint y: 285, distance: 219.2
click at [0, 0] on slot at bounding box center [0, 0] width 0 height 0
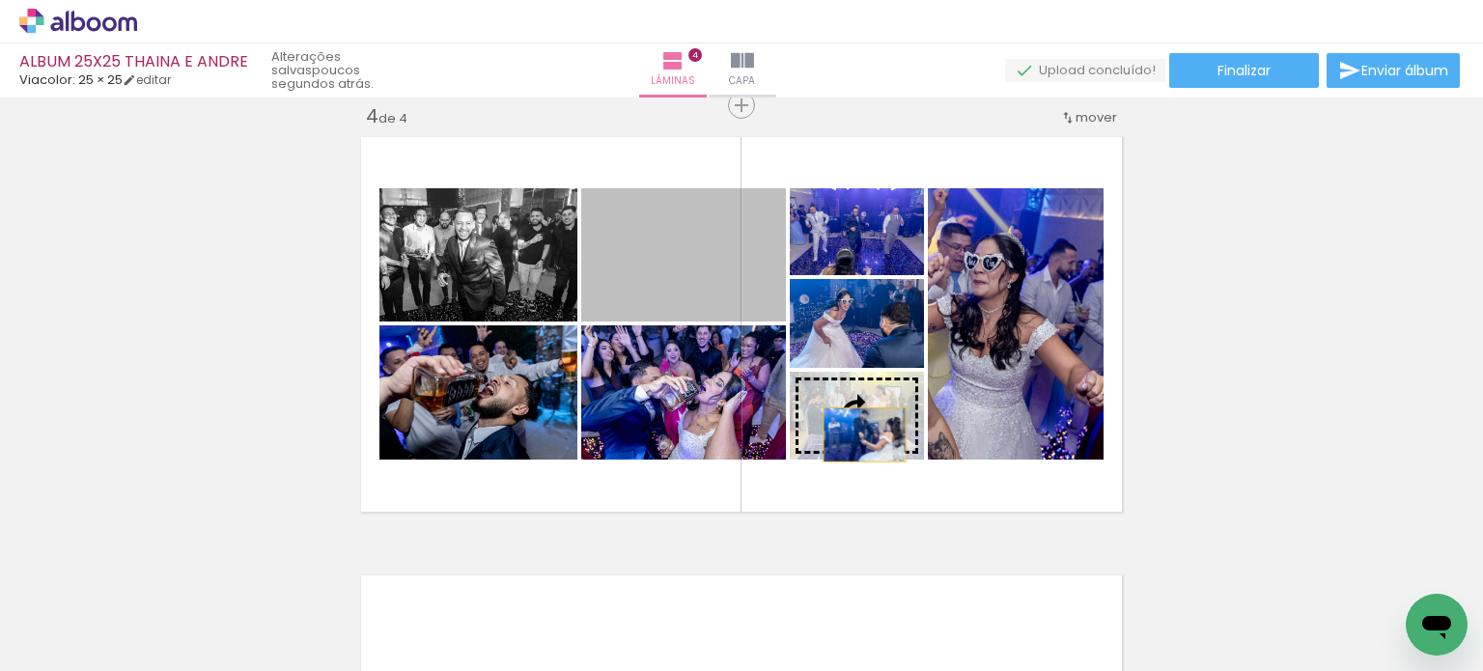
drag, startPoint x: 665, startPoint y: 258, endPoint x: 861, endPoint y: 438, distance: 266.5
click at [0, 0] on slot at bounding box center [0, 0] width 0 height 0
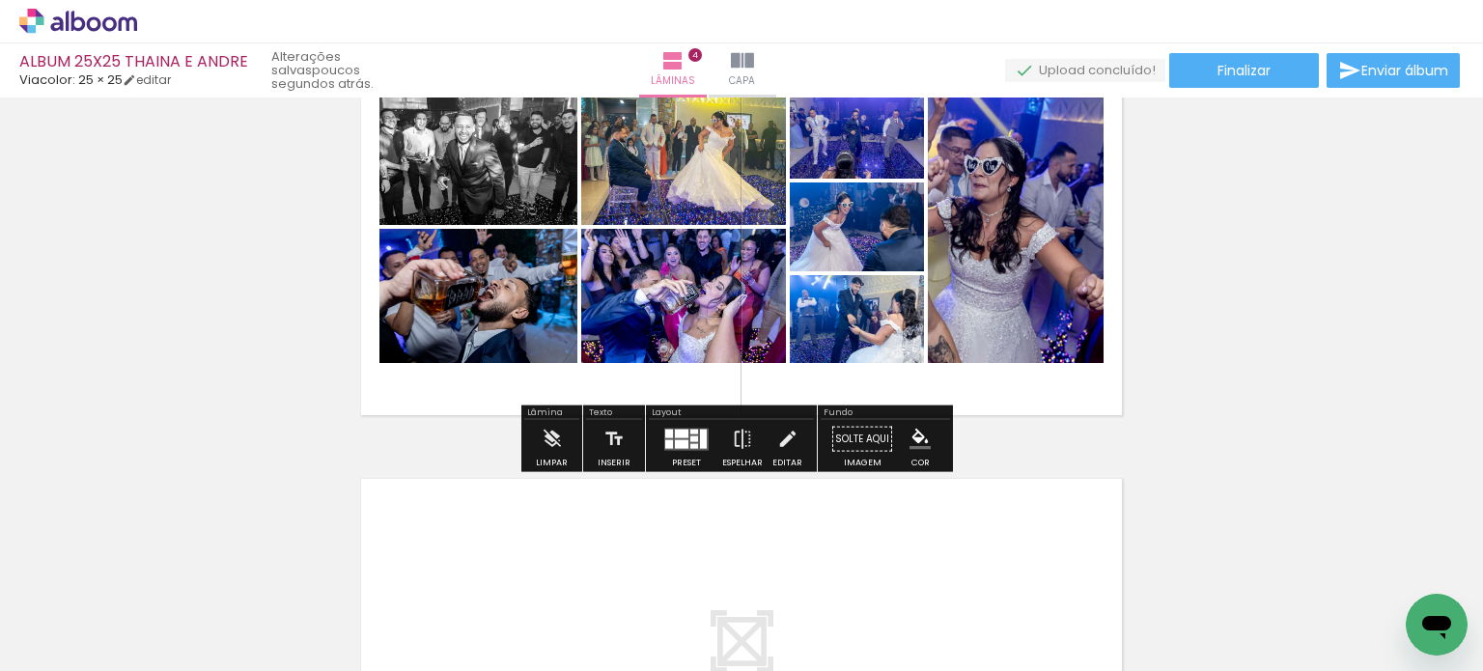
scroll to position [1629, 0]
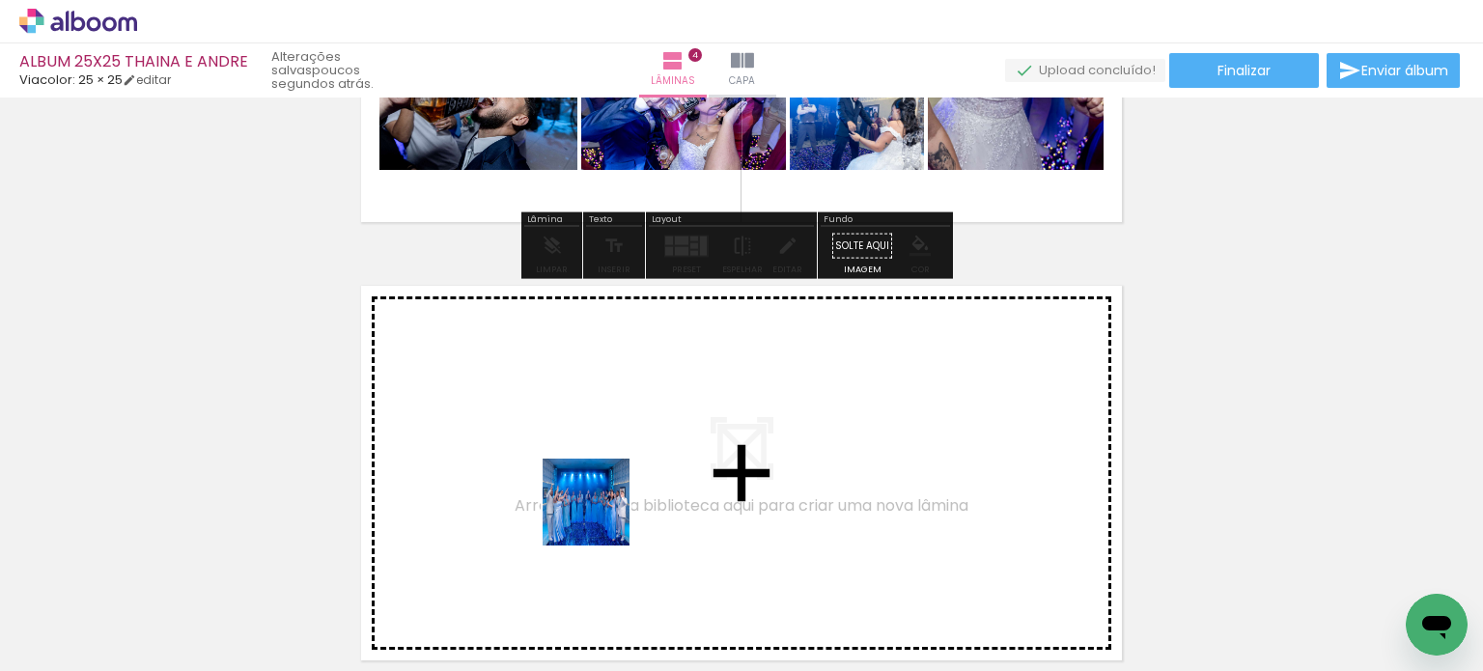
drag, startPoint x: 618, startPoint y: 606, endPoint x: 651, endPoint y: 586, distance: 38.1
click at [594, 501] on quentale-workspace at bounding box center [741, 335] width 1483 height 671
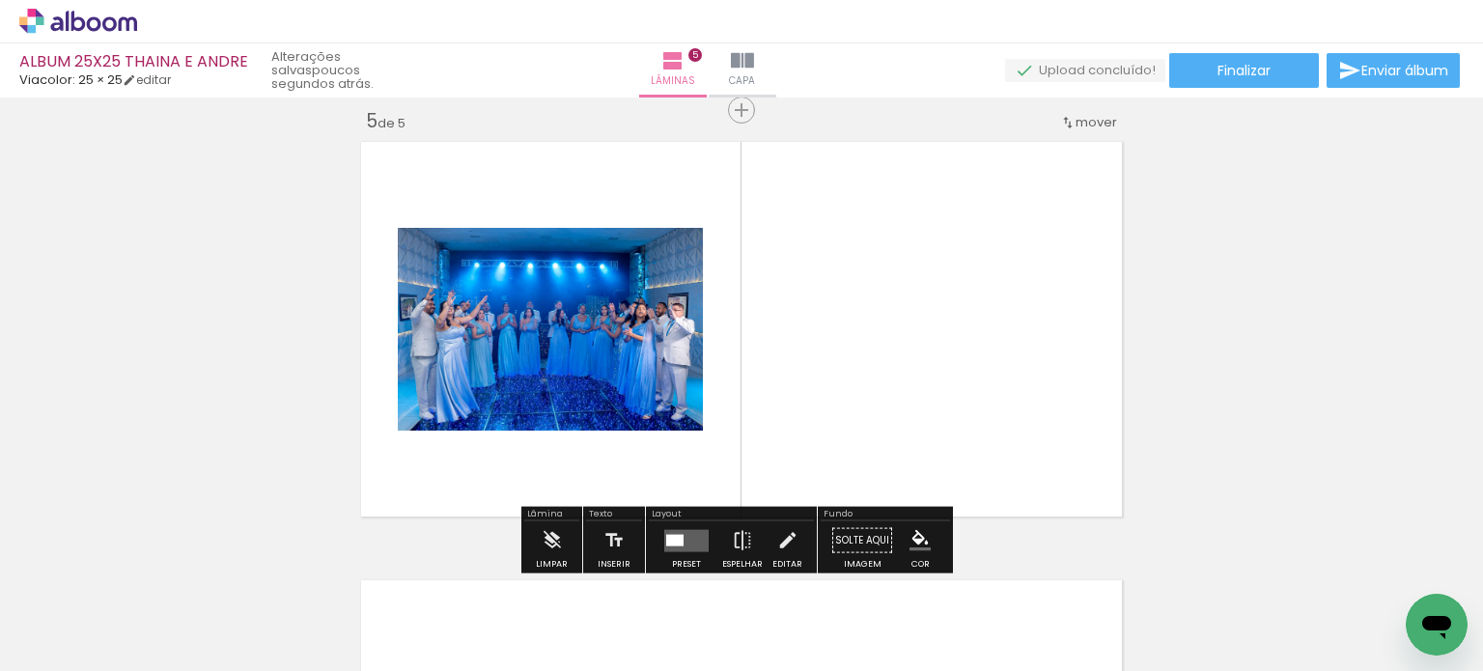
scroll to position [1778, 0]
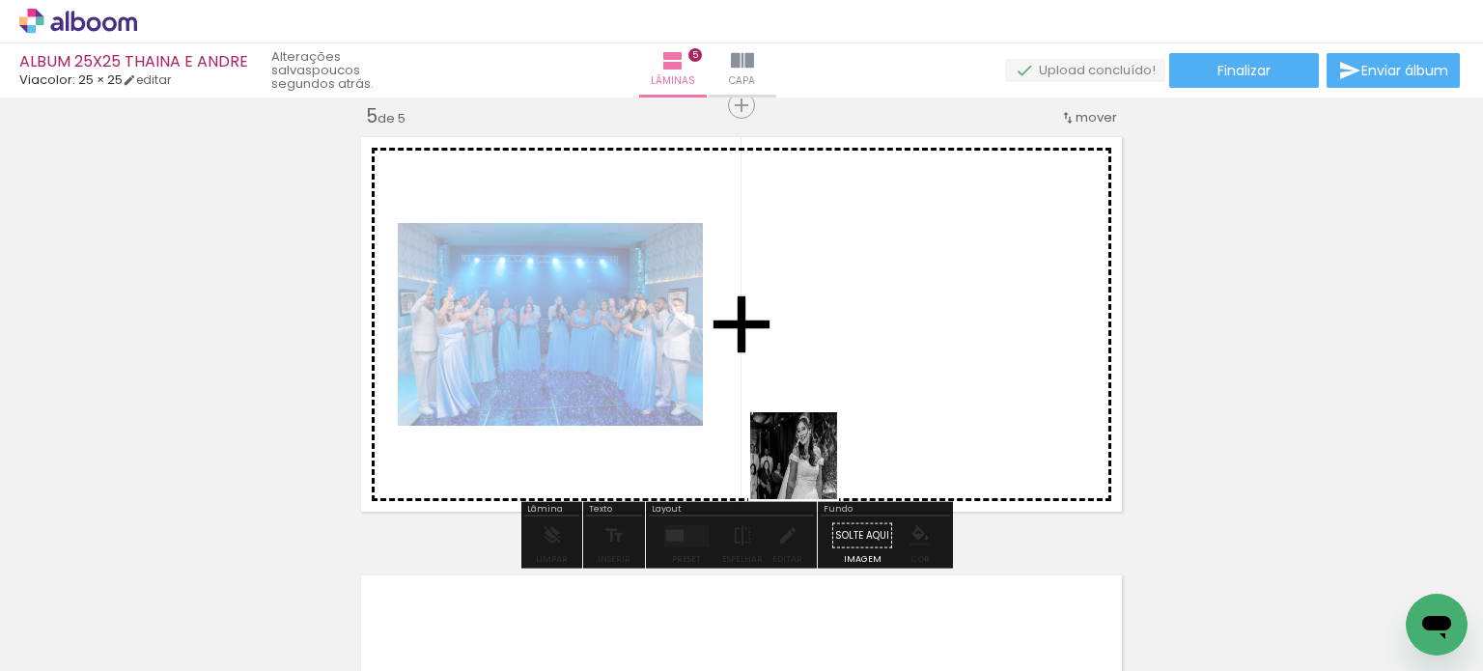
drag, startPoint x: 747, startPoint y: 606, endPoint x: 815, endPoint y: 454, distance: 166.0
click at [815, 454] on quentale-workspace at bounding box center [741, 335] width 1483 height 671
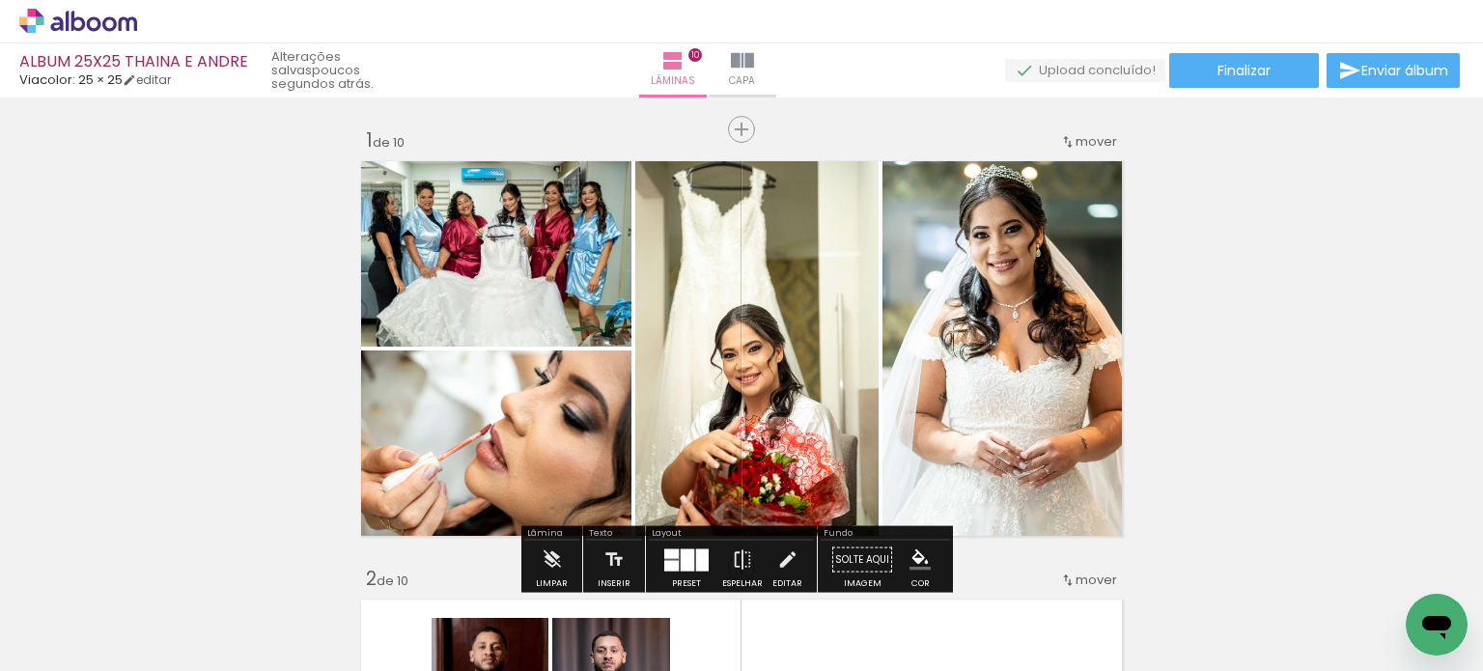
scroll to position [10449, 0]
